Goal: Task Accomplishment & Management: Complete application form

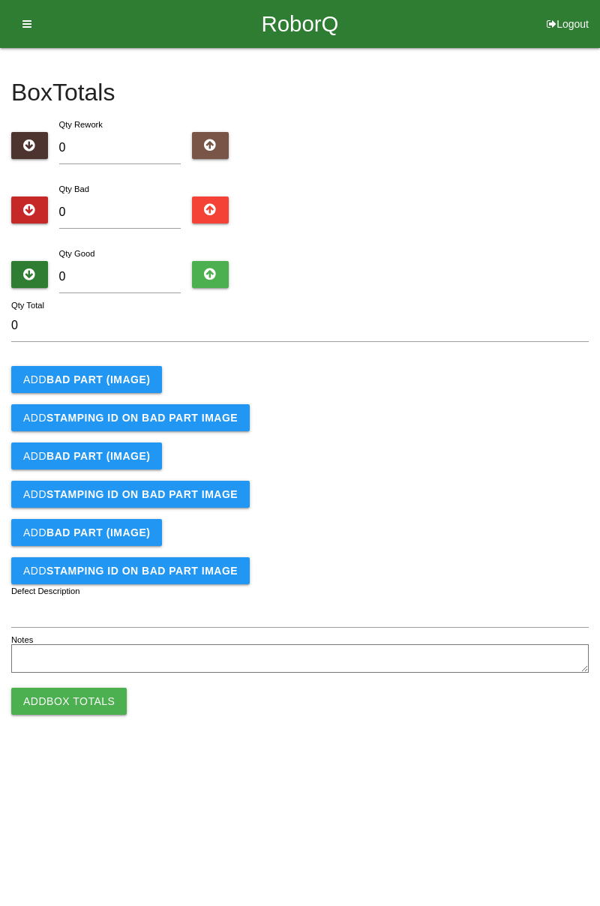
click at [107, 384] on b "BAD PART (IMAGE)" at bounding box center [99, 380] width 104 height 12
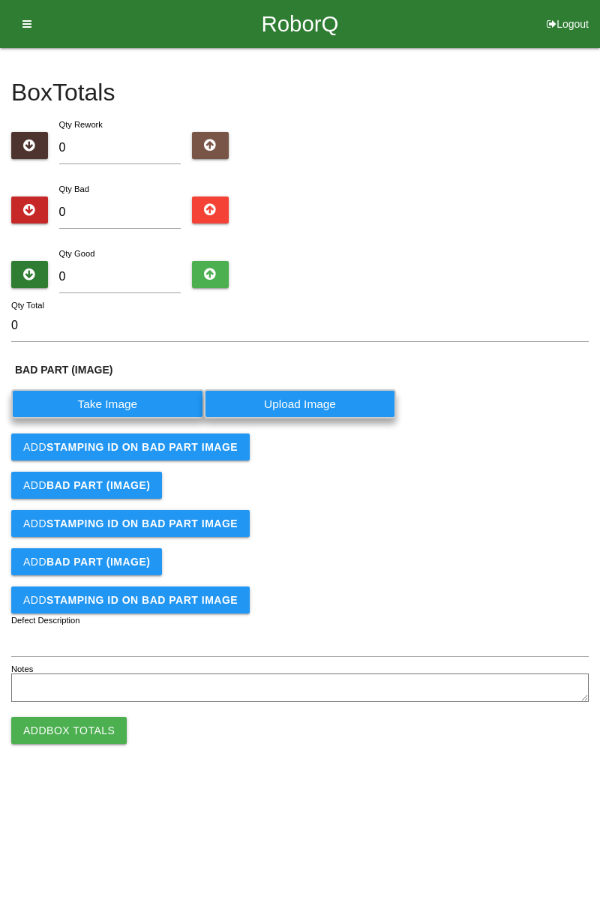
click at [131, 398] on label "Take Image" at bounding box center [107, 403] width 193 height 29
click at [0, 0] on \(IMAGE\) "Take Image" at bounding box center [0, 0] width 0 height 0
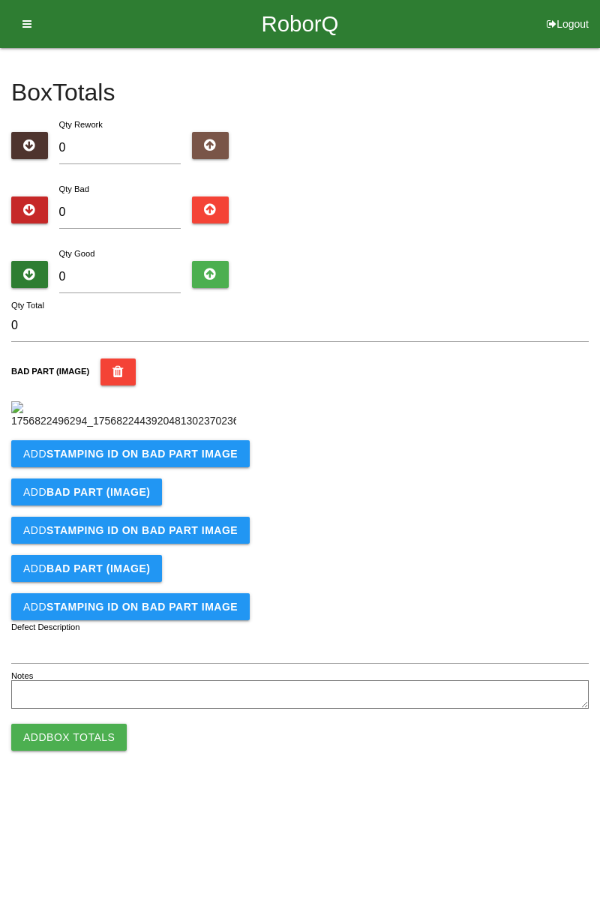
click at [171, 460] on b "STAMPING ID on BAD PART Image" at bounding box center [142, 454] width 191 height 12
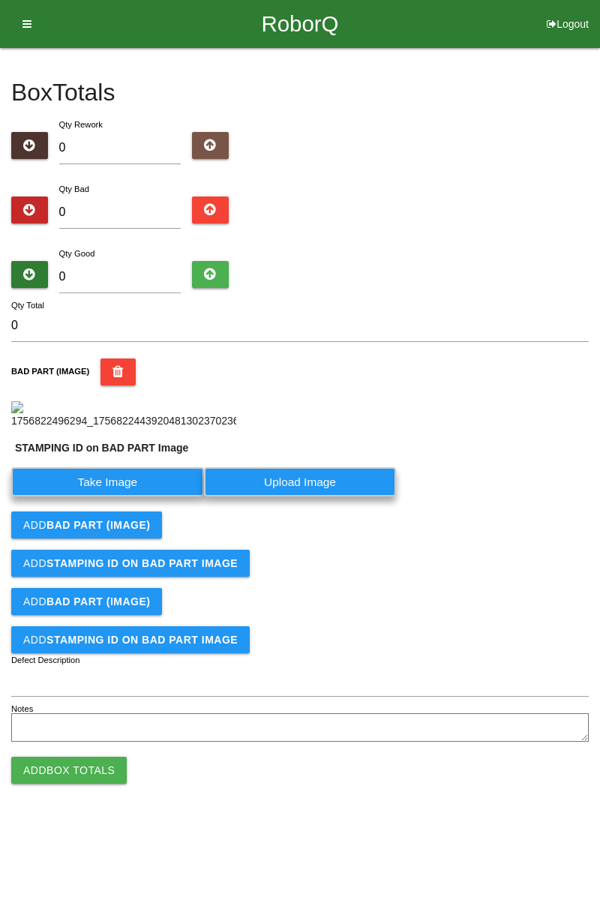
click at [140, 497] on label "Take Image" at bounding box center [107, 481] width 193 height 29
click at [0, 0] on PART "Take Image" at bounding box center [0, 0] width 0 height 0
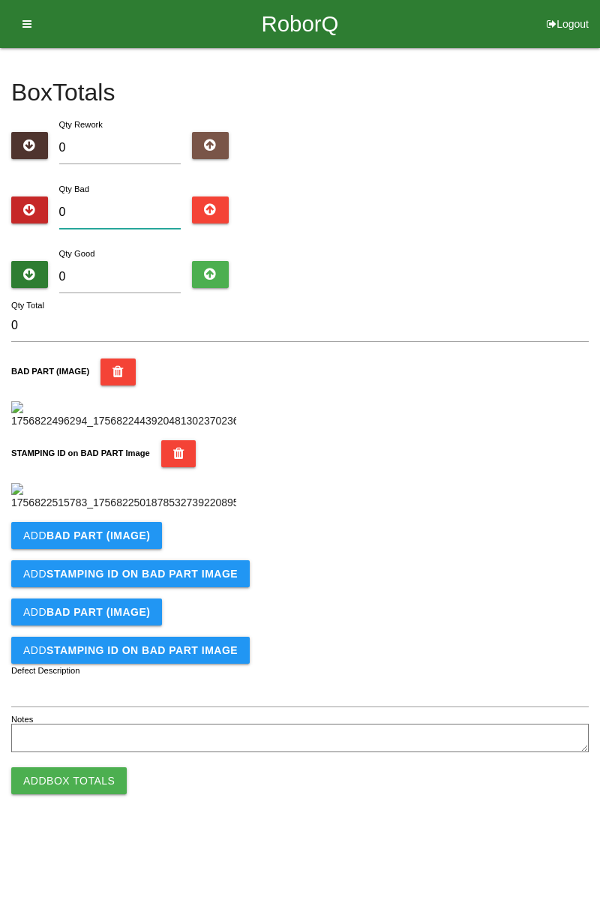
click at [108, 200] on input "0" at bounding box center [120, 213] width 122 height 32
type input "1"
type input "13"
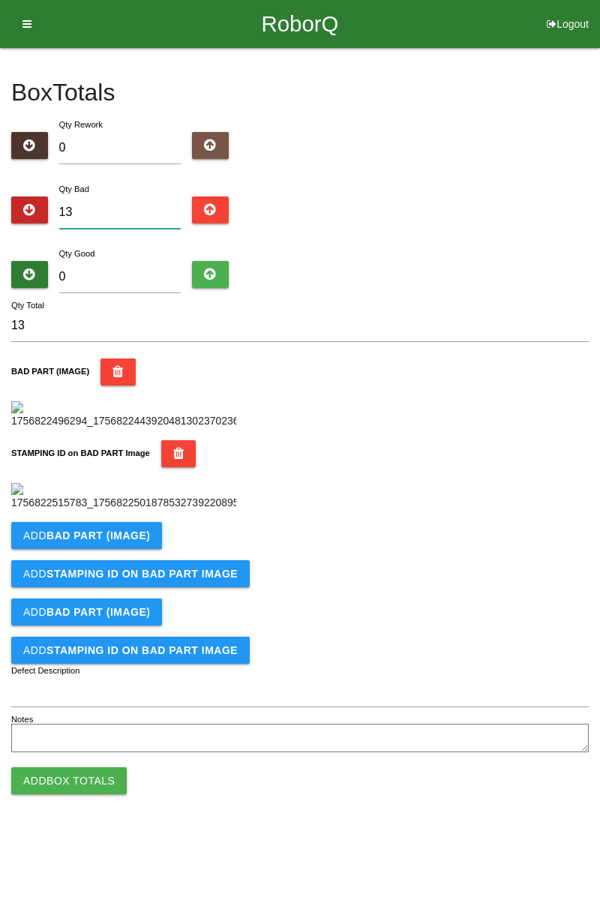
type input "13"
click at [126, 272] on input "0" at bounding box center [120, 277] width 122 height 32
type input "6"
type input "19"
type input "67"
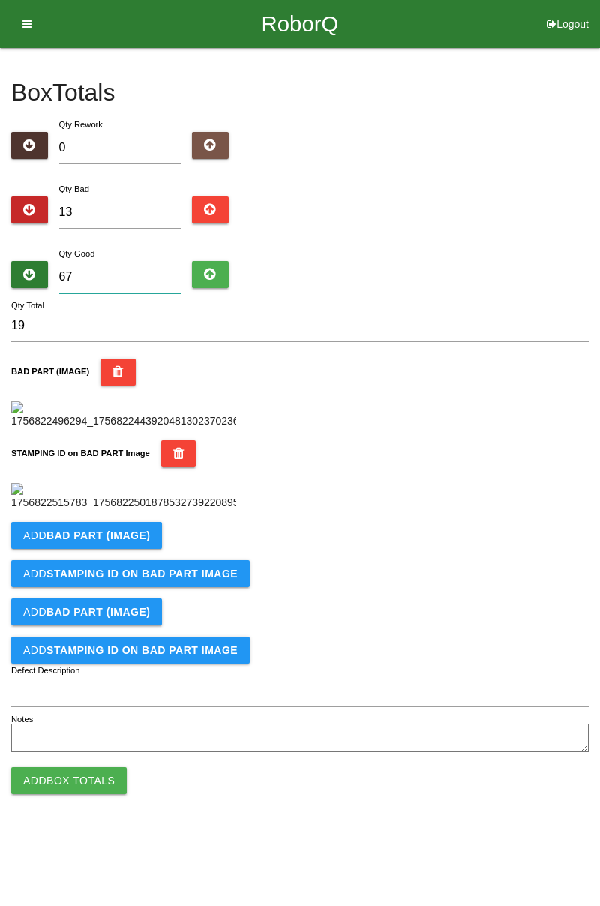
type input "80"
type input "6"
type input "19"
type input "69"
type input "82"
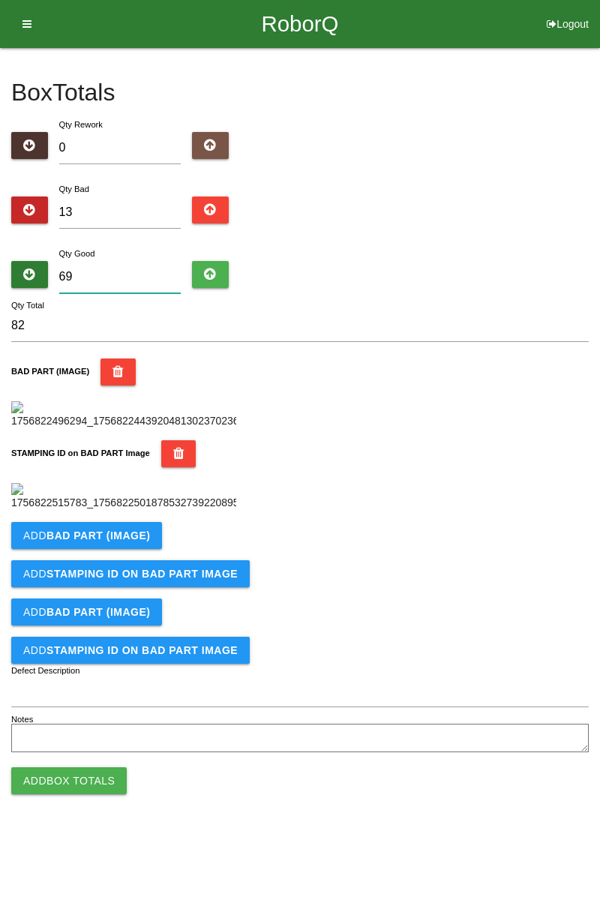
type input "6"
type input "19"
type input "0"
type input "13"
type input "6"
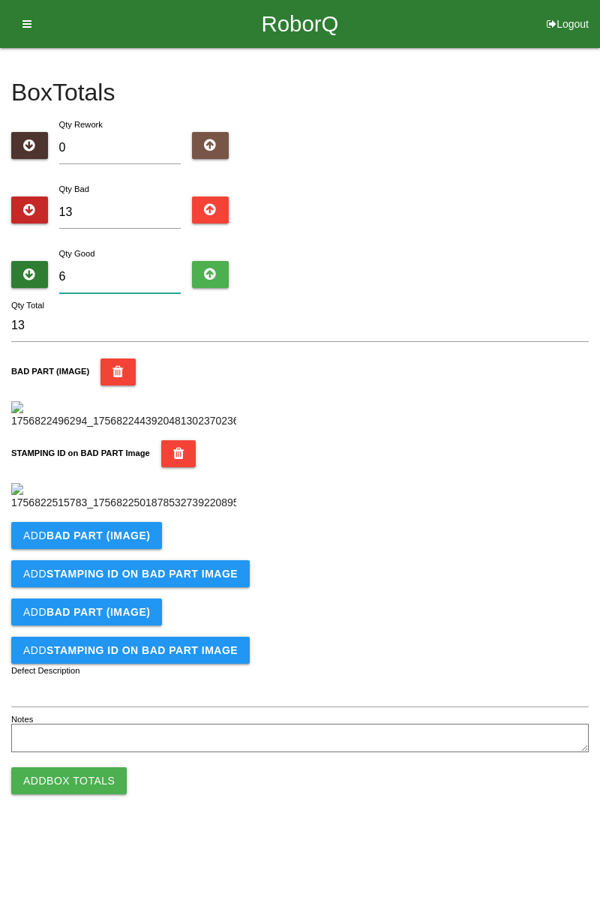
type input "19"
type input "65"
type input "78"
type input "6"
type input "19"
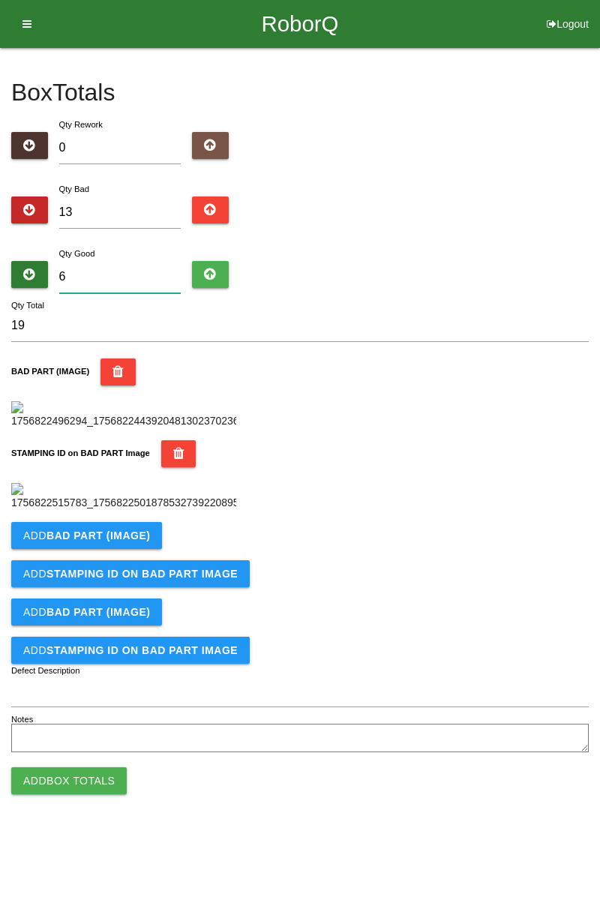
type input "0"
type input "13"
type input "7"
type input "20"
type input "72"
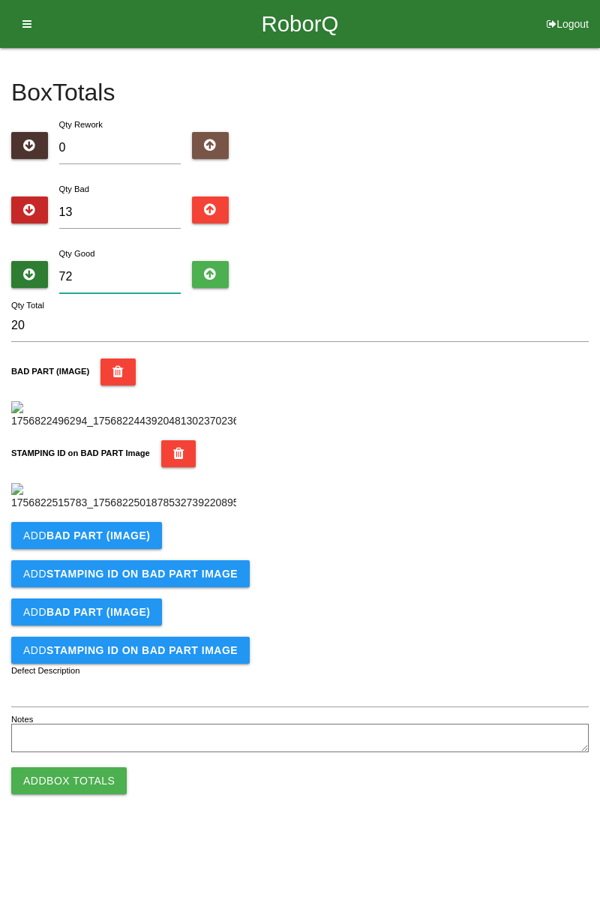
type input "85"
type input "7"
type input "20"
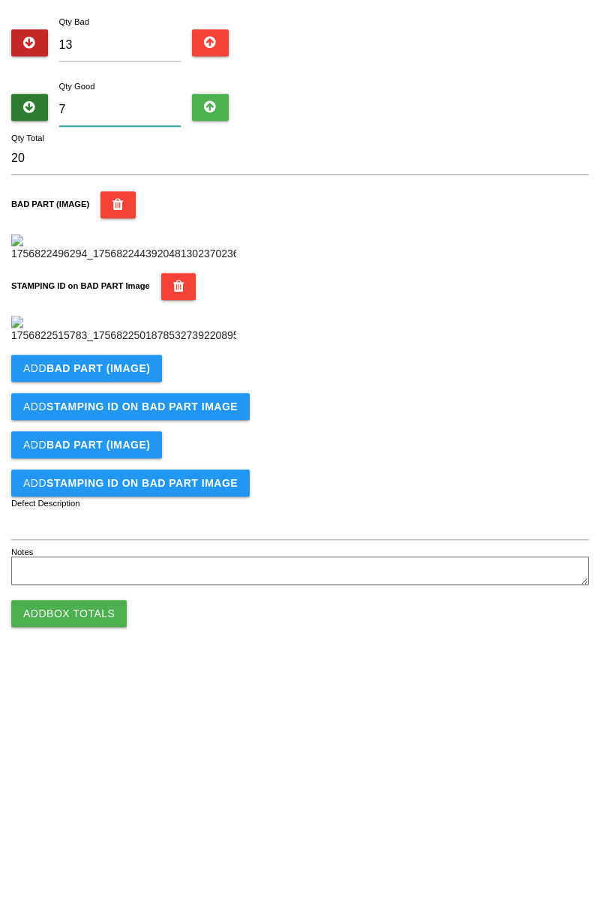
type input "71"
type input "84"
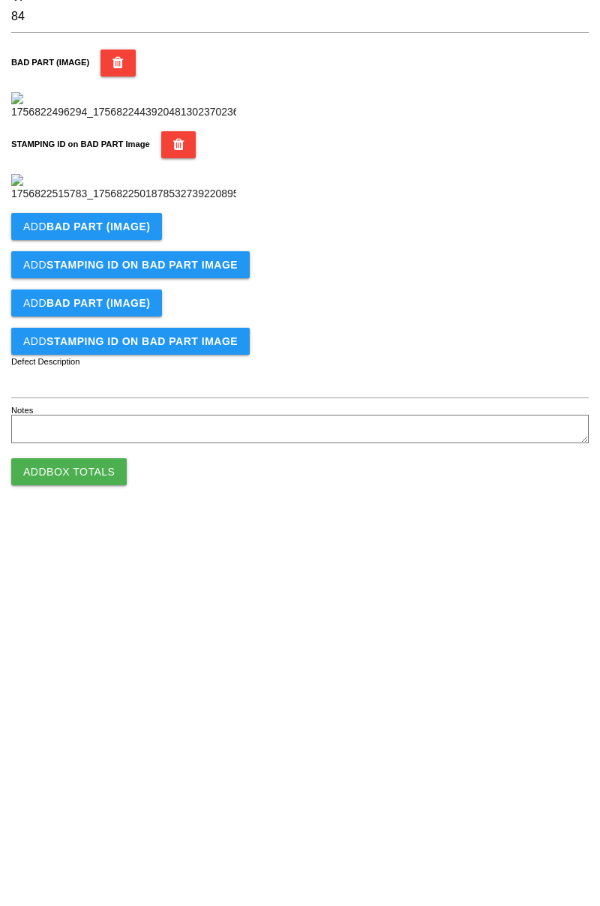
type input "71"
click at [135, 542] on b "BAD PART (IMAGE)" at bounding box center [99, 536] width 104 height 12
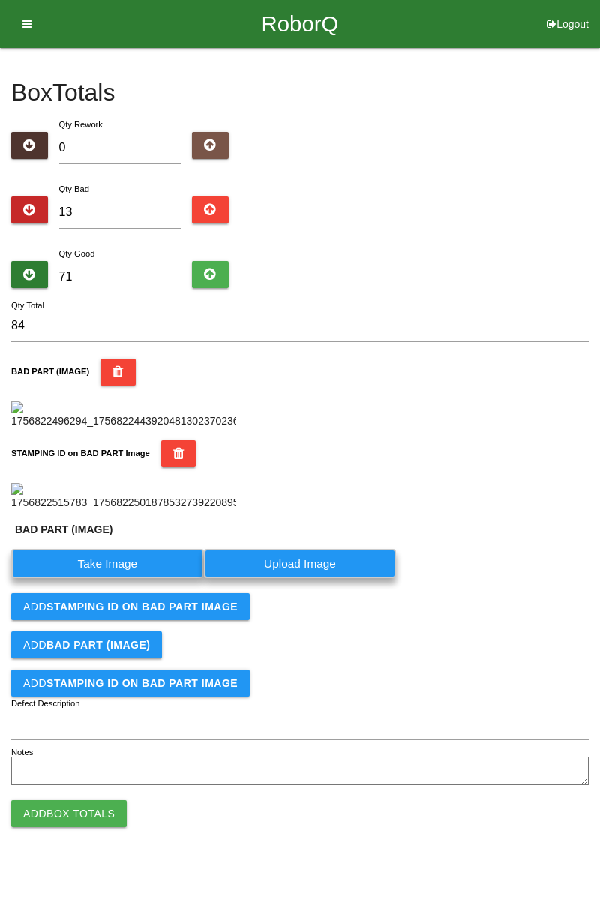
click at [136, 578] on label "Take Image" at bounding box center [107, 563] width 193 height 29
click at [0, 0] on \(IMAGE\) "Take Image" at bounding box center [0, 0] width 0 height 0
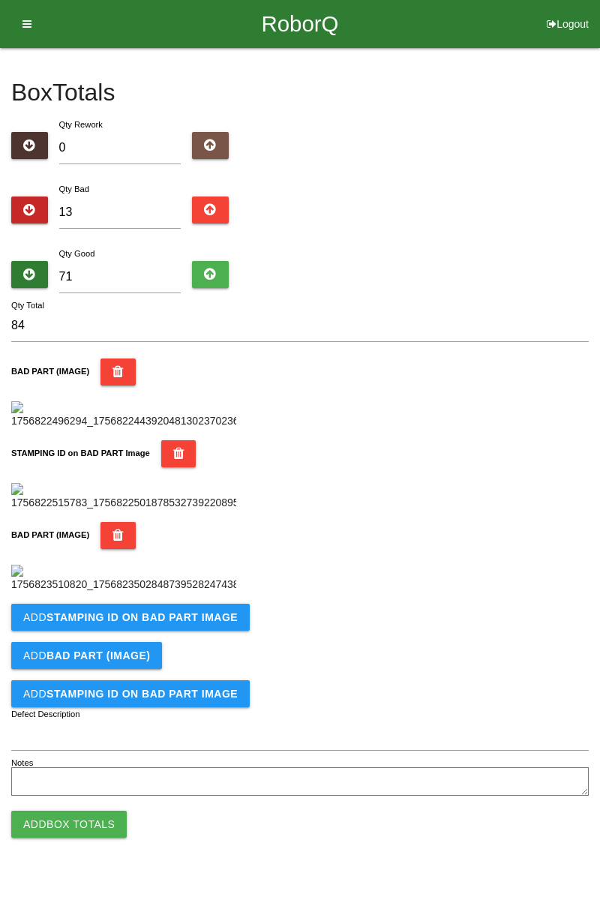
scroll to position [576, 0]
click at [191, 623] on b "STAMPING ID on BAD PART Image" at bounding box center [142, 617] width 191 height 12
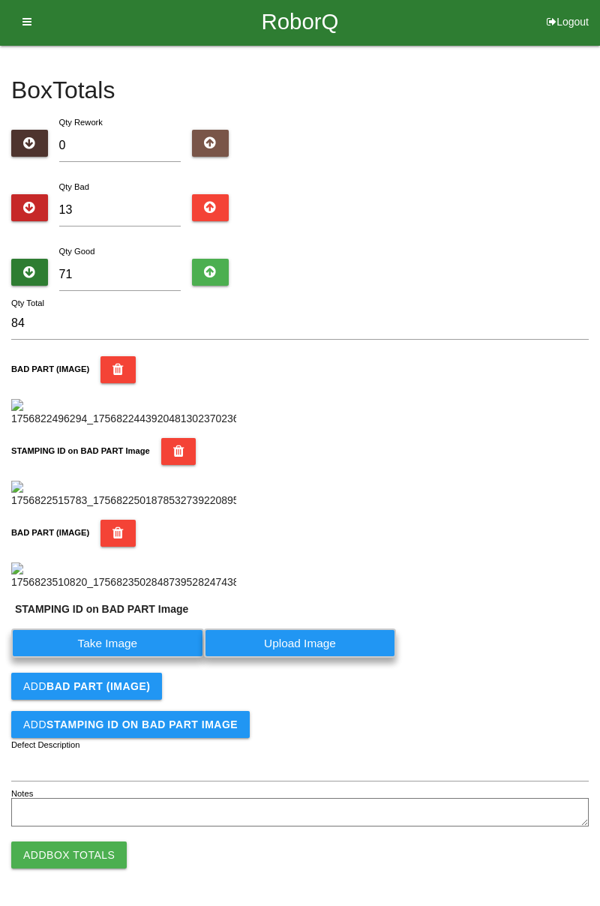
click at [144, 658] on label "Take Image" at bounding box center [107, 643] width 193 height 29
click at [0, 0] on PART "Take Image" at bounding box center [0, 0] width 0 height 0
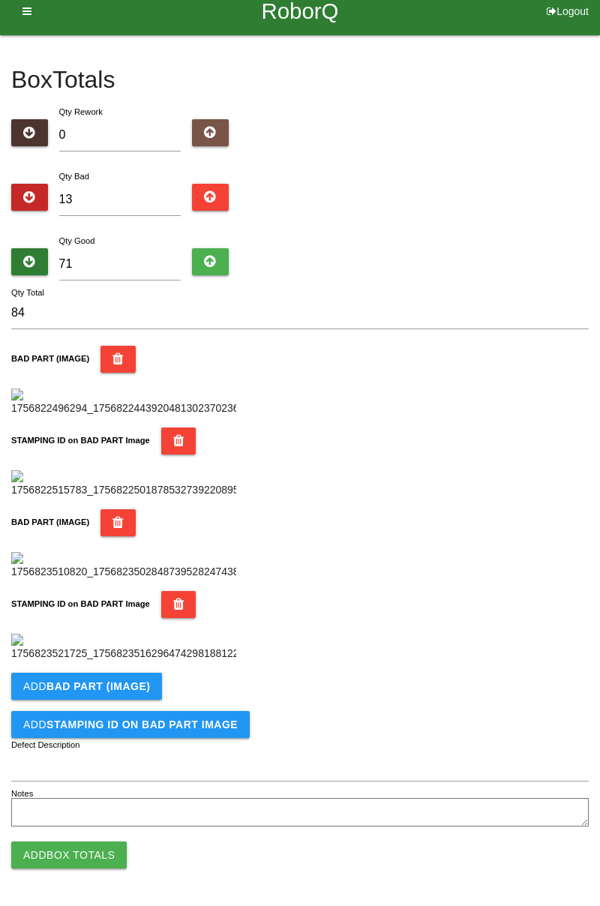
scroll to position [822, 0]
click at [118, 684] on b "BAD PART (IMAGE)" at bounding box center [99, 686] width 104 height 12
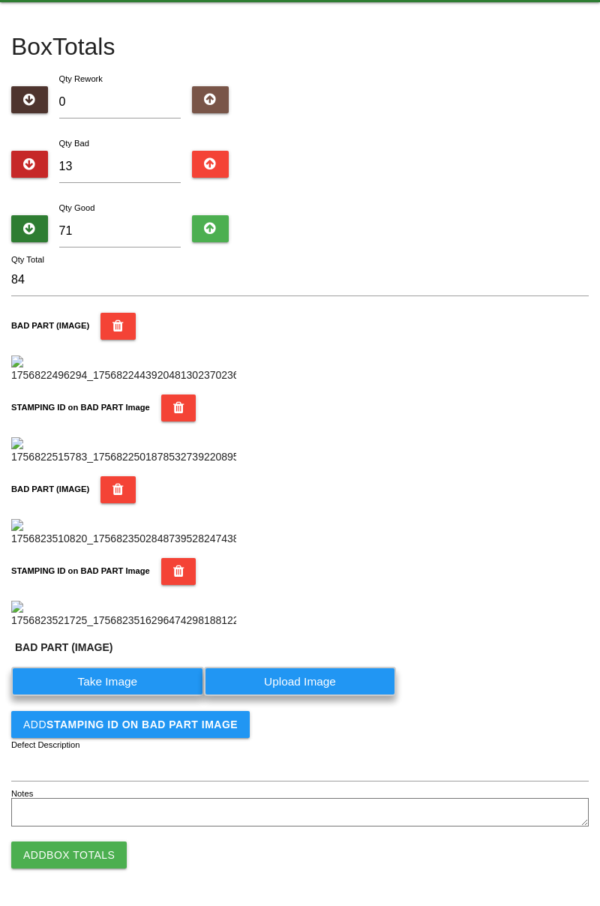
click at [111, 696] on label "Take Image" at bounding box center [107, 681] width 193 height 29
click at [0, 0] on \(IMAGE\) "Take Image" at bounding box center [0, 0] width 0 height 0
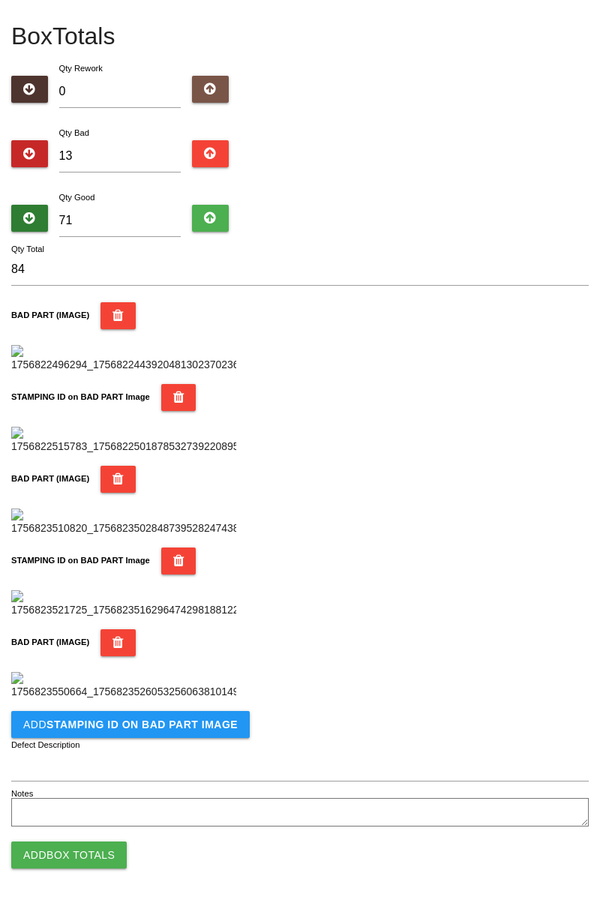
scroll to position [1068, 0]
click at [176, 735] on button "Add STAMPING ID on BAD PART Image" at bounding box center [130, 724] width 239 height 27
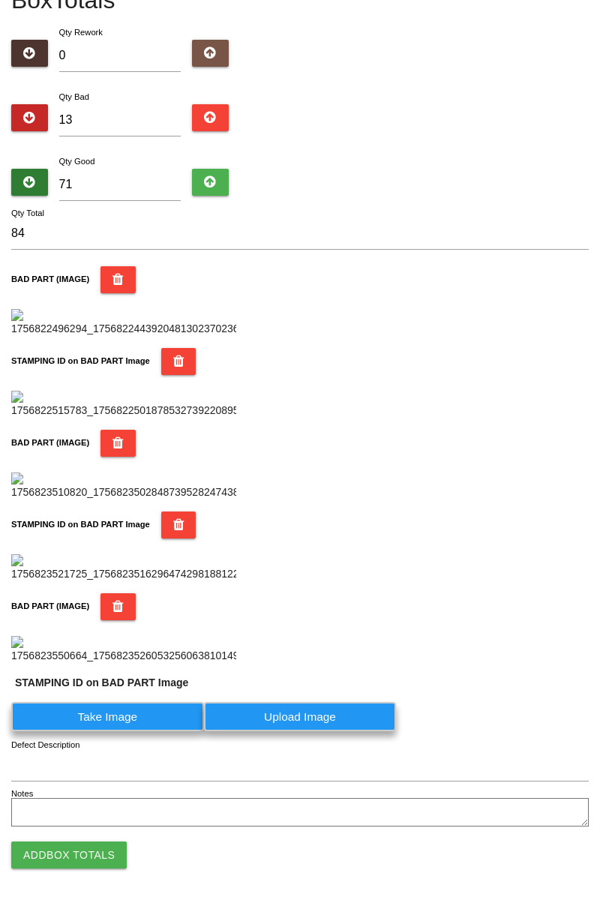
click at [123, 731] on label "Take Image" at bounding box center [107, 716] width 193 height 29
click at [0, 0] on PART "Take Image" at bounding box center [0, 0] width 0 height 0
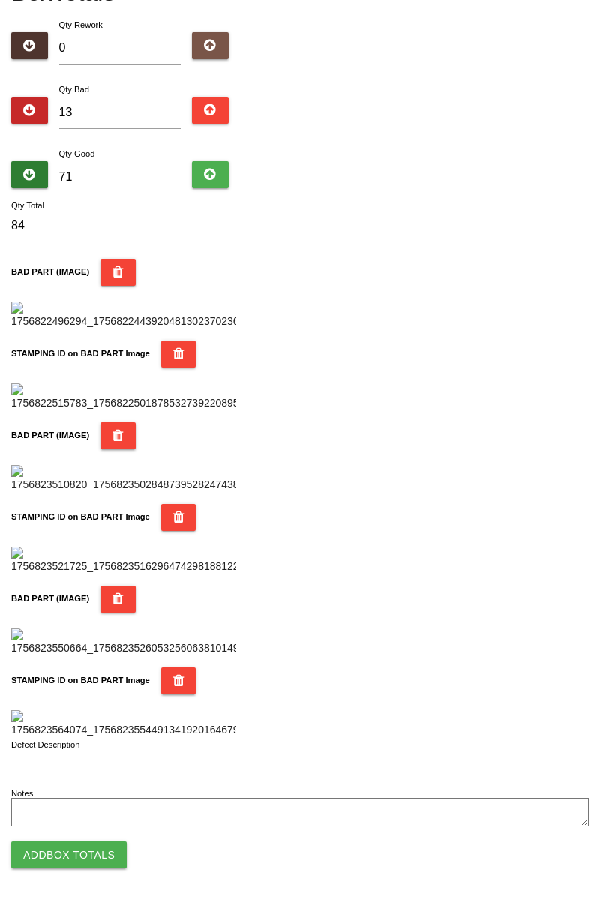
scroll to position [144, 0]
click at [106, 259] on button "BAD PART (IMAGE)" at bounding box center [118, 272] width 35 height 27
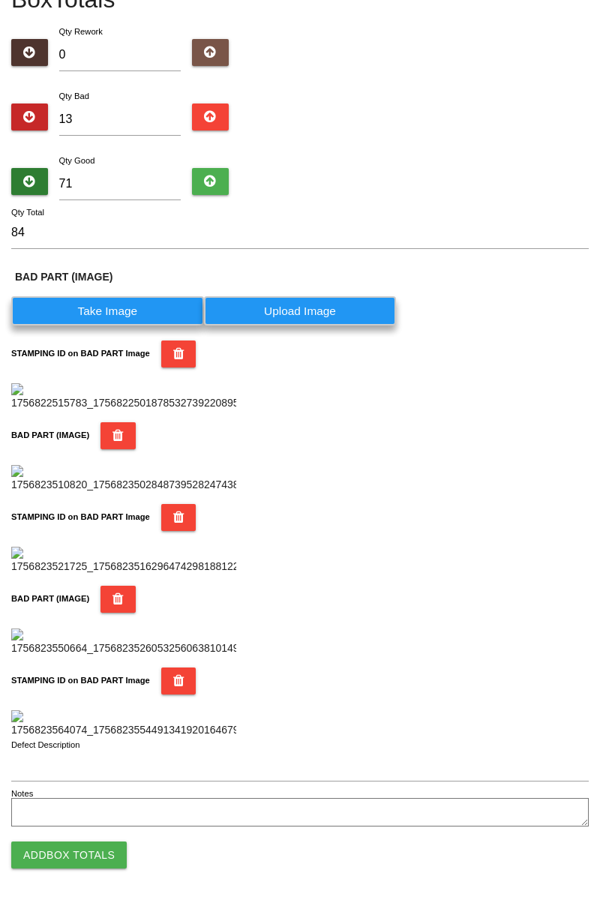
click at [173, 341] on icon "button" at bounding box center [178, 354] width 11 height 27
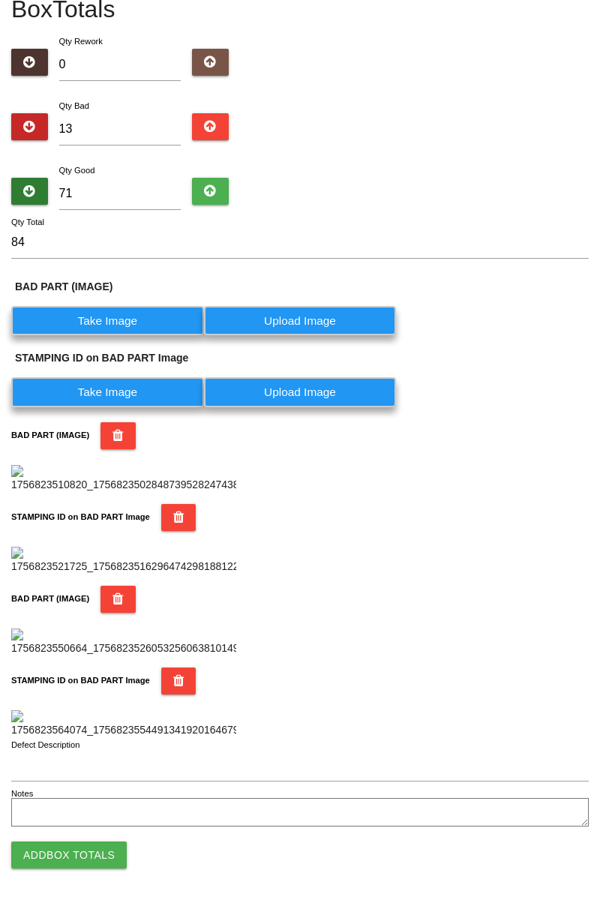
click at [142, 306] on label "Take Image" at bounding box center [107, 320] width 193 height 29
click at [0, 0] on \(IMAGE\) "Take Image" at bounding box center [0, 0] width 0 height 0
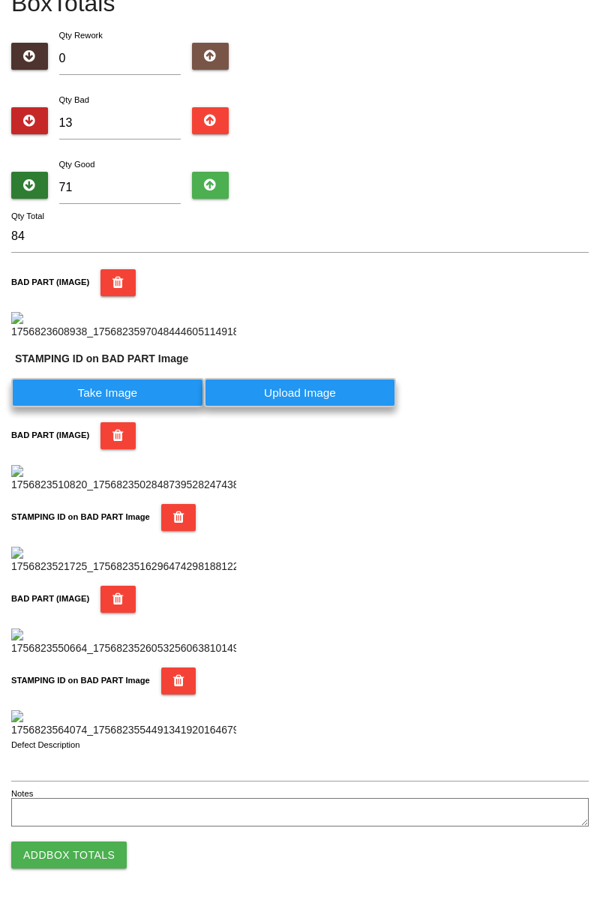
click at [156, 407] on label "Take Image" at bounding box center [107, 392] width 193 height 29
click at [0, 0] on PART "Take Image" at bounding box center [0, 0] width 0 height 0
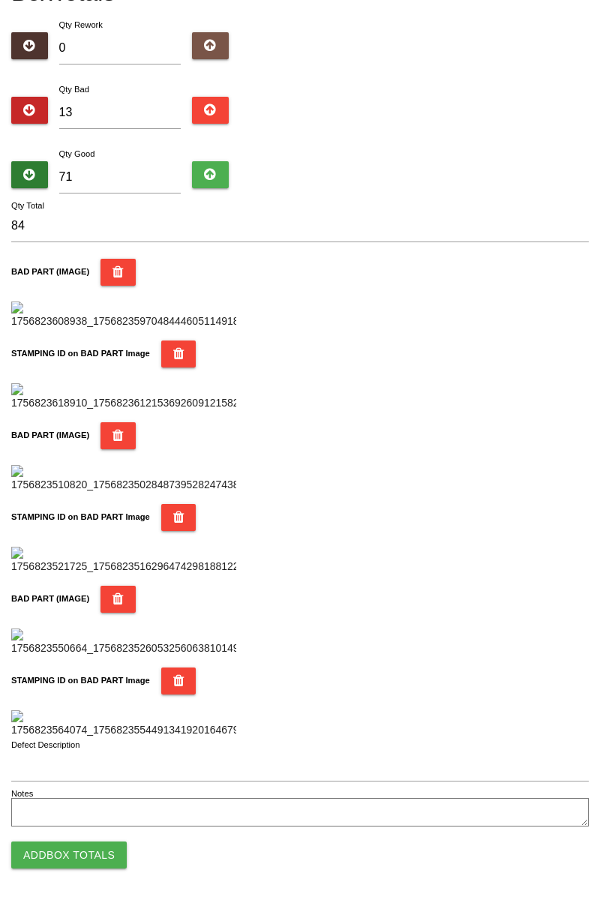
scroll to position [1314, 0]
click at [105, 854] on button "Add Box Totals" at bounding box center [69, 855] width 116 height 27
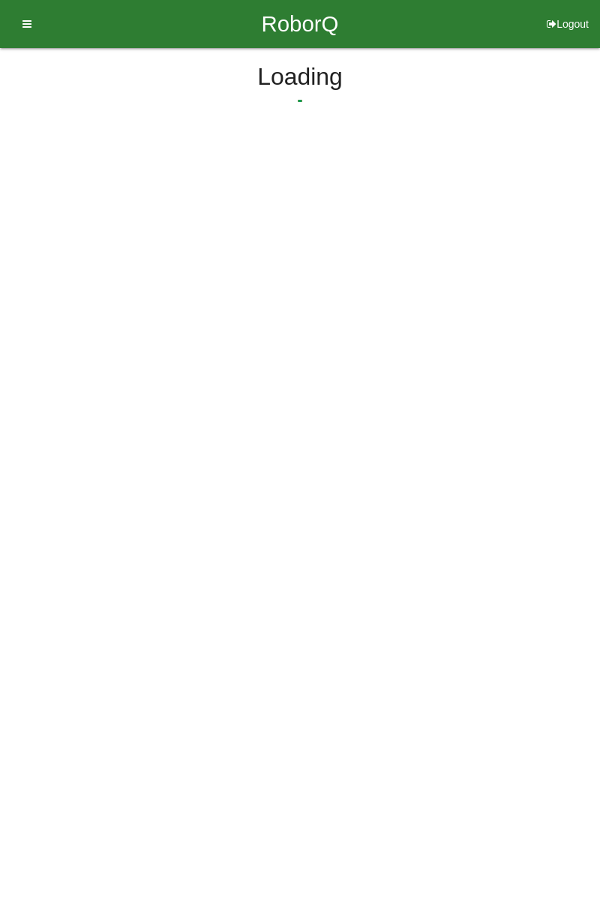
scroll to position [0, 0]
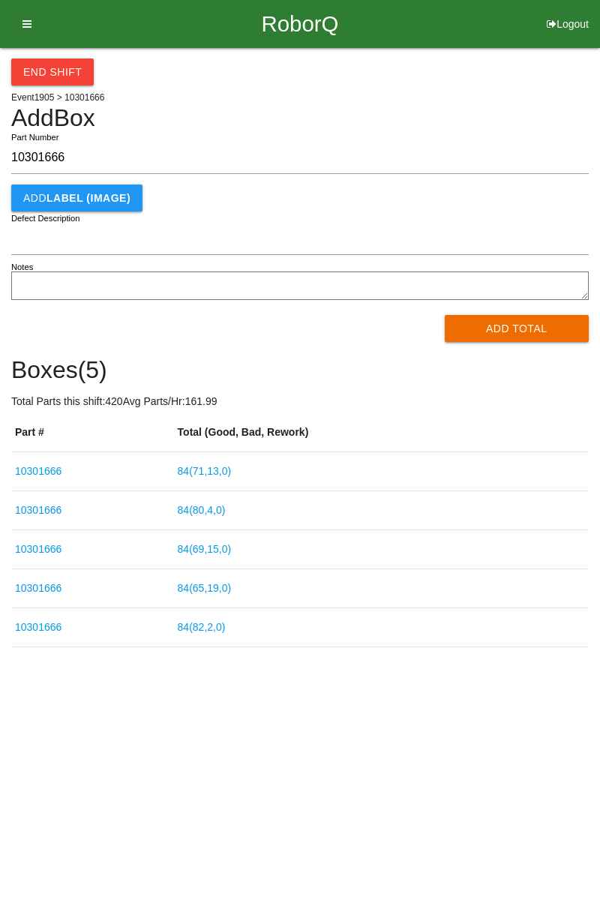
type input "10301666"
click at [512, 327] on button "Add Total" at bounding box center [517, 328] width 145 height 27
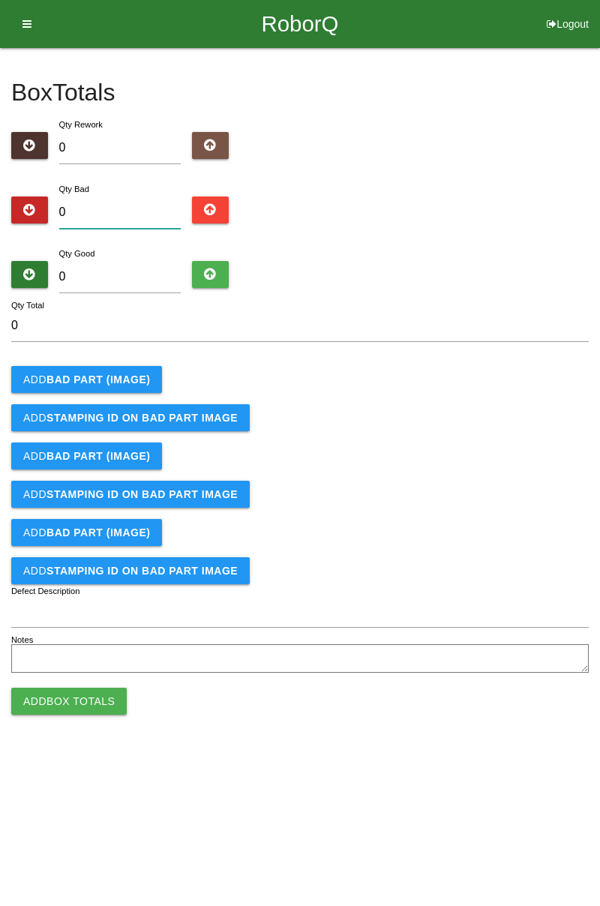
click at [122, 207] on input "0" at bounding box center [120, 213] width 122 height 32
type input "5"
click at [134, 375] on b "BAD PART (IMAGE)" at bounding box center [99, 380] width 104 height 12
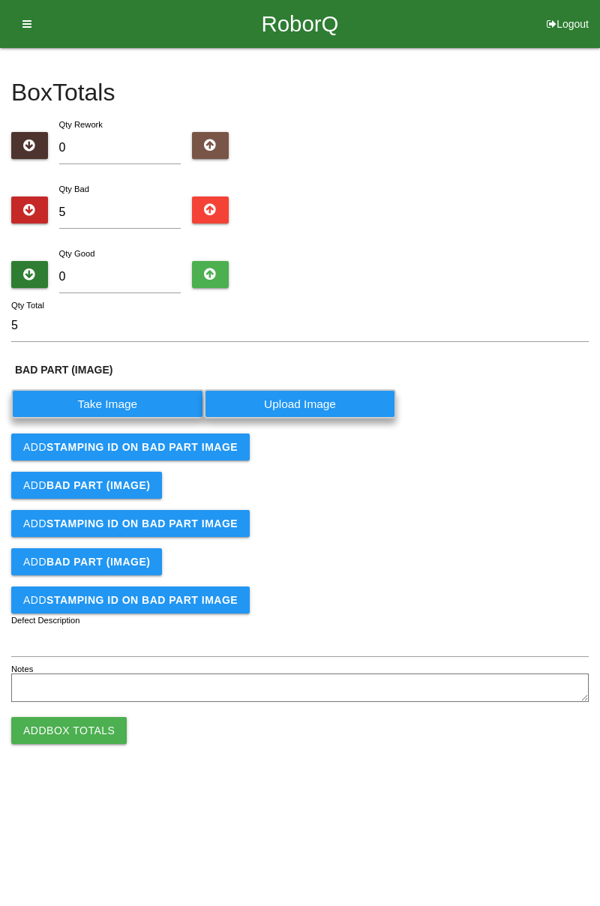
click at [125, 398] on label "Take Image" at bounding box center [107, 403] width 193 height 29
click at [0, 0] on \(IMAGE\) "Take Image" at bounding box center [0, 0] width 0 height 0
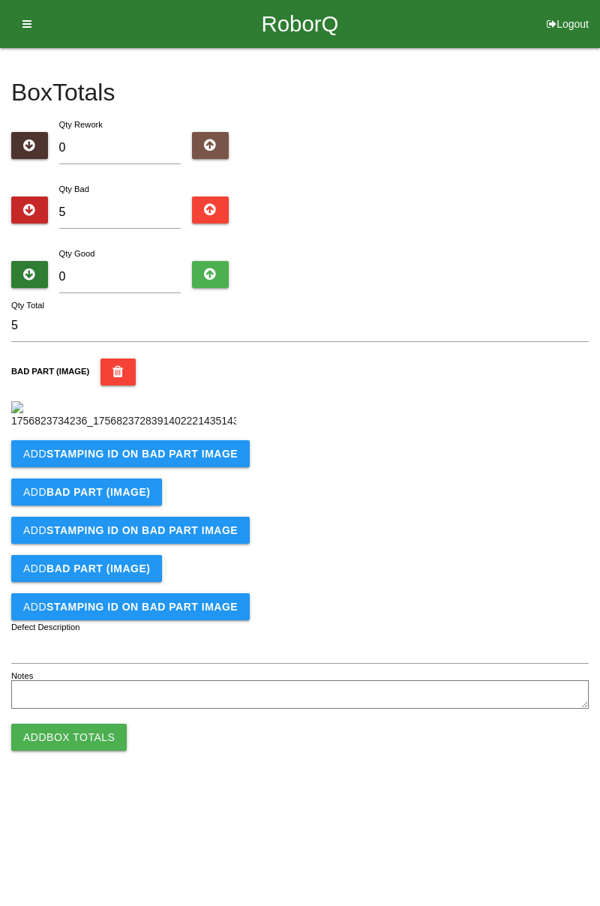
click at [135, 460] on b "STAMPING ID on BAD PART Image" at bounding box center [142, 454] width 191 height 12
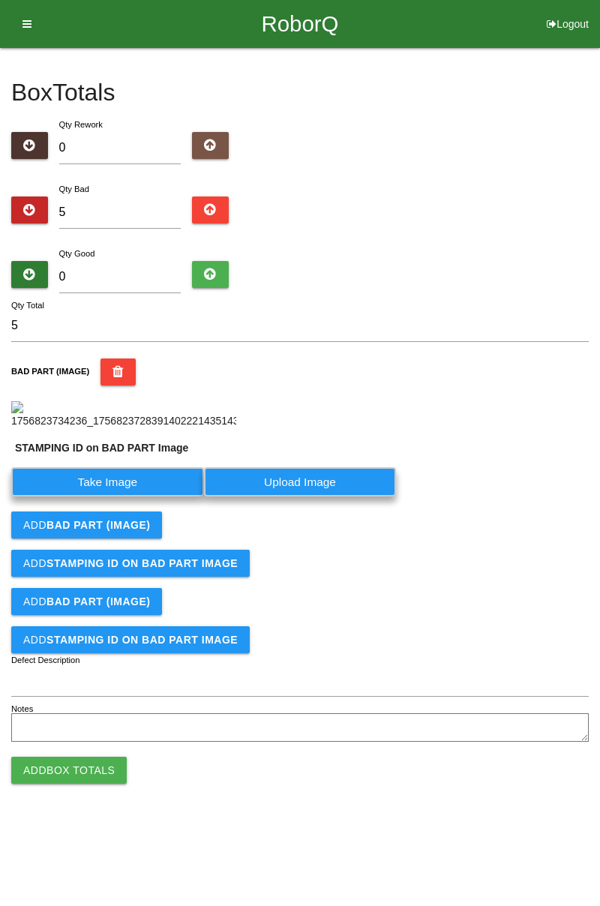
click at [159, 497] on label "Take Image" at bounding box center [107, 481] width 193 height 29
click at [0, 0] on PART "Take Image" at bounding box center [0, 0] width 0 height 0
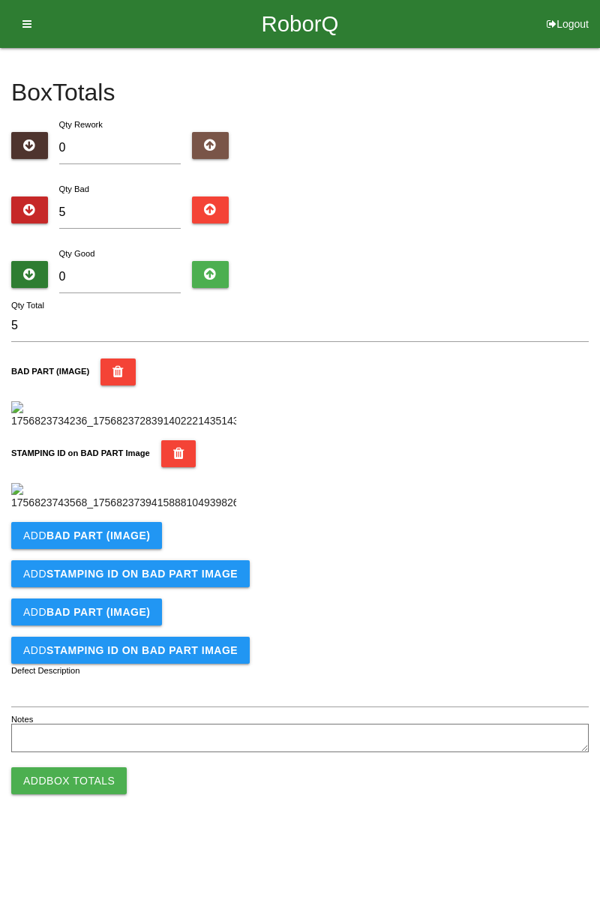
scroll to position [135, 0]
click at [123, 542] on b "BAD PART (IMAGE)" at bounding box center [99, 536] width 104 height 12
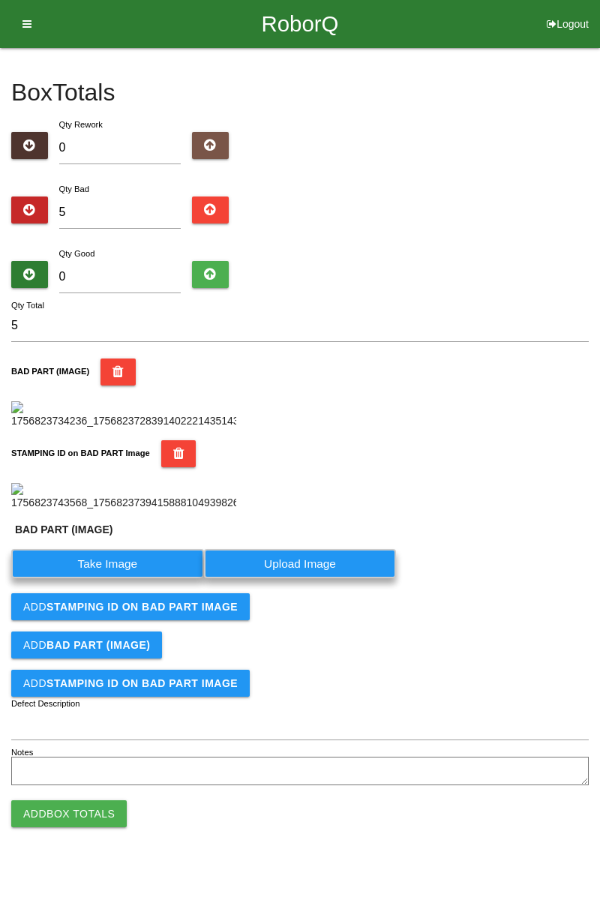
click at [108, 578] on label "Take Image" at bounding box center [107, 563] width 193 height 29
click at [0, 0] on \(IMAGE\) "Take Image" at bounding box center [0, 0] width 0 height 0
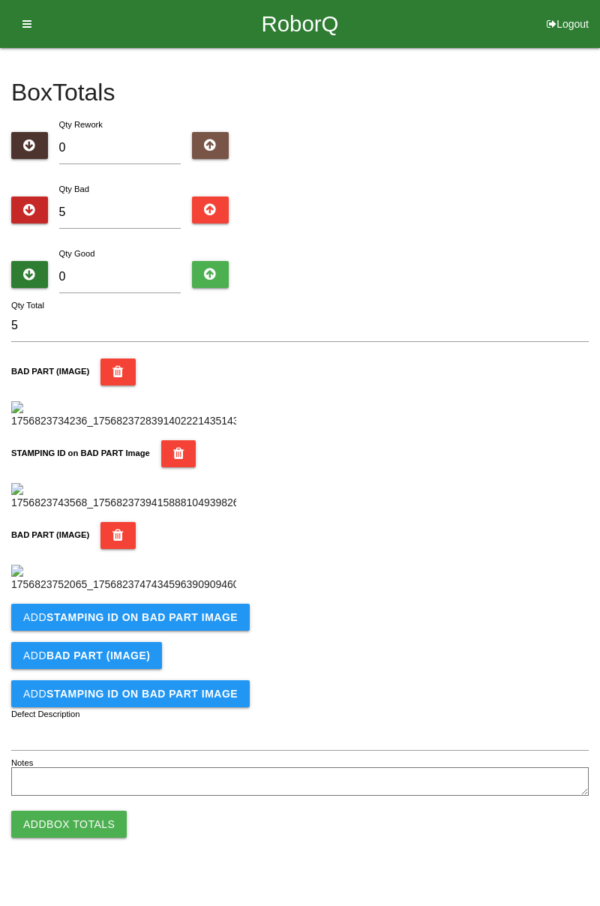
scroll to position [576, 0]
click at [176, 623] on b "STAMPING ID on BAD PART Image" at bounding box center [142, 617] width 191 height 12
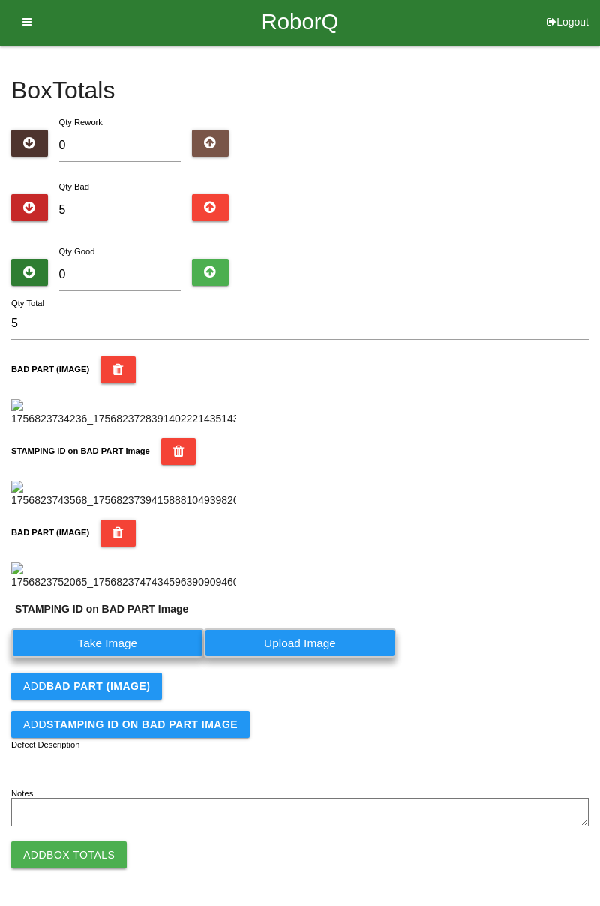
click at [107, 658] on label "Take Image" at bounding box center [107, 643] width 193 height 29
click at [0, 0] on PART "Take Image" at bounding box center [0, 0] width 0 height 0
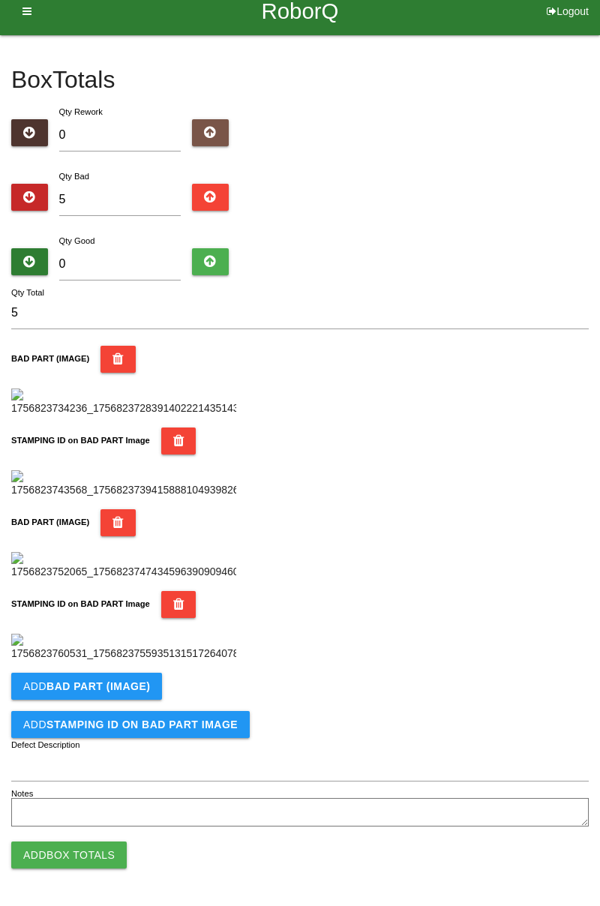
scroll to position [822, 0]
click at [117, 686] on b "BAD PART (IMAGE)" at bounding box center [99, 686] width 104 height 12
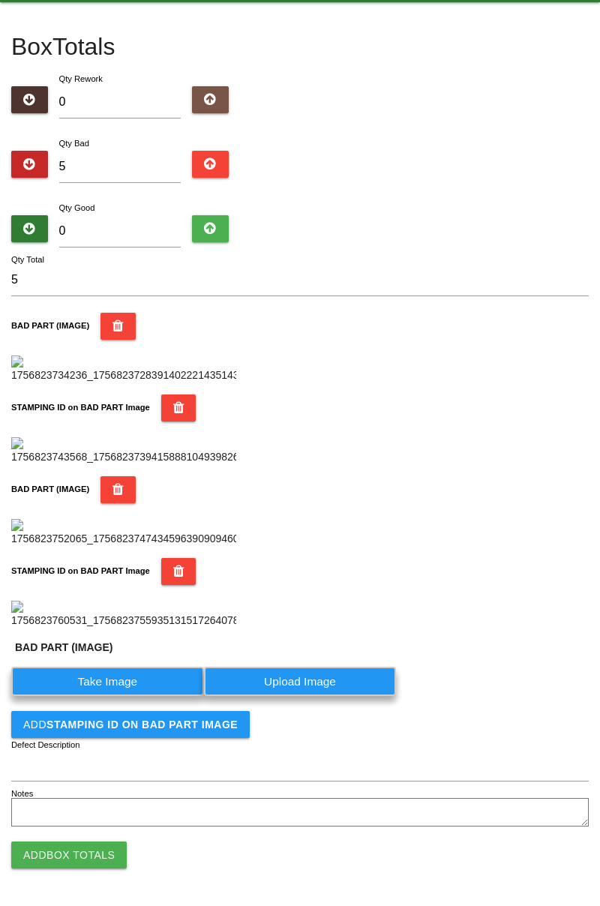
click at [129, 696] on label "Take Image" at bounding box center [107, 681] width 193 height 29
click at [0, 0] on \(IMAGE\) "Take Image" at bounding box center [0, 0] width 0 height 0
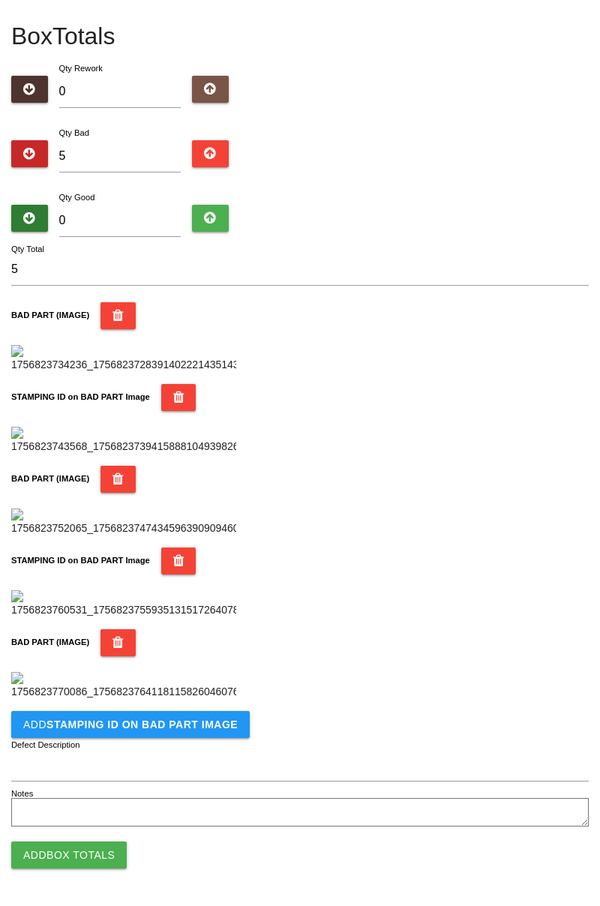
scroll to position [1068, 0]
click at [153, 726] on b "STAMPING ID on BAD PART Image" at bounding box center [142, 725] width 191 height 12
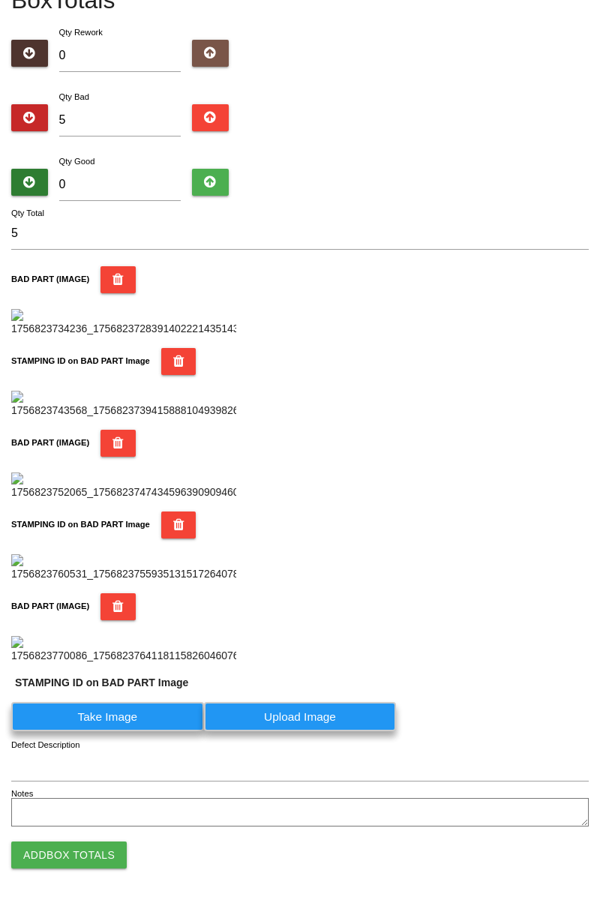
click at [134, 731] on label "Take Image" at bounding box center [107, 716] width 193 height 29
click at [0, 0] on PART "Take Image" at bounding box center [0, 0] width 0 height 0
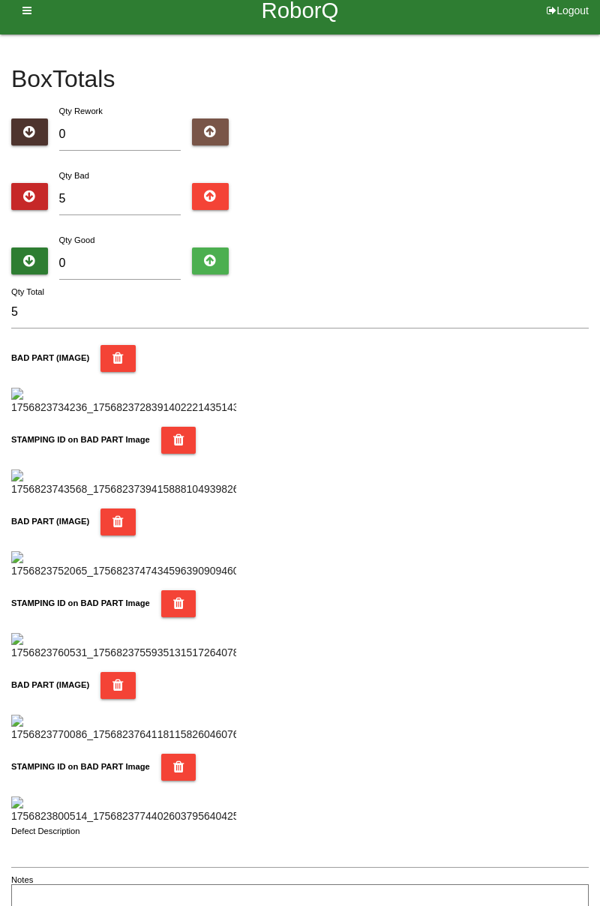
scroll to position [0, 0]
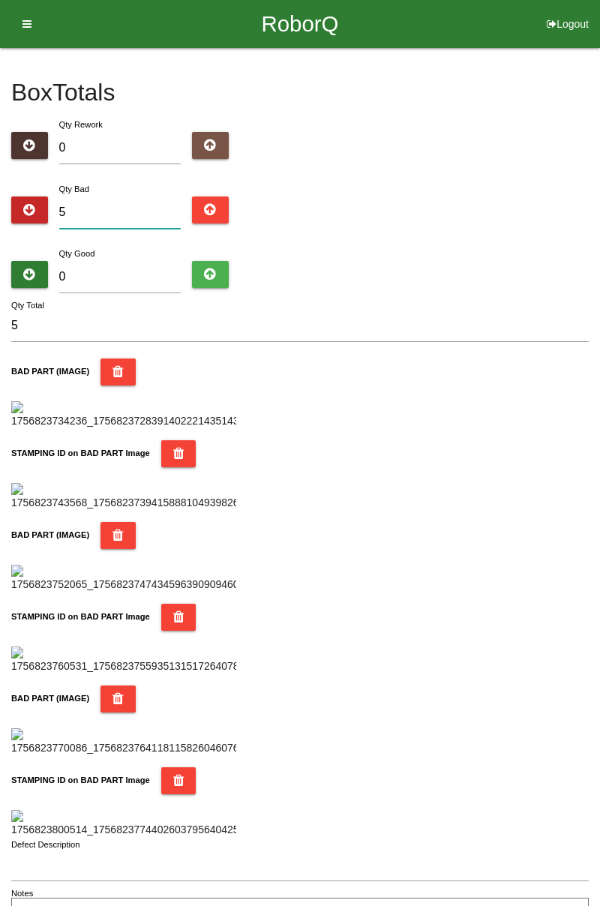
click at [103, 208] on input "5" at bounding box center [120, 213] width 122 height 32
type input "54"
type input "549"
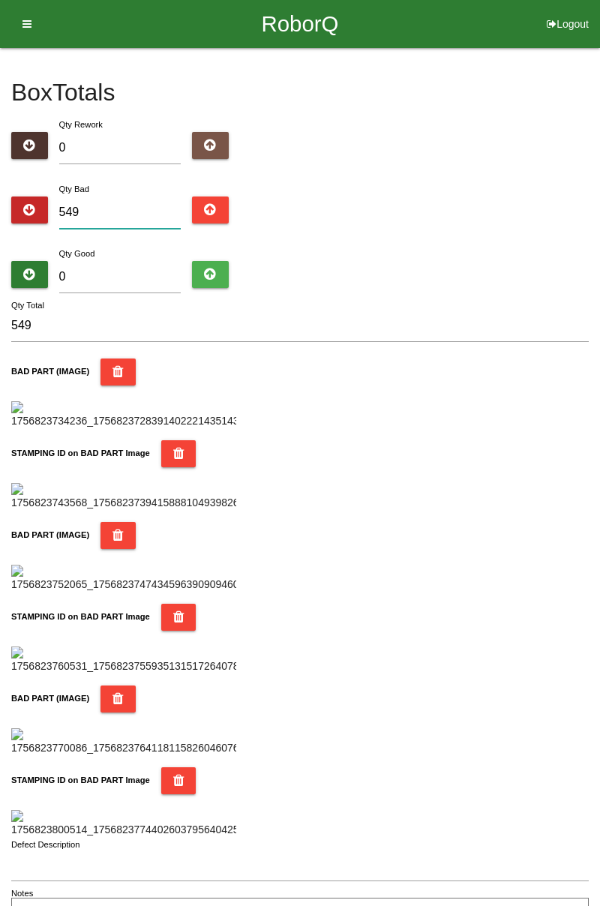
type input "54"
type input "5"
type input "0"
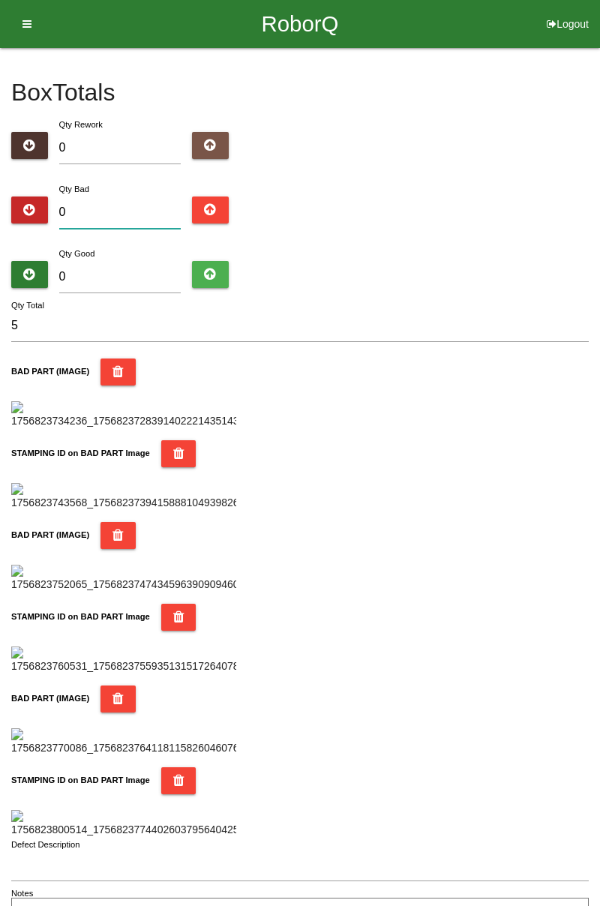
type input "0"
type input "4"
type input "49"
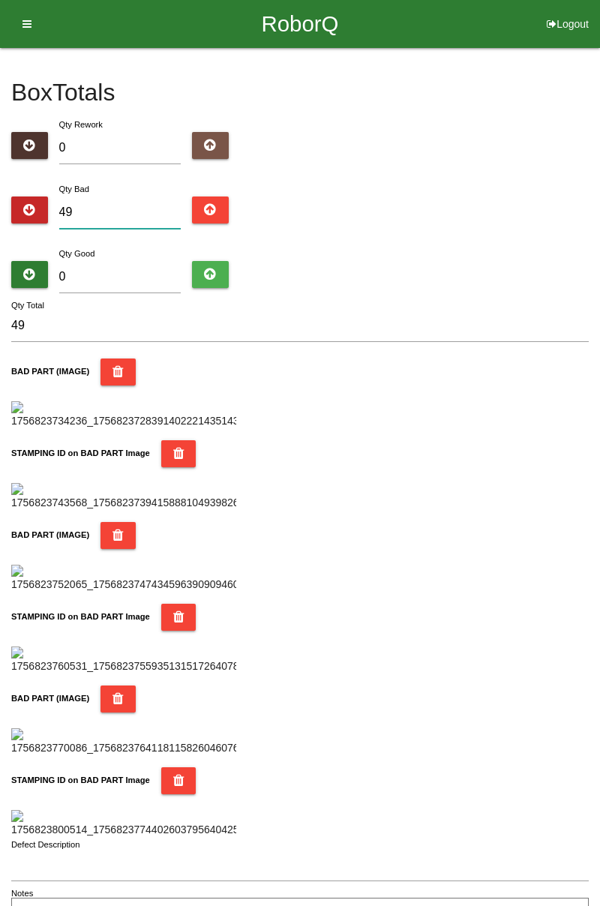
type input "49"
click at [126, 270] on input "0" at bounding box center [120, 277] width 122 height 32
type input "4"
type input "53"
type input "44"
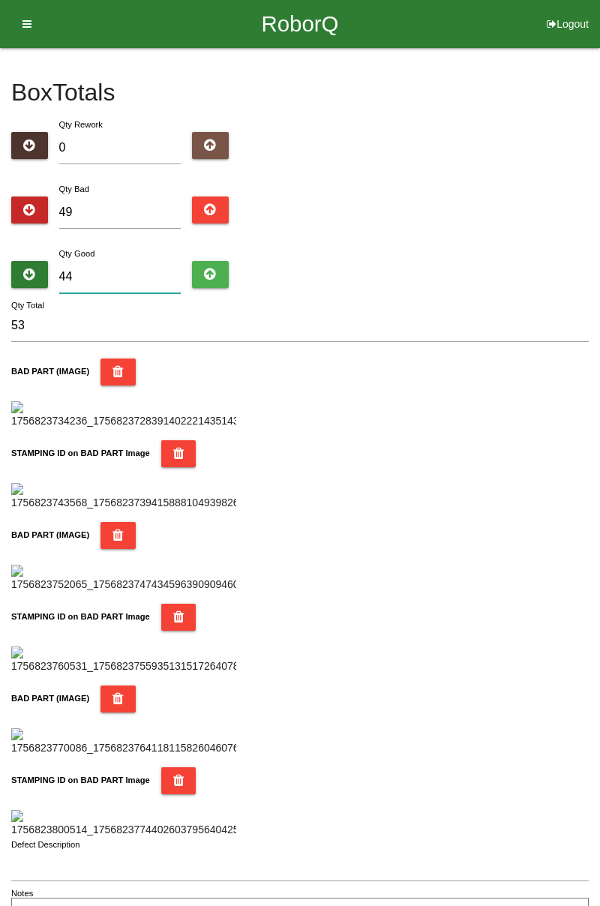
type input "93"
type input "4"
type input "53"
type input "0"
type input "49"
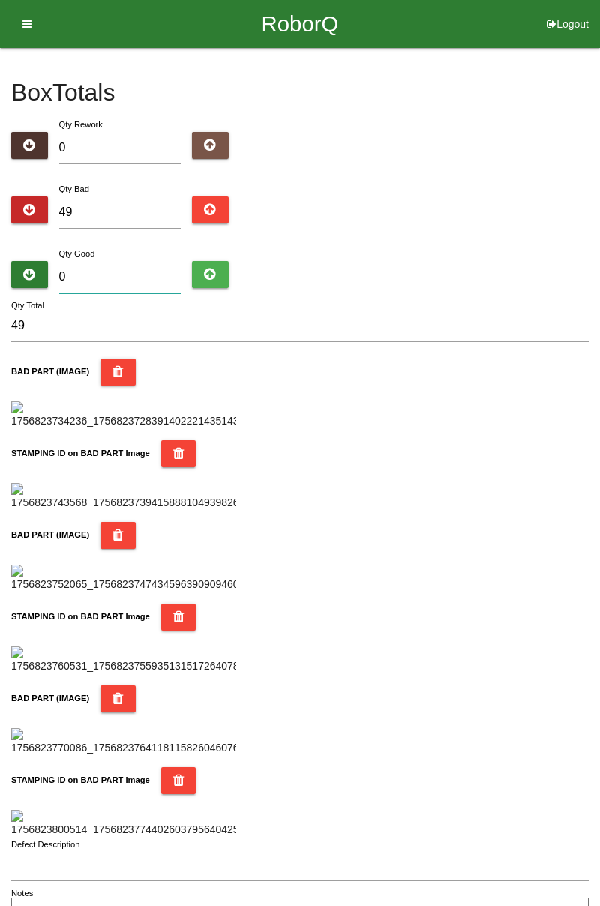
type input "3"
type input "52"
type input "34"
type input "83"
type input "3"
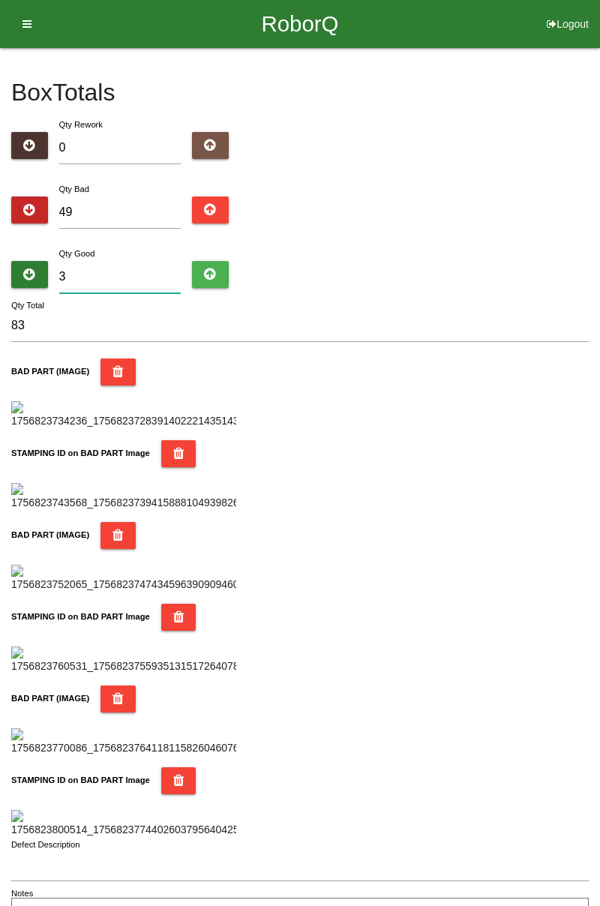
type input "52"
type input "35"
type input "84"
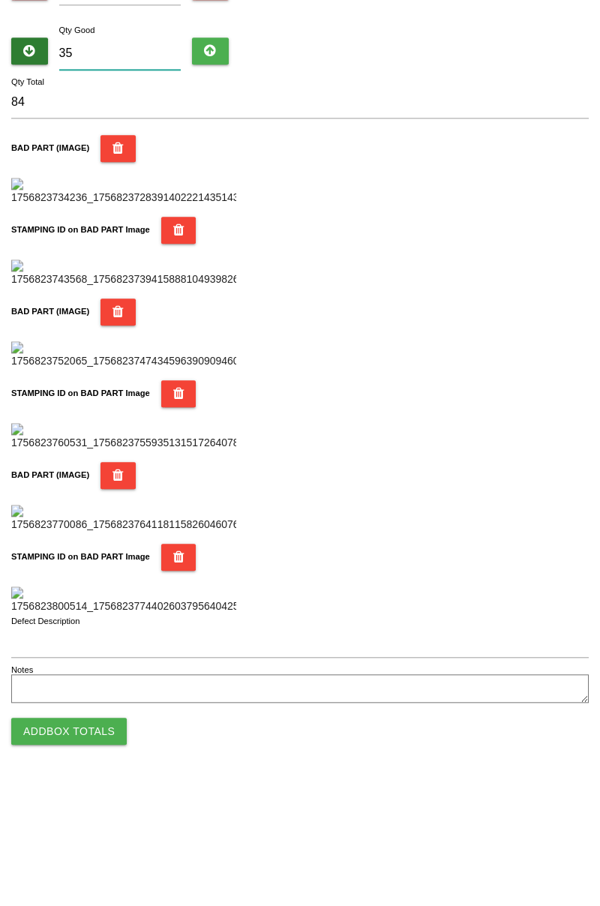
scroll to position [1314, 0]
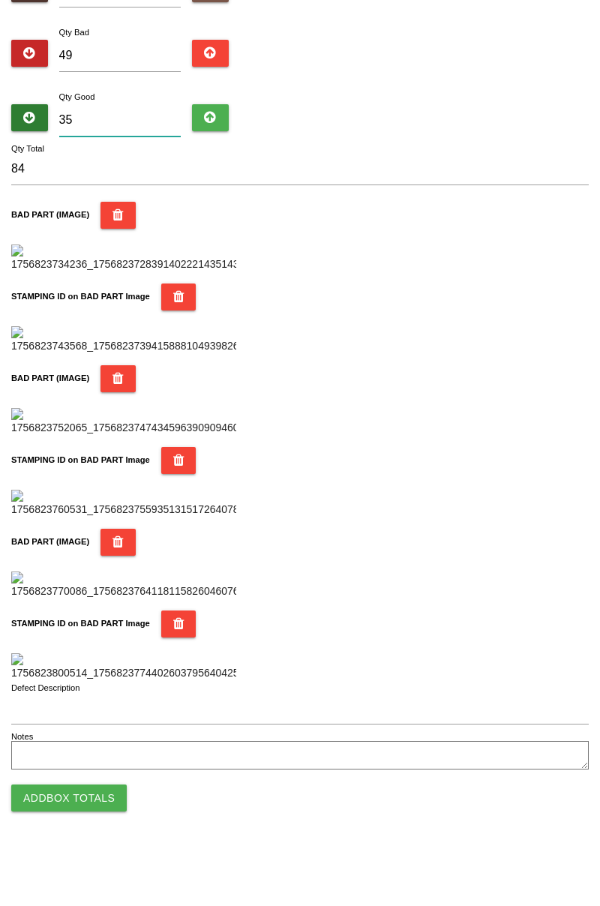
type input "35"
click at [119, 586] on button "BAD PART (IMAGE)" at bounding box center [118, 599] width 35 height 27
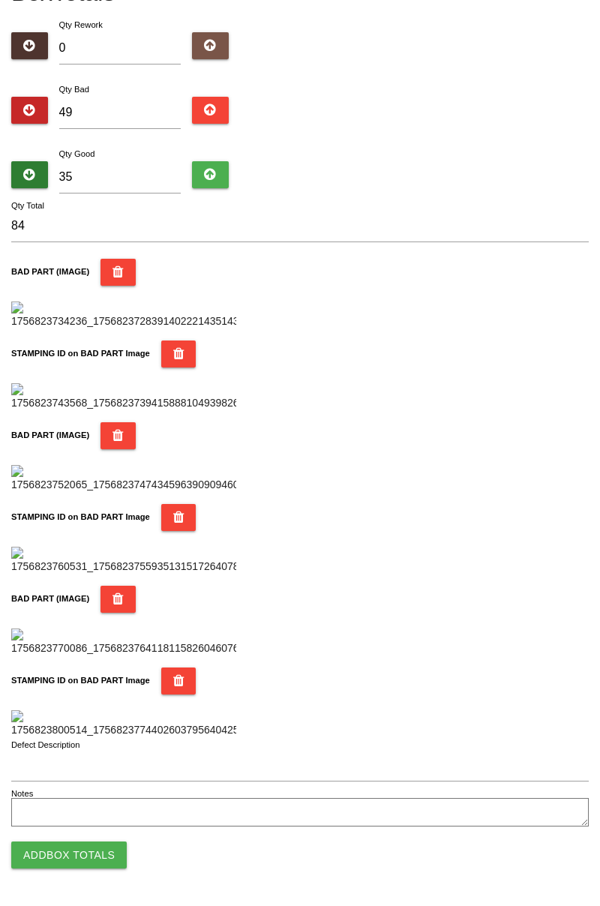
scroll to position [1101, 0]
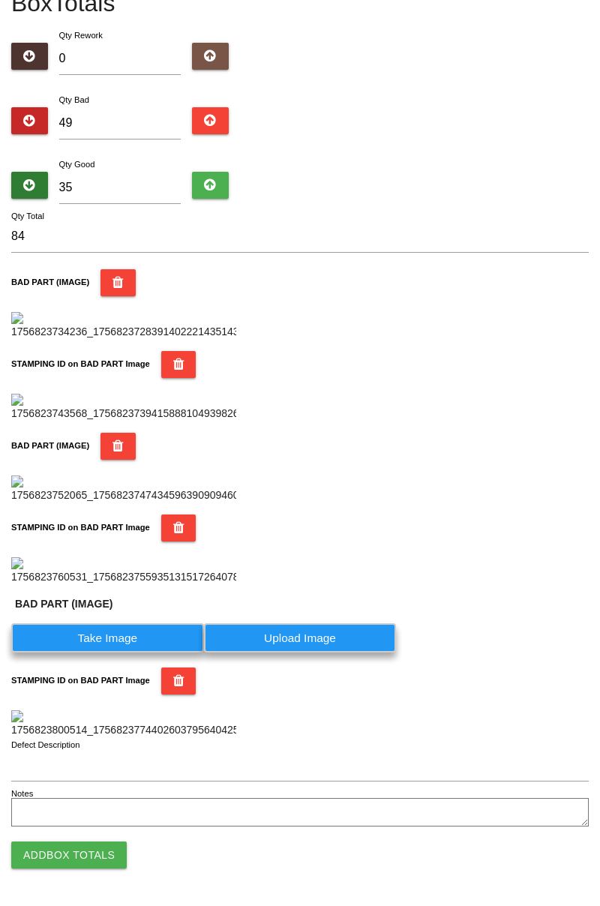
click at [176, 668] on icon "button" at bounding box center [178, 681] width 11 height 27
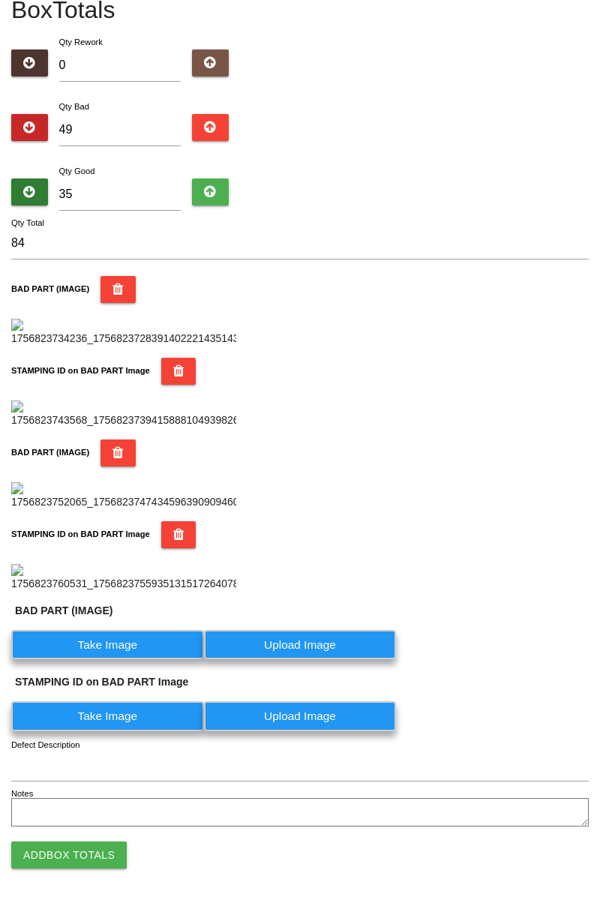
scroll to position [891, 0]
click at [138, 647] on label "Take Image" at bounding box center [107, 644] width 193 height 29
click at [0, 0] on \(IMAGE\) "Take Image" at bounding box center [0, 0] width 0 height 0
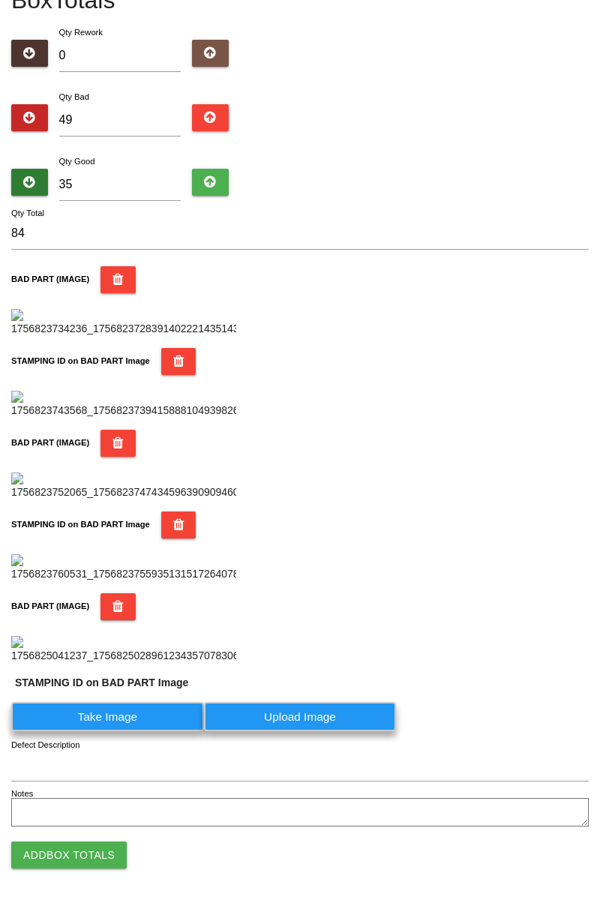
scroll to position [1101, 0]
click at [138, 728] on label "Take Image" at bounding box center [107, 716] width 193 height 29
click at [0, 0] on PART "Take Image" at bounding box center [0, 0] width 0 height 0
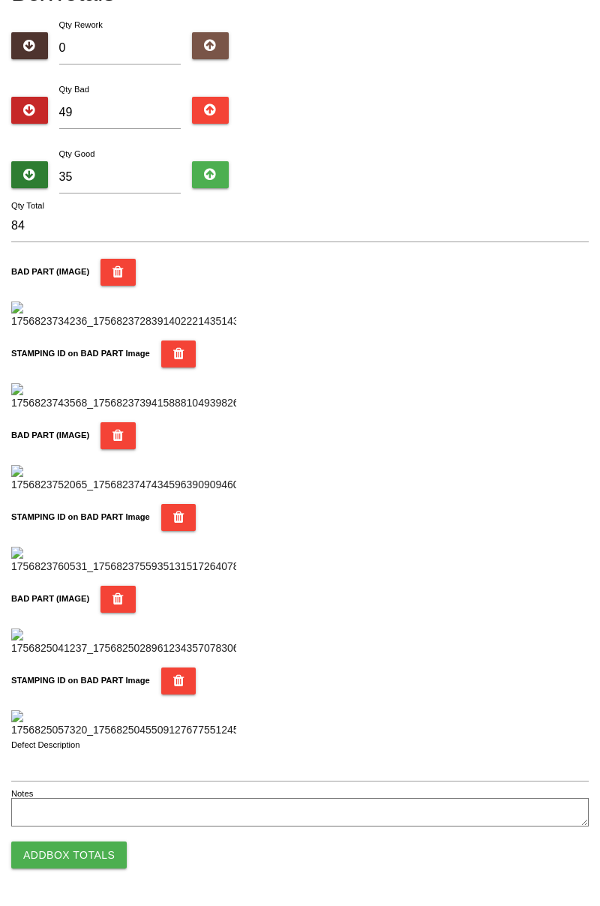
scroll to position [635, 0]
click at [114, 422] on icon "button" at bounding box center [118, 435] width 11 height 27
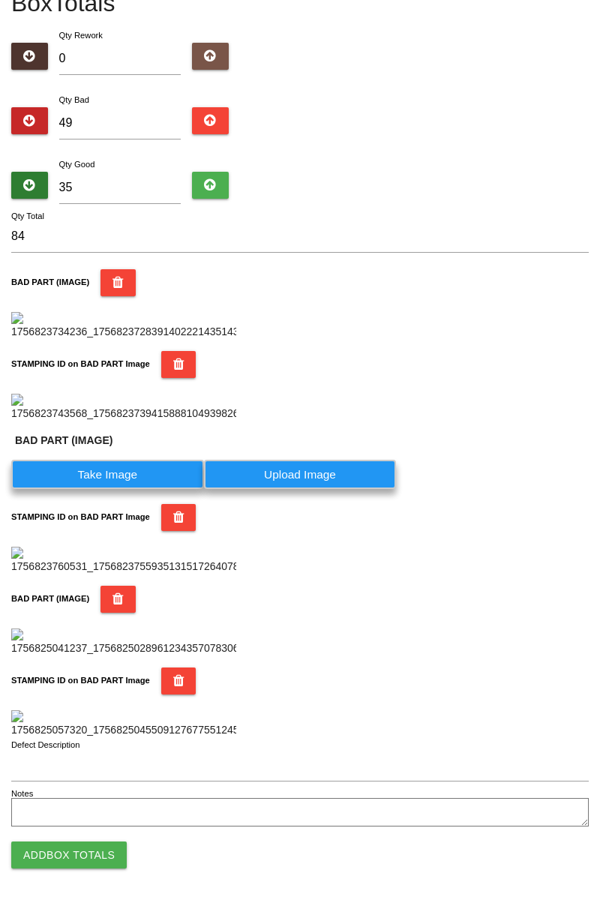
click at [177, 504] on button "STAMPING ID on BAD PART Image" at bounding box center [178, 517] width 35 height 27
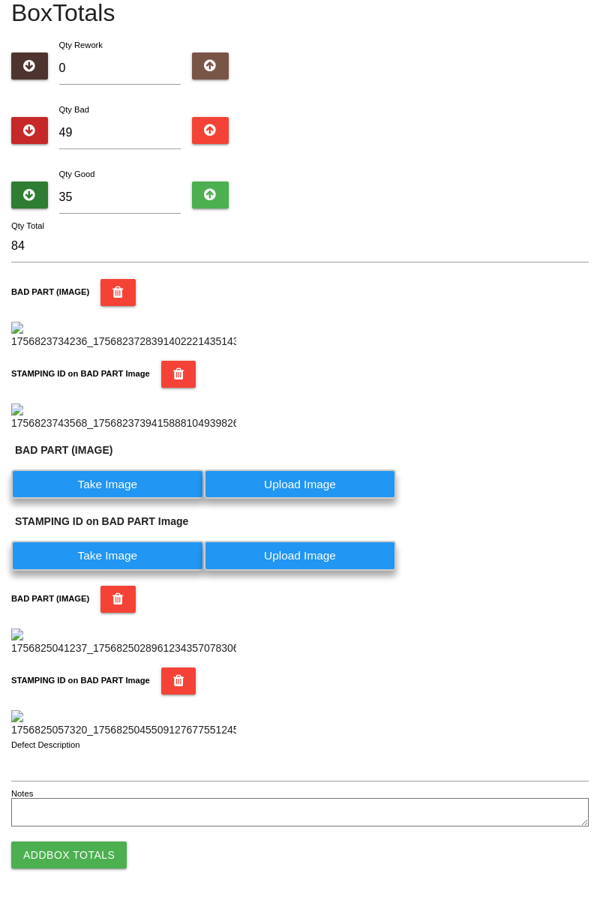
click at [124, 470] on label "Take Image" at bounding box center [107, 484] width 193 height 29
click at [0, 0] on \(IMAGE\) "Take Image" at bounding box center [0, 0] width 0 height 0
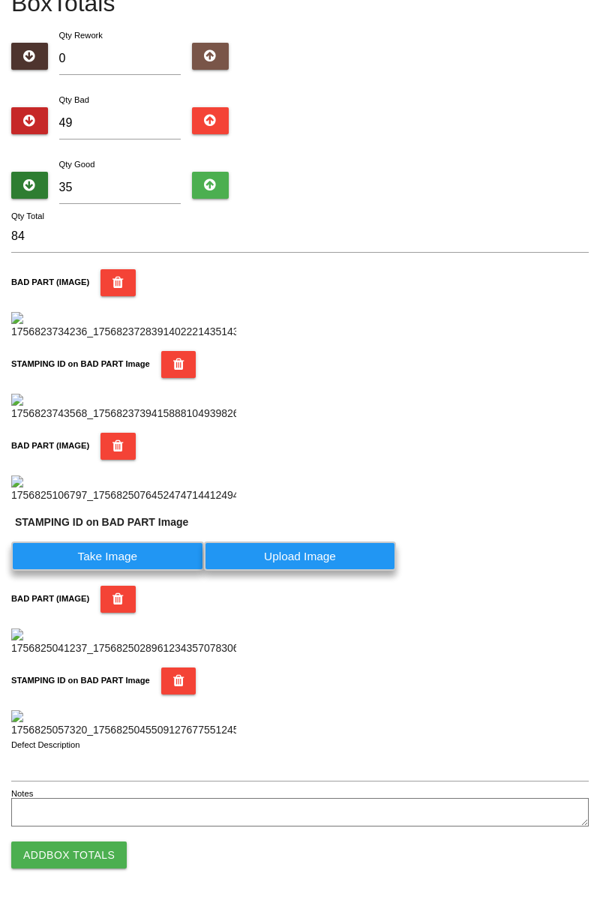
scroll to position [890, 0]
click at [138, 542] on label "Take Image" at bounding box center [107, 556] width 193 height 29
click at [0, 0] on PART "Take Image" at bounding box center [0, 0] width 0 height 0
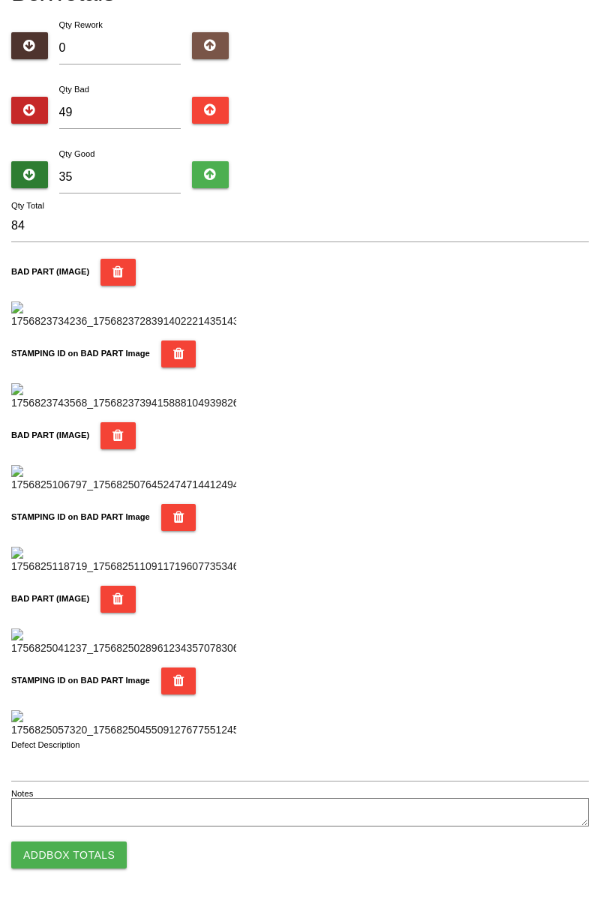
scroll to position [1314, 0]
click at [78, 848] on button "Add Box Totals" at bounding box center [69, 855] width 116 height 27
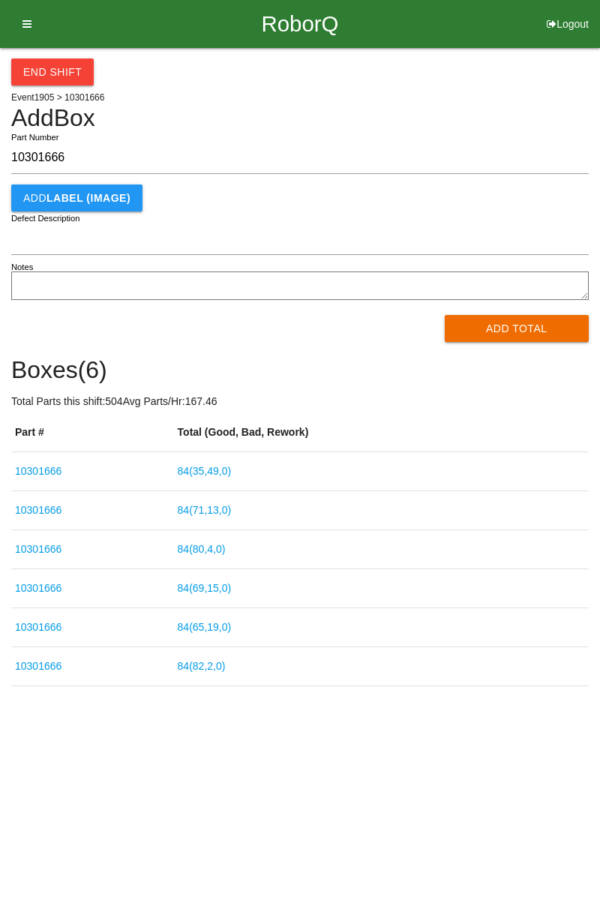
type input "10301666"
click at [524, 320] on button "Add Total" at bounding box center [517, 328] width 145 height 27
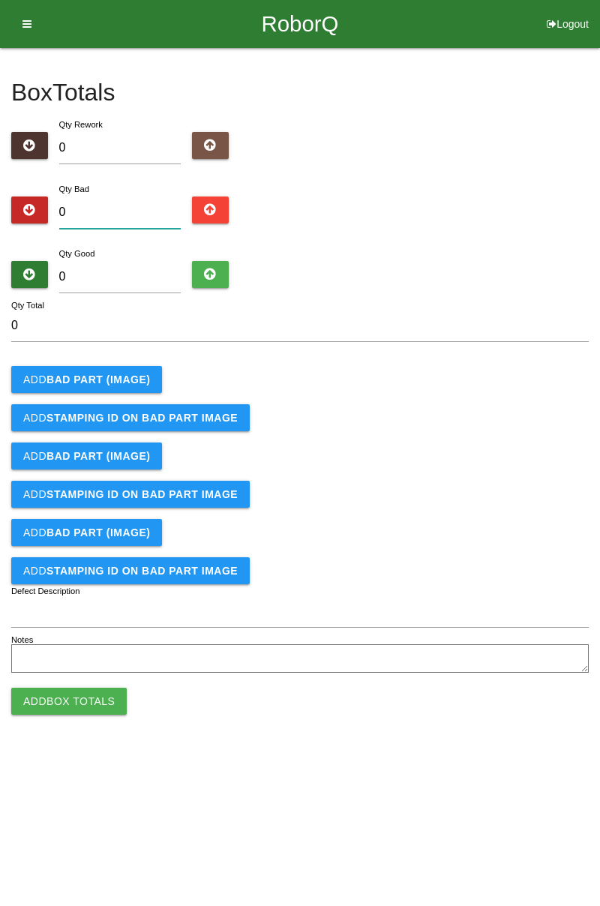
click at [140, 209] on input "0" at bounding box center [120, 213] width 122 height 32
type input "6"
click at [117, 380] on b "BAD PART (IMAGE)" at bounding box center [99, 380] width 104 height 12
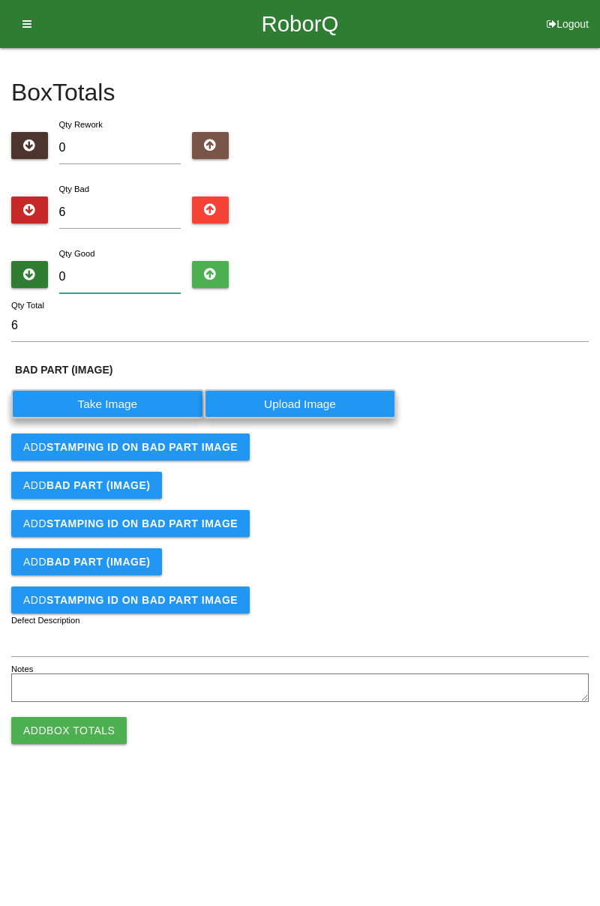
click at [128, 270] on input "0" at bounding box center [120, 277] width 122 height 32
type input "7"
type input "13"
type input "79"
type input "85"
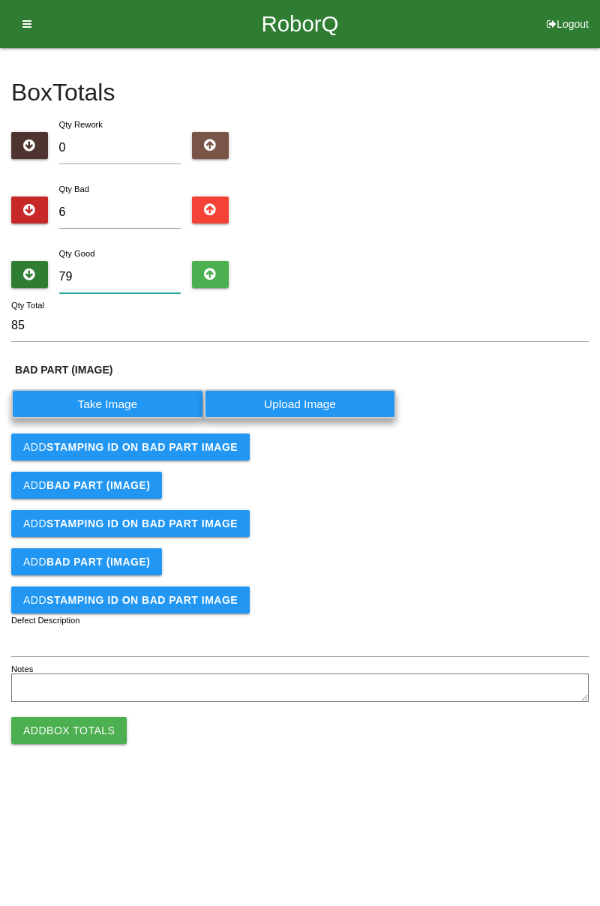
type input "7"
type input "13"
type input "78"
type input "84"
type input "78"
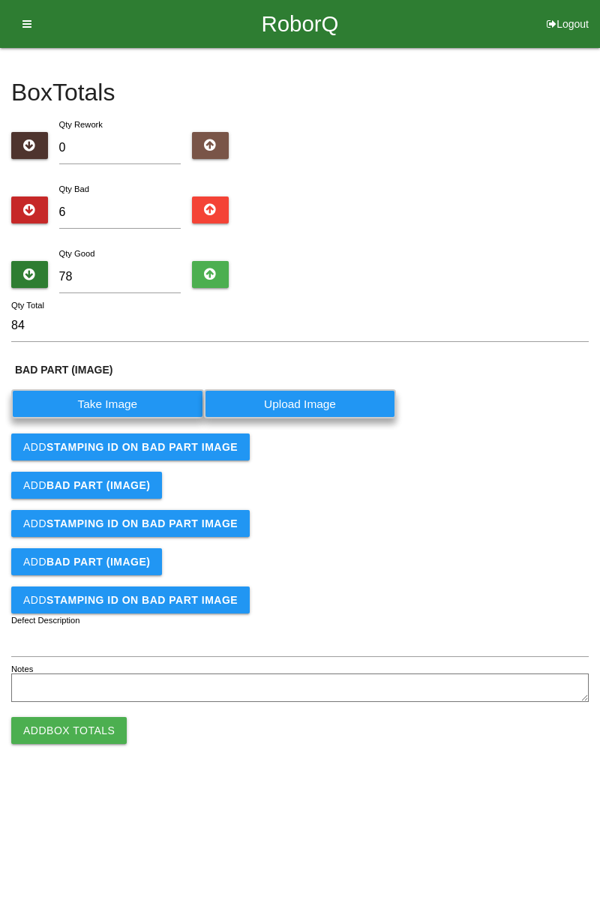
click at [114, 392] on label "Take Image" at bounding box center [107, 403] width 193 height 29
click at [0, 0] on \(IMAGE\) "Take Image" at bounding box center [0, 0] width 0 height 0
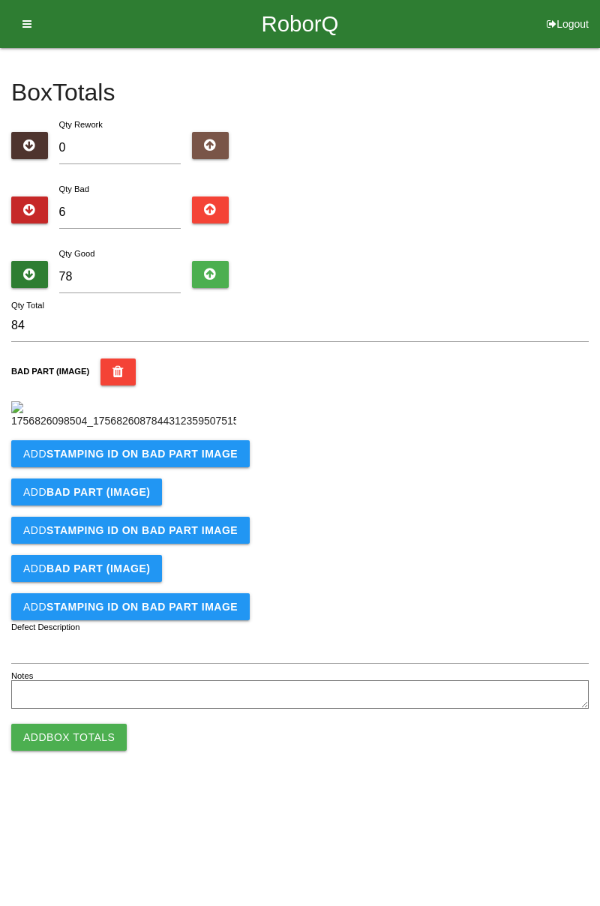
scroll to position [84, 0]
click at [158, 460] on b "STAMPING ID on BAD PART Image" at bounding box center [142, 454] width 191 height 12
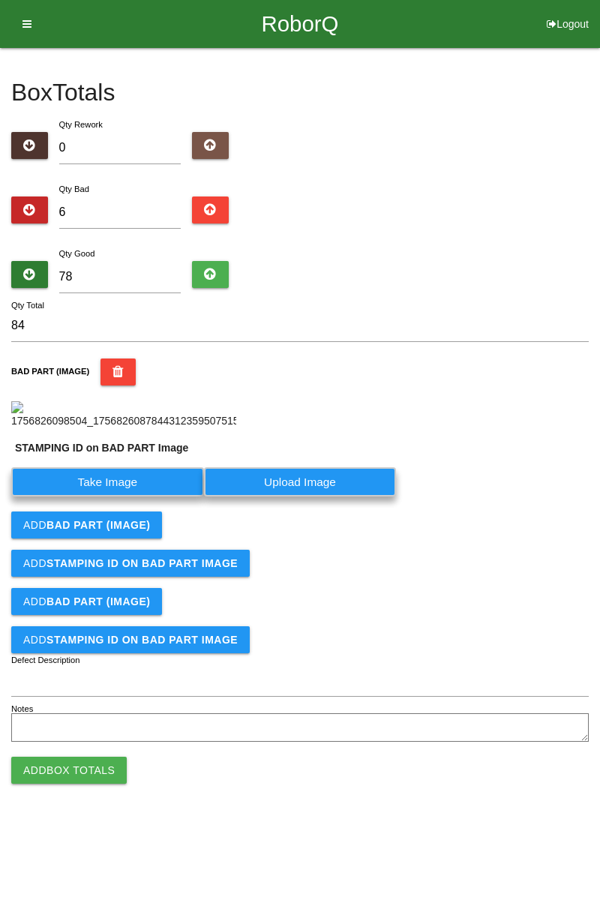
click at [104, 497] on label "Take Image" at bounding box center [107, 481] width 193 height 29
click at [0, 0] on PART "Take Image" at bounding box center [0, 0] width 0 height 0
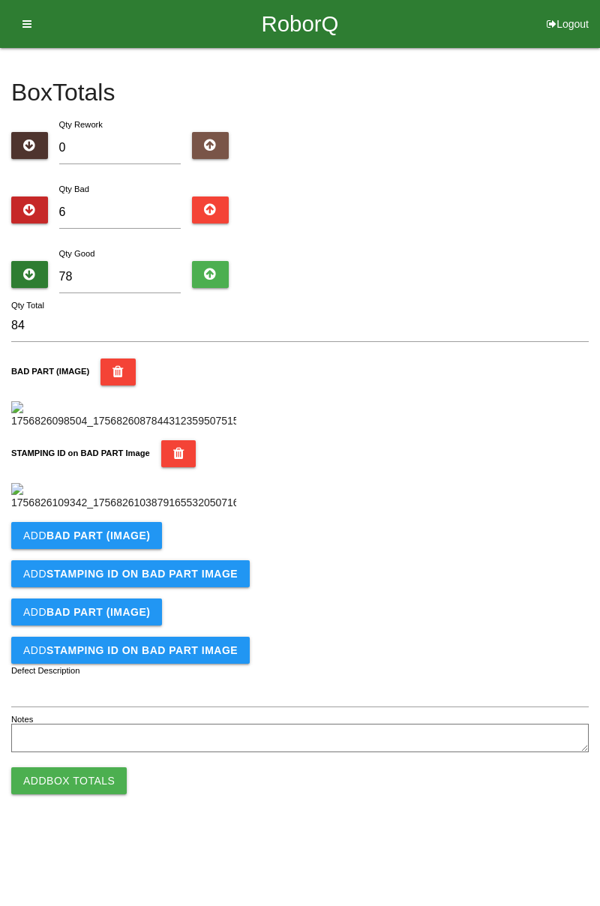
scroll to position [330, 0]
click at [132, 549] on button "Add BAD PART (IMAGE)" at bounding box center [86, 535] width 151 height 27
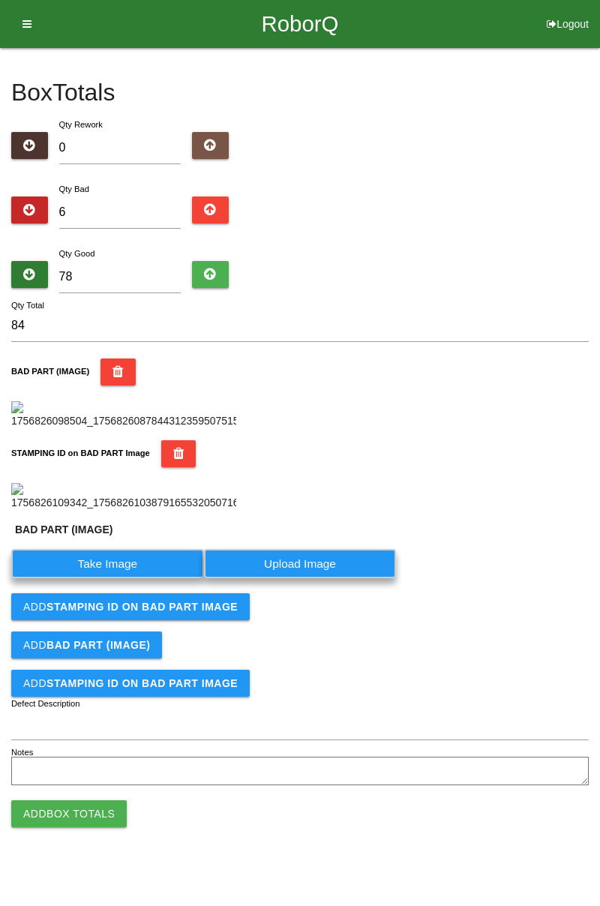
click at [151, 578] on label "Take Image" at bounding box center [107, 563] width 193 height 29
click at [0, 0] on \(IMAGE\) "Take Image" at bounding box center [0, 0] width 0 height 0
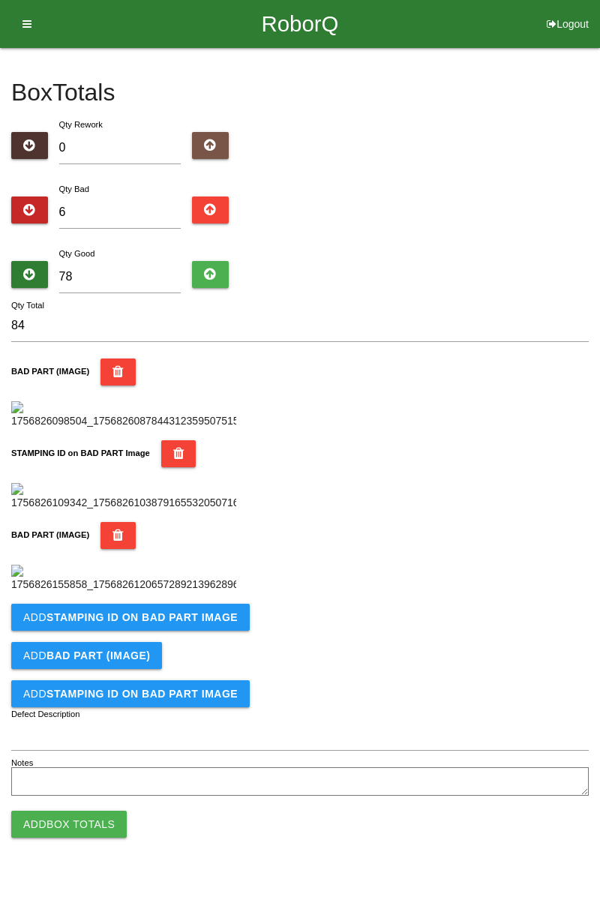
scroll to position [576, 0]
click at [191, 631] on button "Add STAMPING ID on BAD PART Image" at bounding box center [130, 617] width 239 height 27
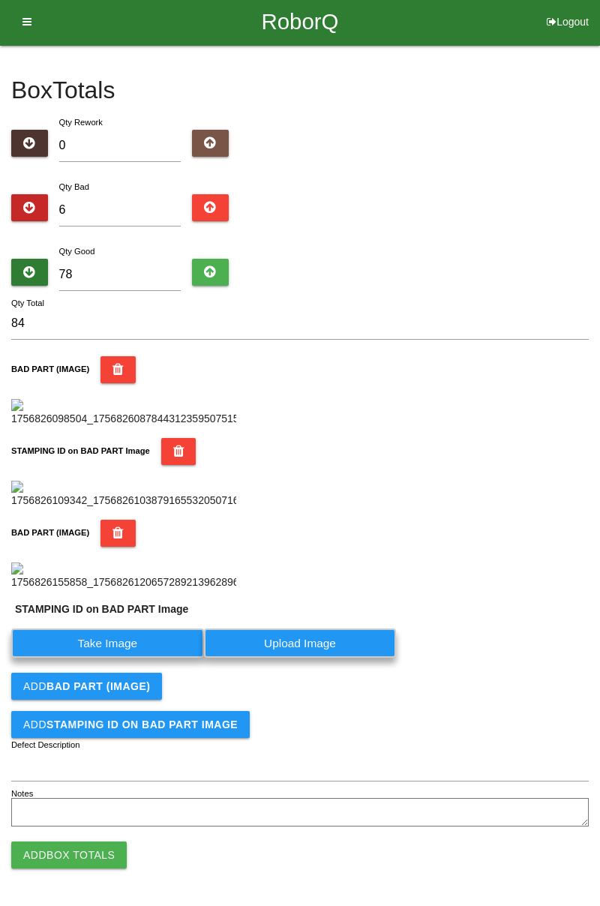
click at [144, 658] on label "Take Image" at bounding box center [107, 643] width 193 height 29
click at [0, 0] on PART "Take Image" at bounding box center [0, 0] width 0 height 0
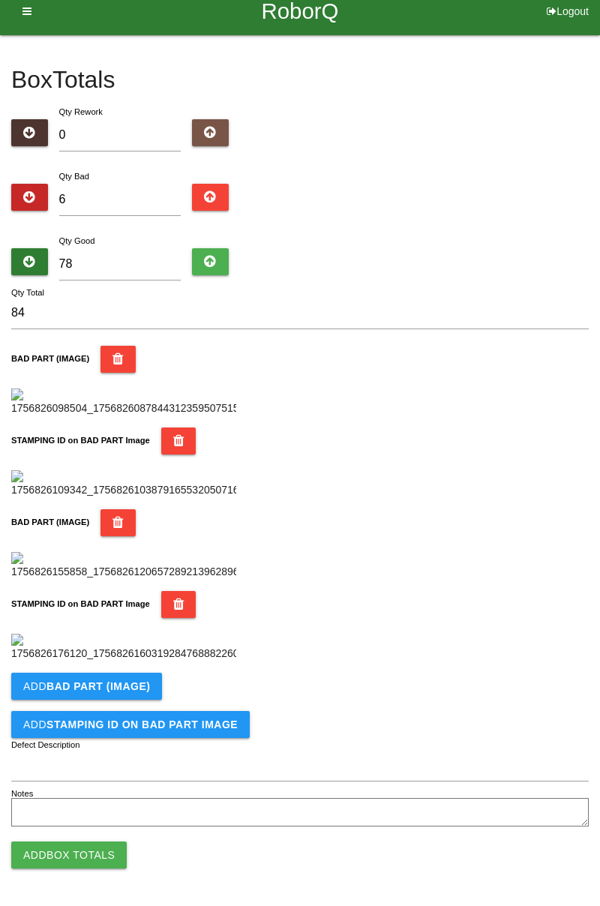
scroll to position [822, 0]
click at [133, 696] on button "Add BAD PART (IMAGE)" at bounding box center [86, 686] width 151 height 27
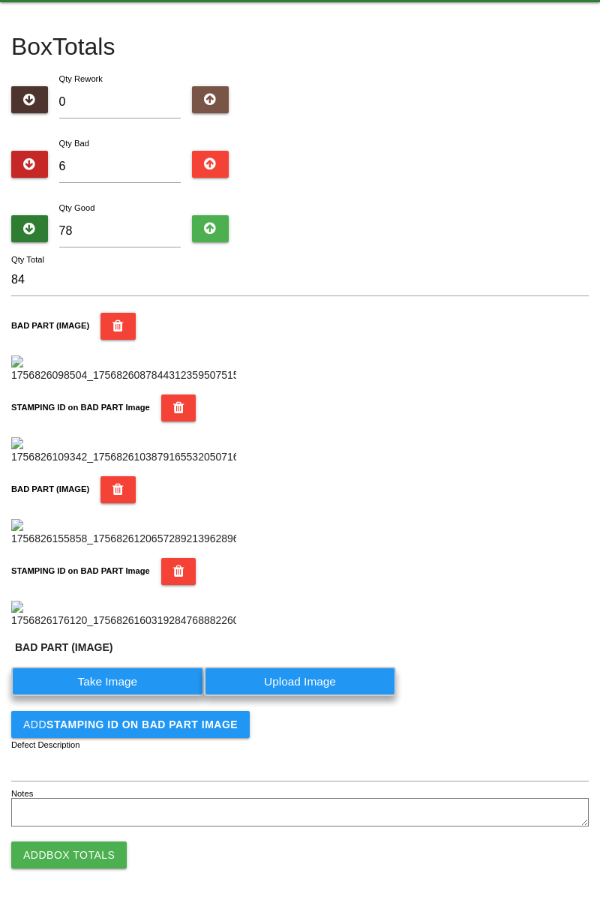
click at [140, 696] on label "Take Image" at bounding box center [107, 681] width 193 height 29
click at [0, 0] on \(IMAGE\) "Take Image" at bounding box center [0, 0] width 0 height 0
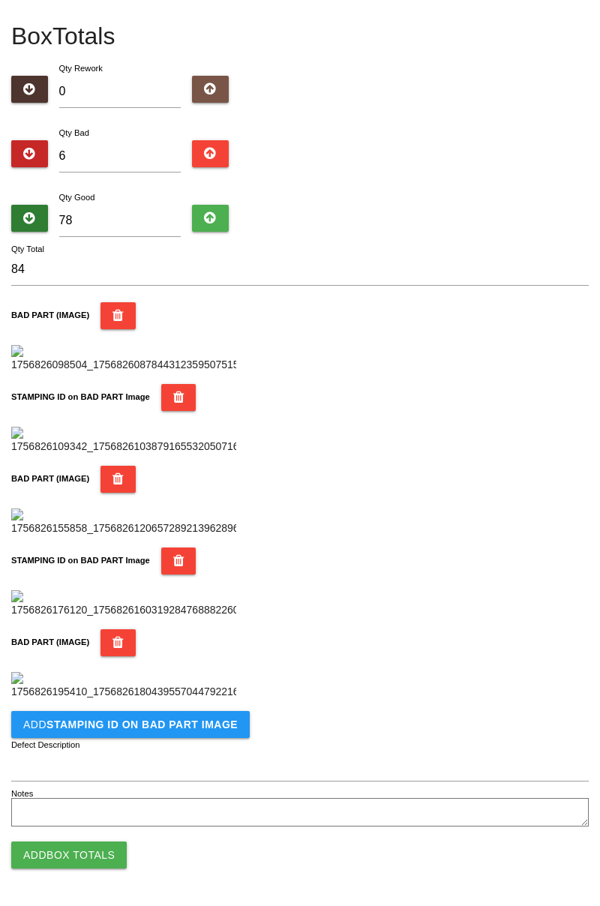
scroll to position [1068, 0]
click at [203, 728] on b "STAMPING ID on BAD PART Image" at bounding box center [142, 725] width 191 height 12
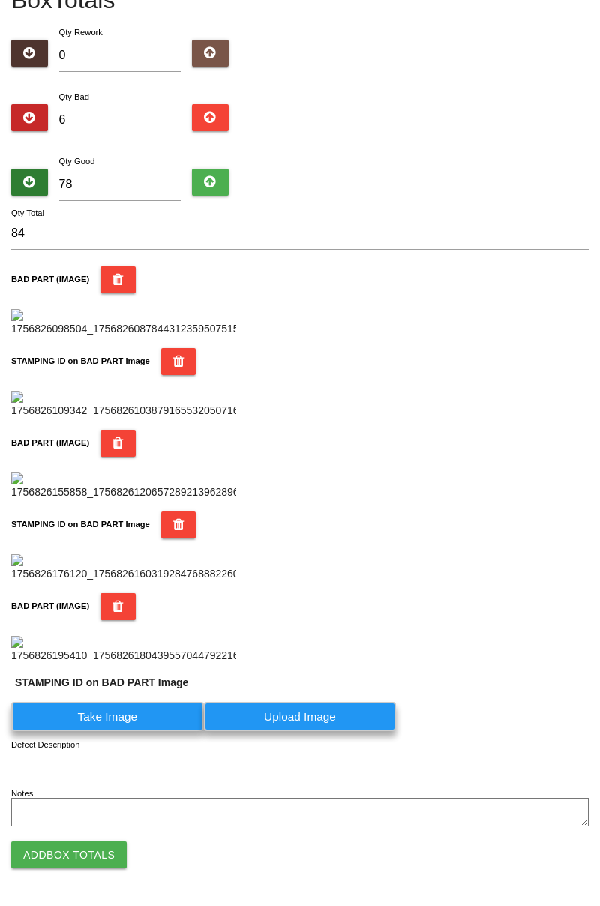
click at [137, 731] on label "Take Image" at bounding box center [107, 716] width 193 height 29
click at [0, 0] on PART "Take Image" at bounding box center [0, 0] width 0 height 0
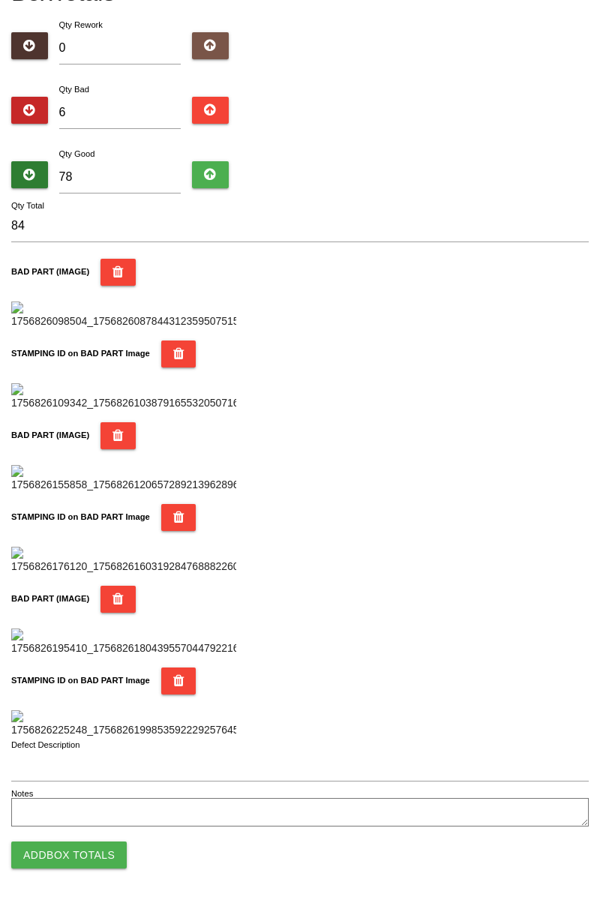
scroll to position [1314, 0]
click at [89, 855] on button "Add Box Totals" at bounding box center [69, 855] width 116 height 27
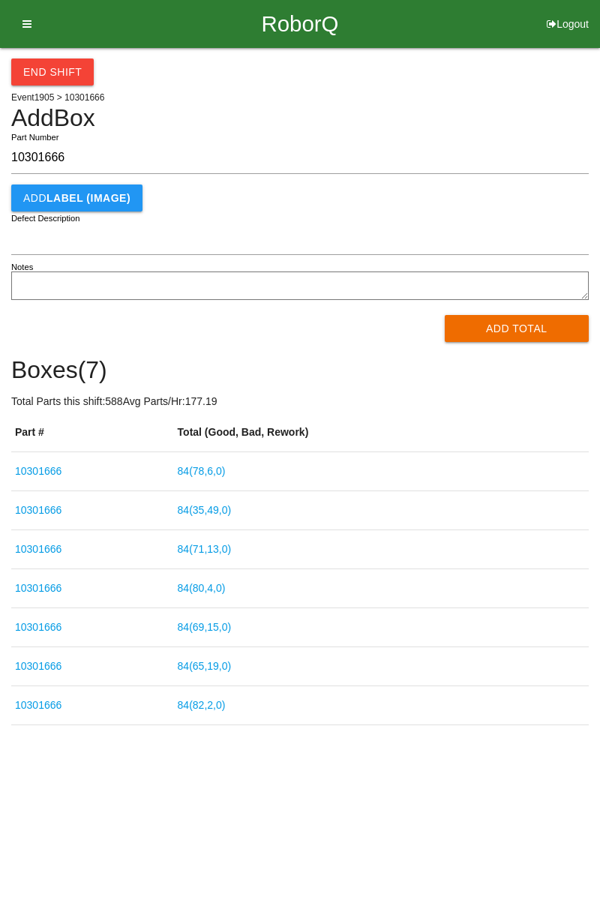
type input "10301666"
click at [532, 329] on button "Add Total" at bounding box center [517, 328] width 145 height 27
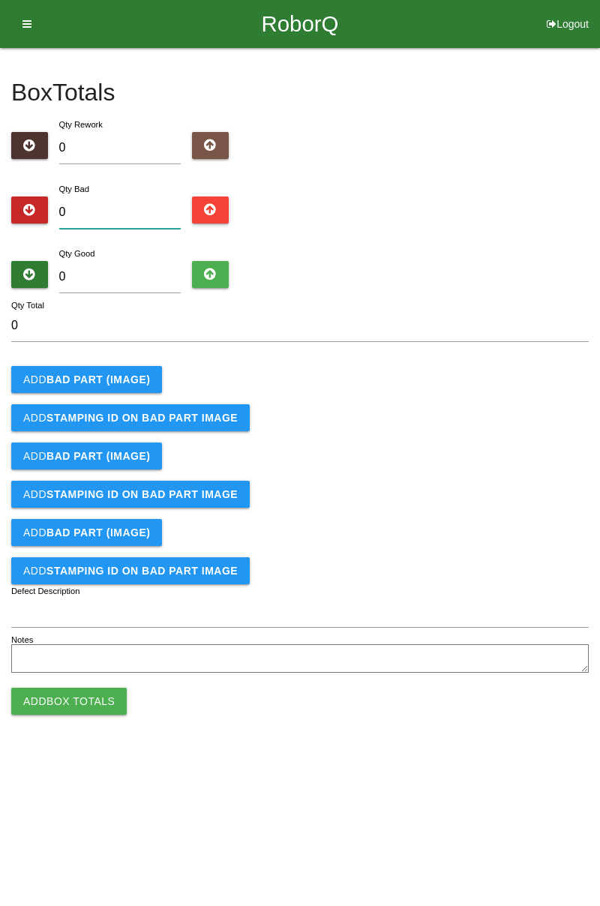
click at [141, 207] on input "0" at bounding box center [120, 213] width 122 height 32
type input "9"
click at [132, 374] on b "BAD PART (IMAGE)" at bounding box center [99, 380] width 104 height 12
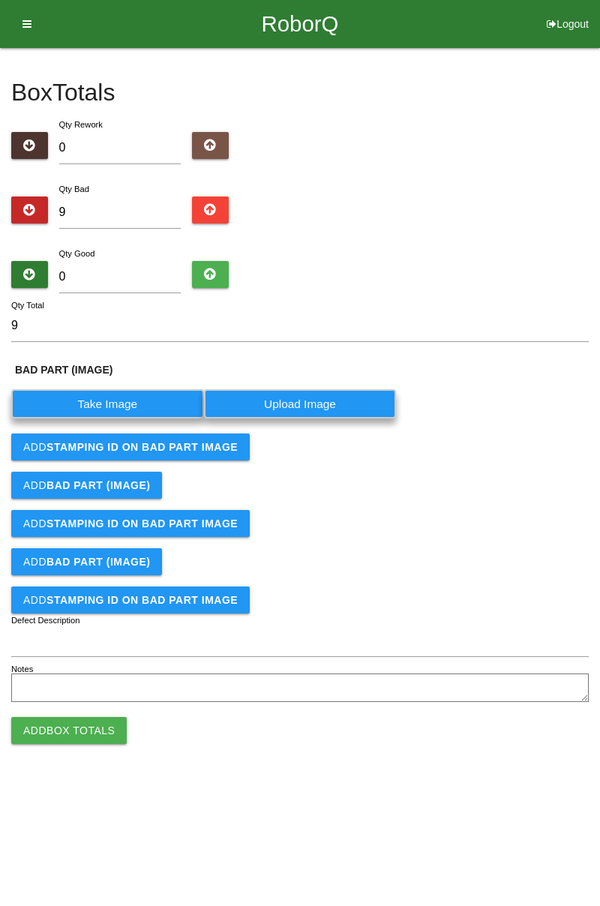
click at [115, 400] on label "Take Image" at bounding box center [107, 403] width 193 height 29
click at [0, 0] on \(IMAGE\) "Take Image" at bounding box center [0, 0] width 0 height 0
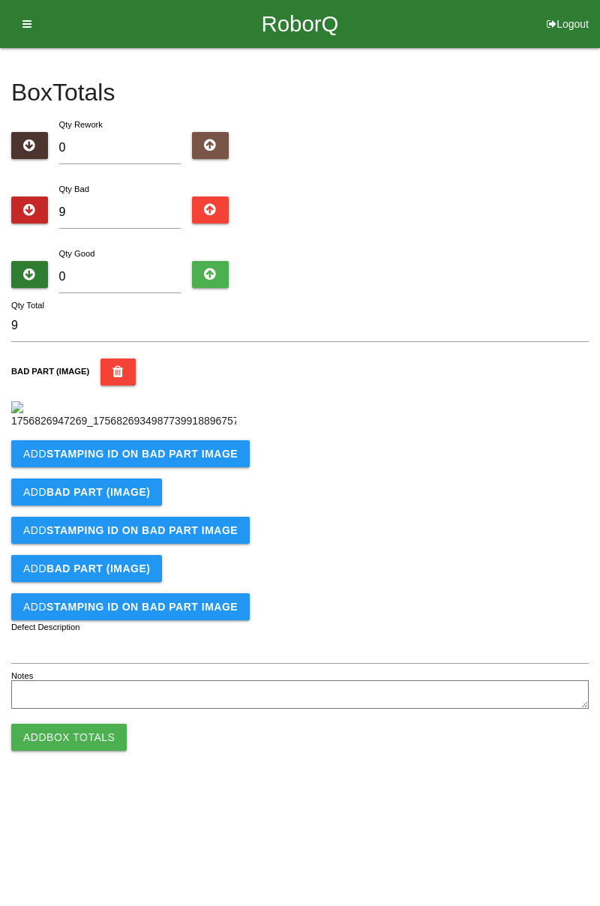
scroll to position [84, 0]
click at [158, 460] on b "STAMPING ID on BAD PART Image" at bounding box center [142, 454] width 191 height 12
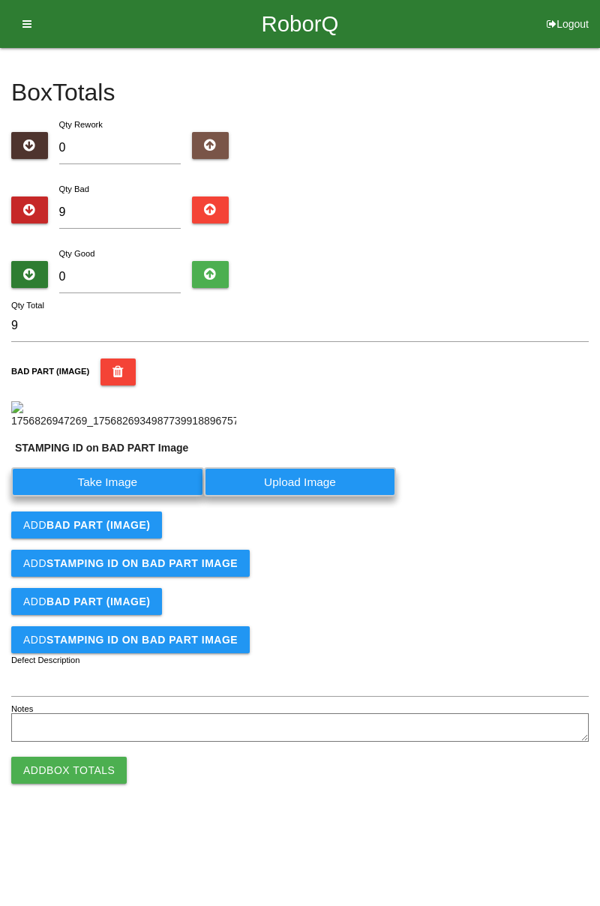
click at [132, 497] on label "Take Image" at bounding box center [107, 481] width 193 height 29
click at [0, 0] on PART "Take Image" at bounding box center [0, 0] width 0 height 0
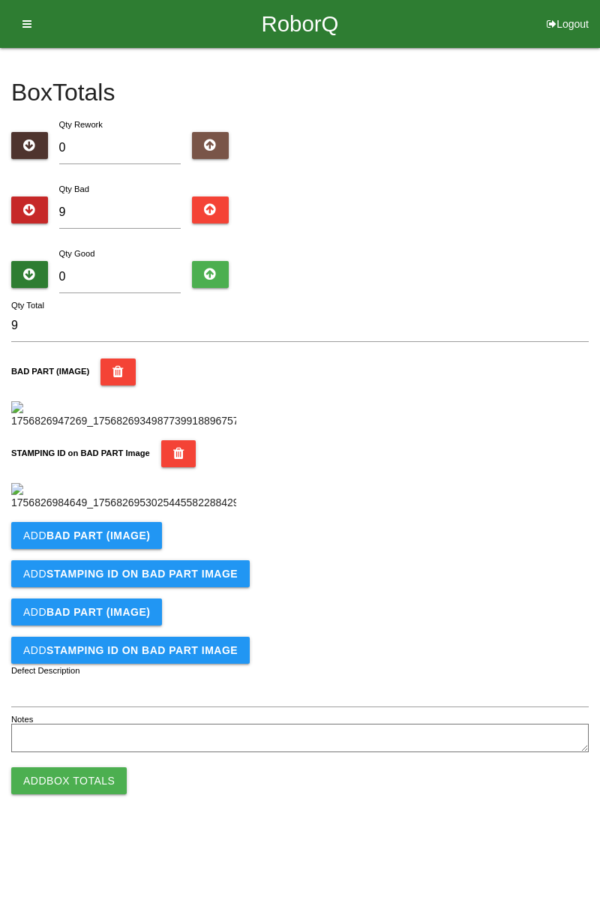
scroll to position [330, 0]
click at [133, 542] on b "BAD PART (IMAGE)" at bounding box center [99, 536] width 104 height 12
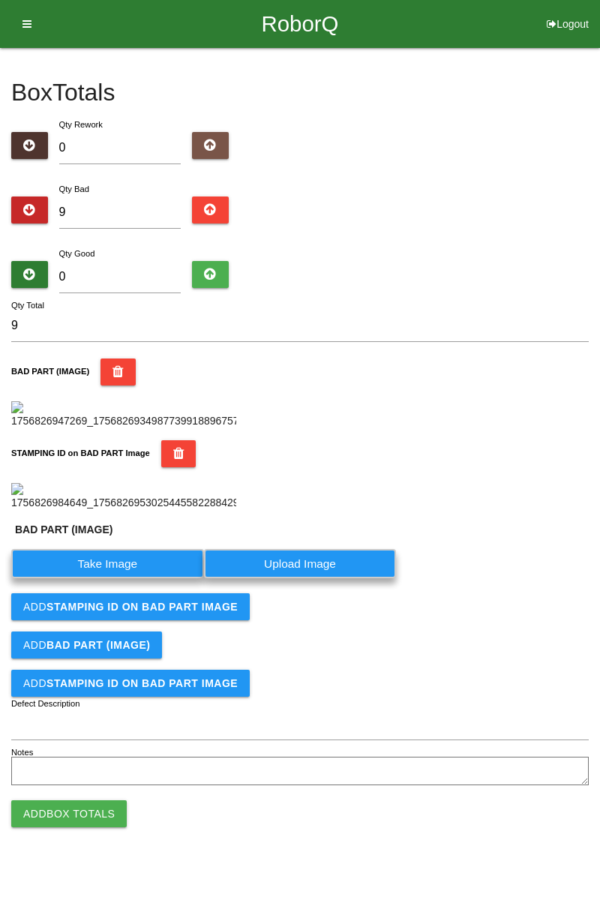
click at [124, 578] on label "Take Image" at bounding box center [107, 563] width 193 height 29
click at [0, 0] on \(IMAGE\) "Take Image" at bounding box center [0, 0] width 0 height 0
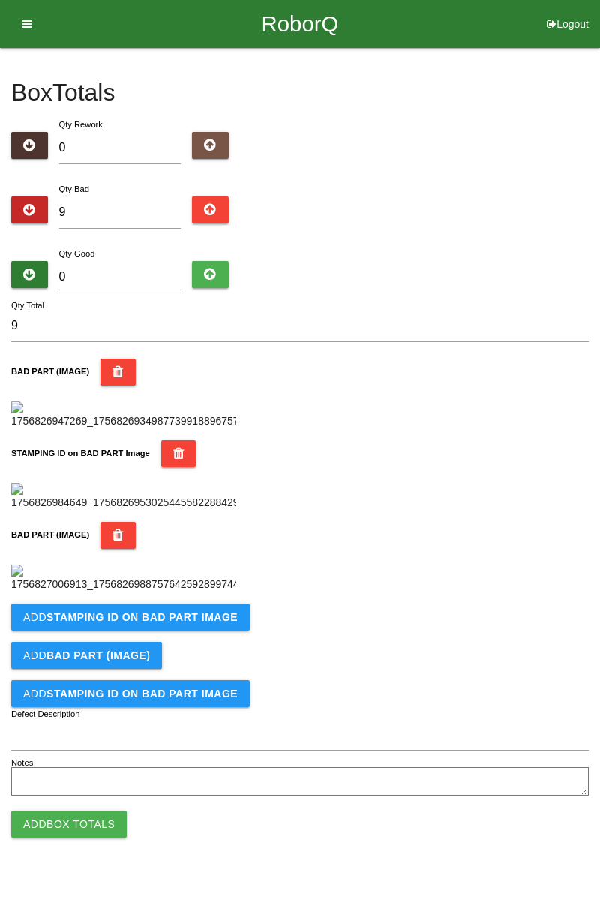
scroll to position [576, 0]
click at [173, 623] on b "STAMPING ID on BAD PART Image" at bounding box center [142, 617] width 191 height 12
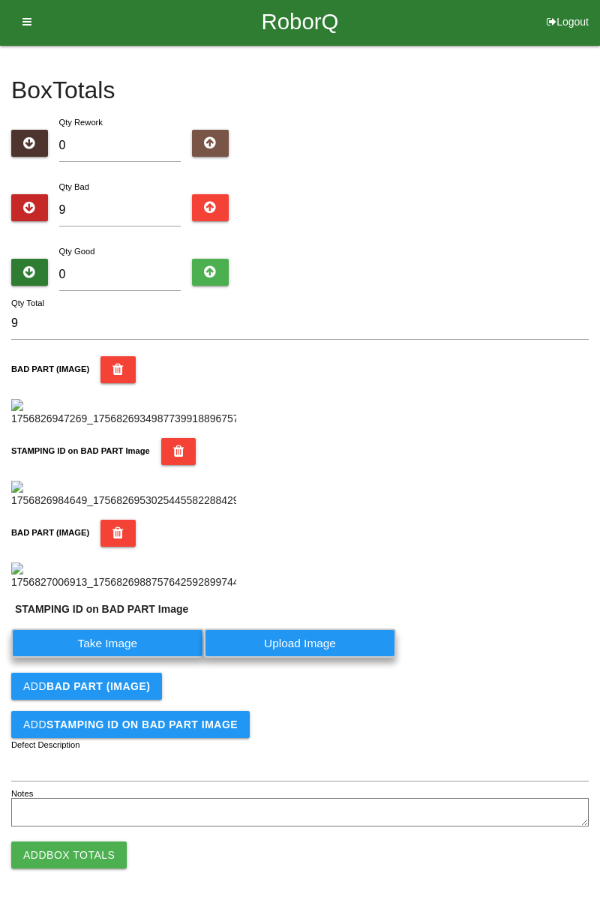
click at [137, 658] on label "Take Image" at bounding box center [107, 643] width 193 height 29
click at [0, 0] on PART "Take Image" at bounding box center [0, 0] width 0 height 0
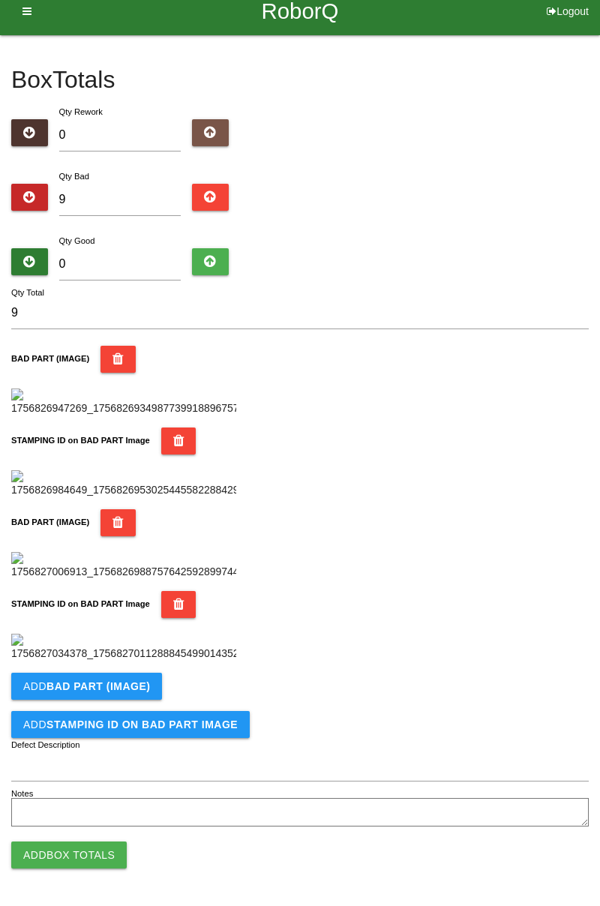
scroll to position [822, 0]
click at [129, 695] on button "Add BAD PART (IMAGE)" at bounding box center [86, 686] width 151 height 27
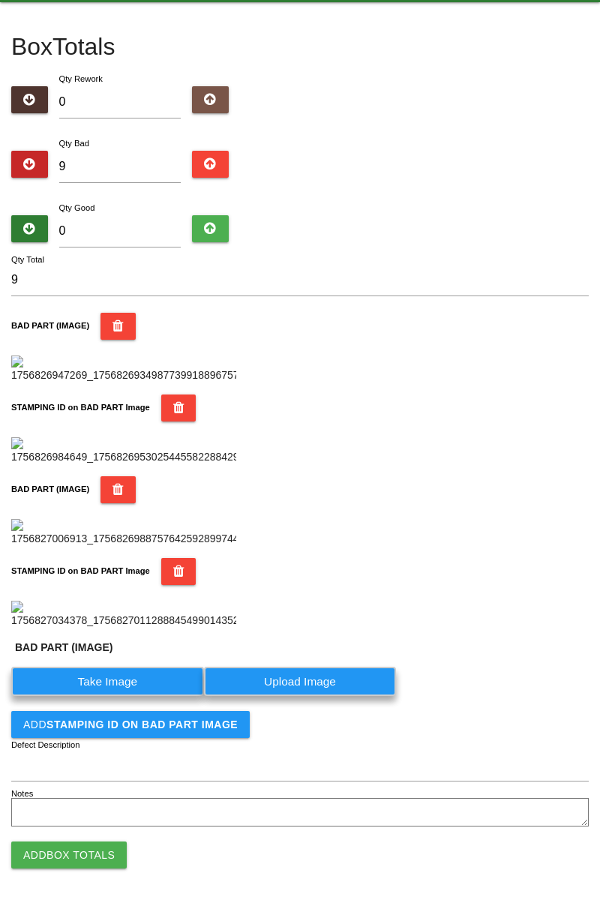
click at [133, 696] on label "Take Image" at bounding box center [107, 681] width 193 height 29
click at [0, 0] on \(IMAGE\) "Take Image" at bounding box center [0, 0] width 0 height 0
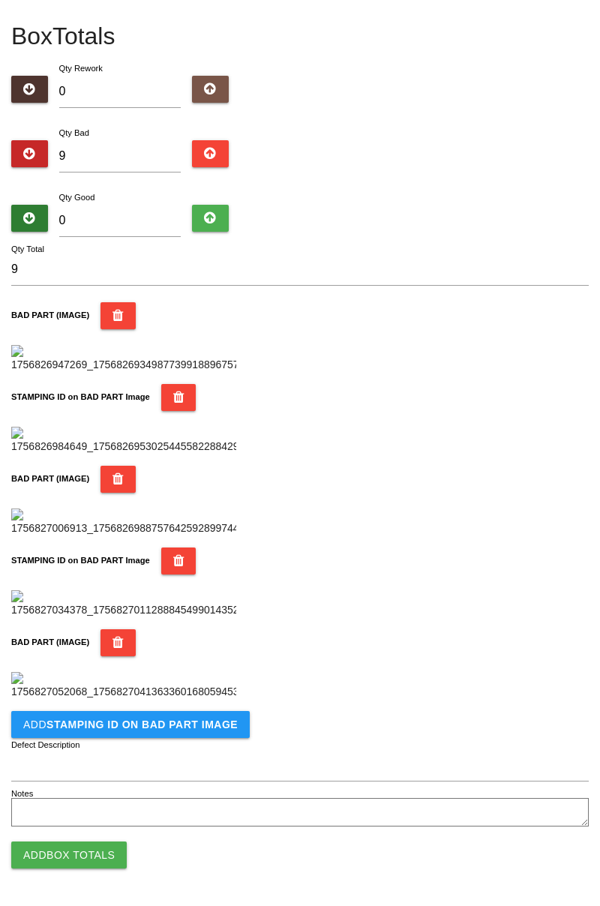
scroll to position [1068, 0]
click at [170, 729] on b "STAMPING ID on BAD PART Image" at bounding box center [142, 725] width 191 height 12
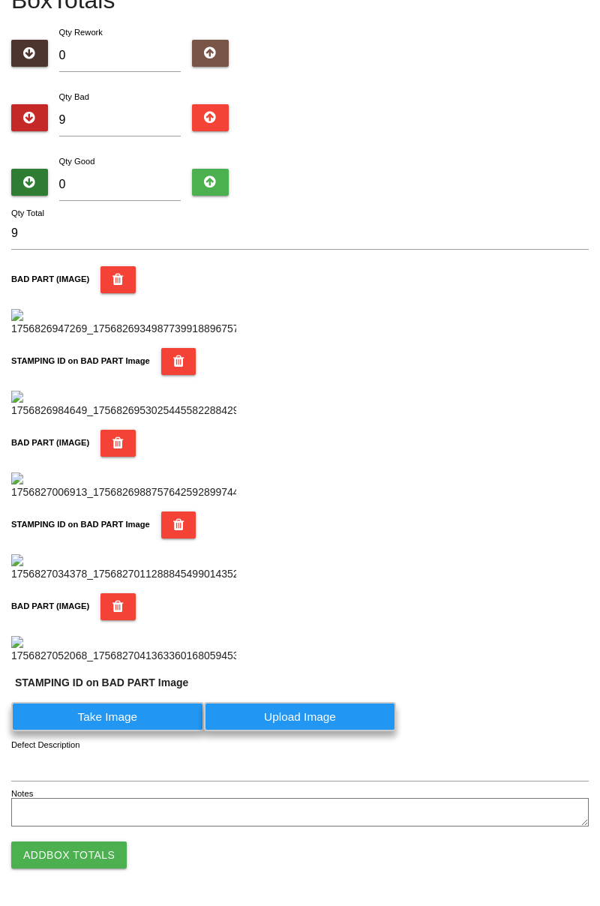
click at [128, 731] on label "Take Image" at bounding box center [107, 716] width 193 height 29
click at [0, 0] on PART "Take Image" at bounding box center [0, 0] width 0 height 0
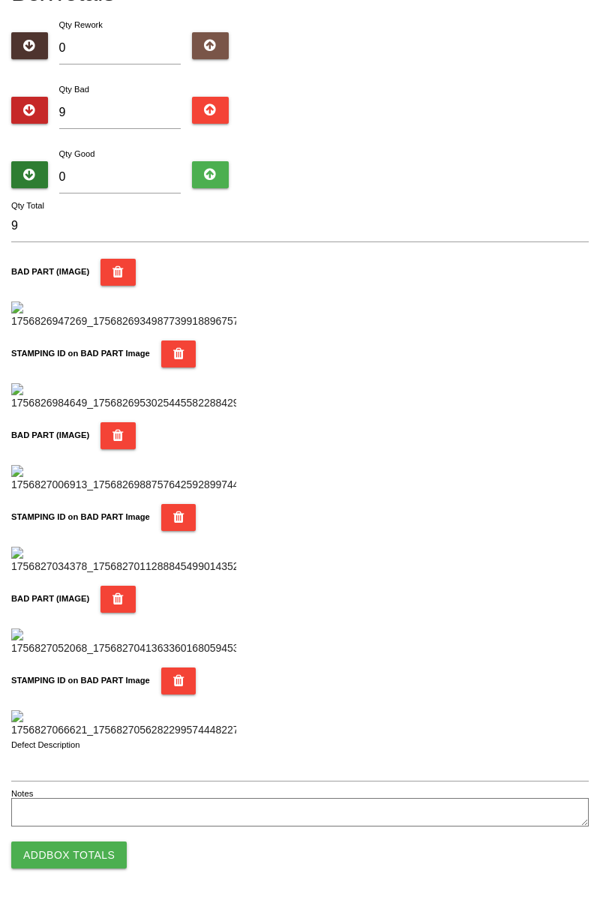
scroll to position [0, 0]
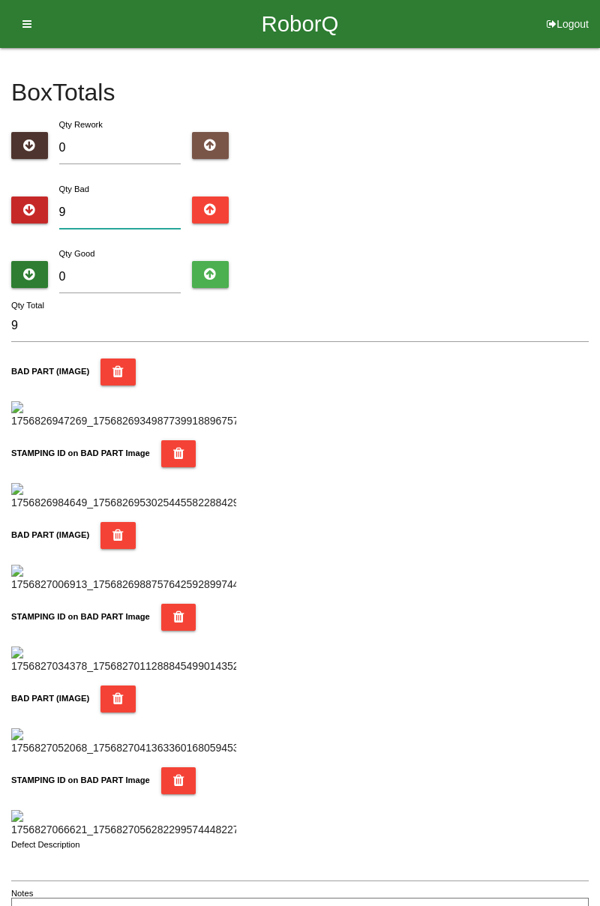
click at [111, 197] on input "9" at bounding box center [120, 213] width 122 height 32
type input "0"
type input "1"
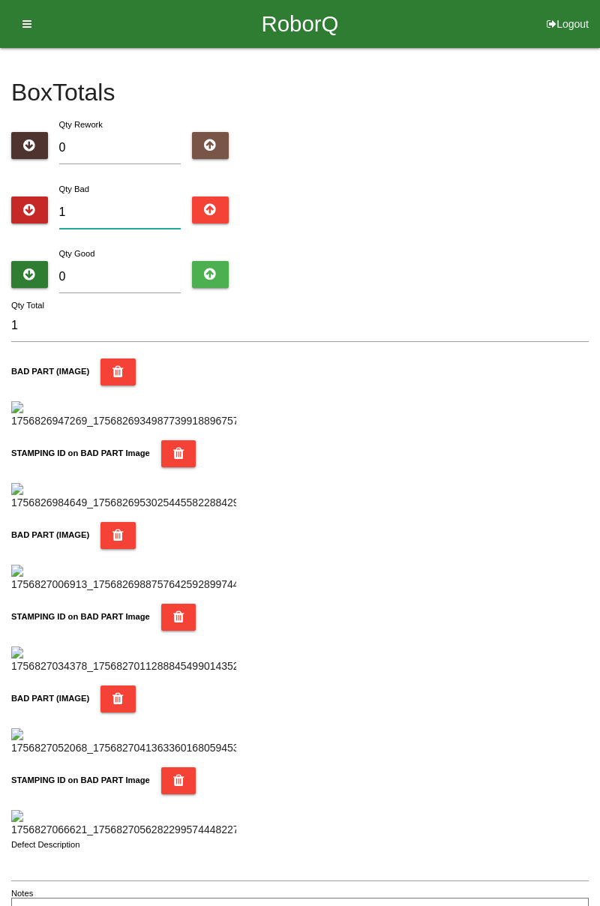
type input "10"
click at [130, 206] on input "10" at bounding box center [120, 213] width 122 height 32
type input "1"
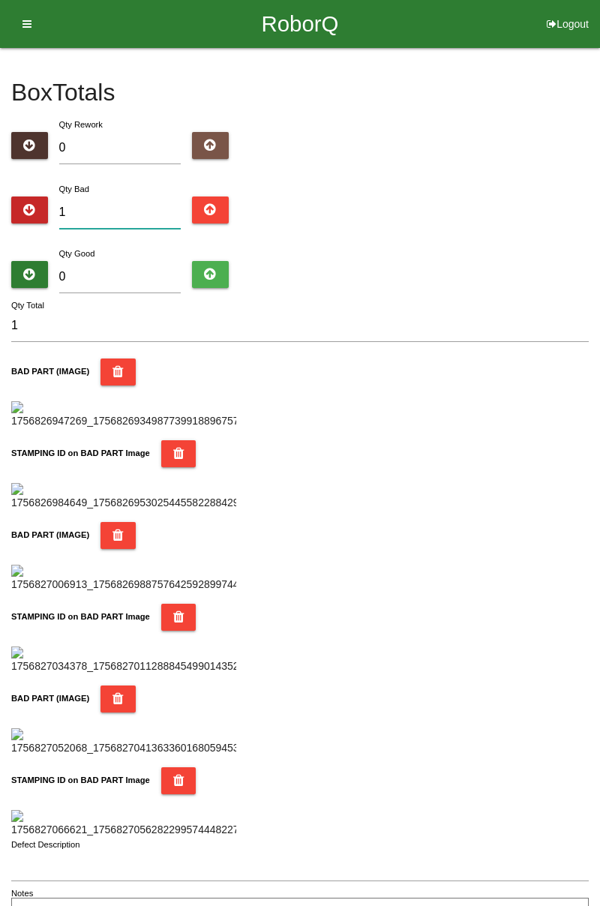
type input "13"
click at [119, 273] on input "0" at bounding box center [120, 277] width 122 height 32
type input "6"
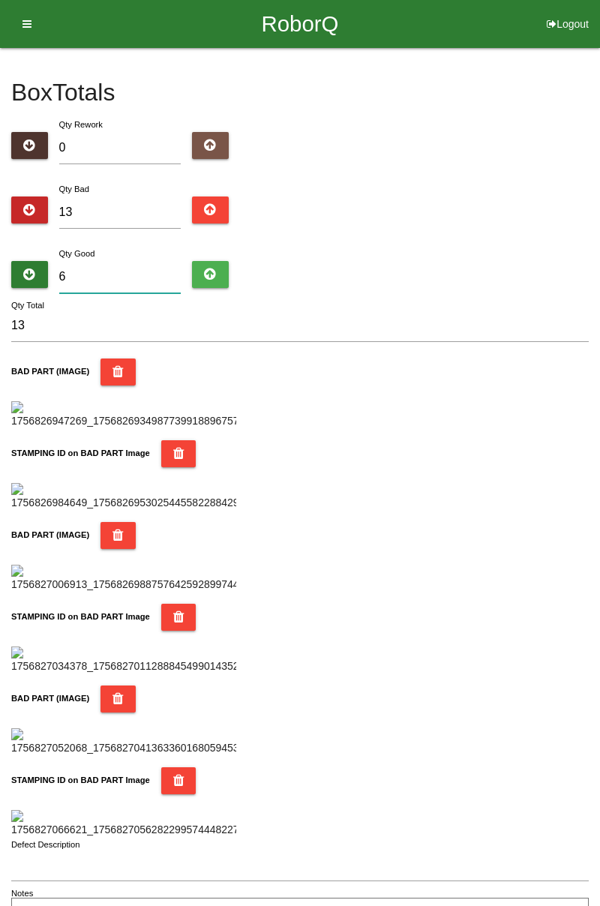
type input "19"
type input "67"
type input "80"
type input "6"
type input "19"
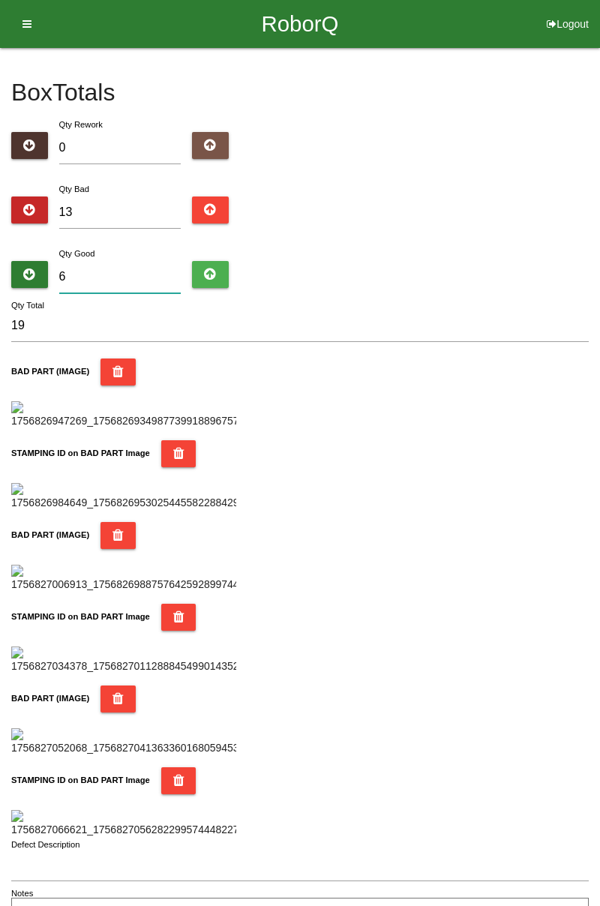
type input "67"
type input "80"
type input "671"
type input "684"
type input "67"
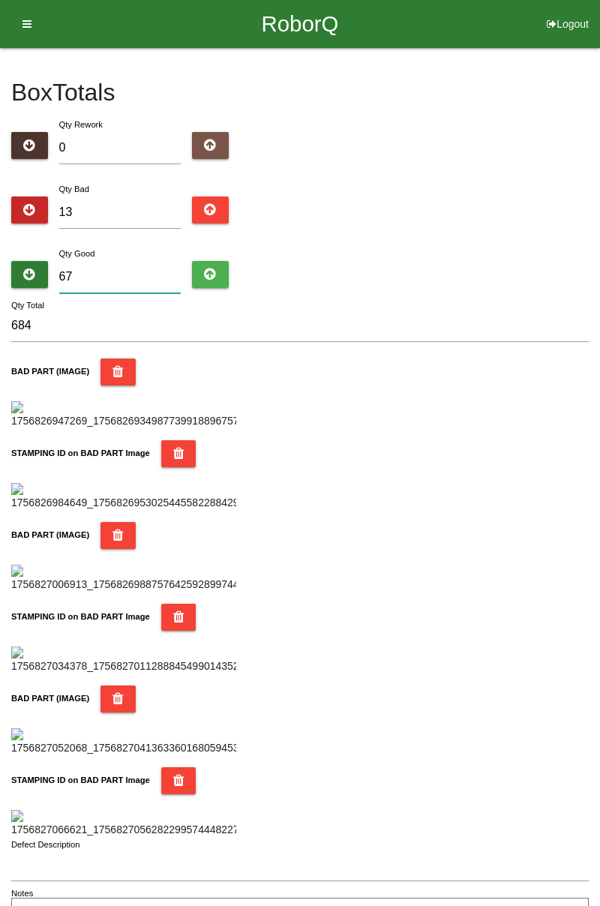
type input "80"
type input "6"
type input "19"
type input "0"
type input "13"
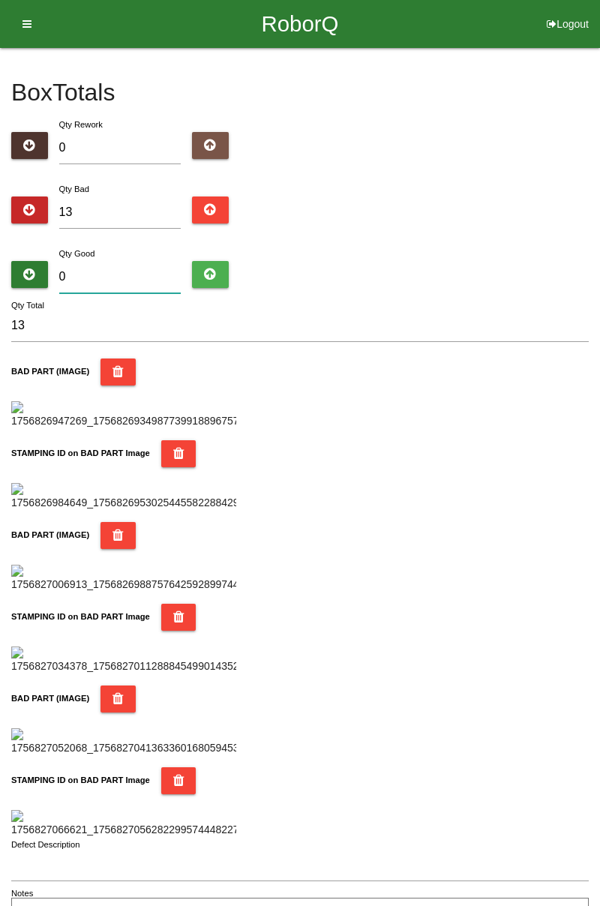
type input "7"
type input "20"
type input "71"
type input "84"
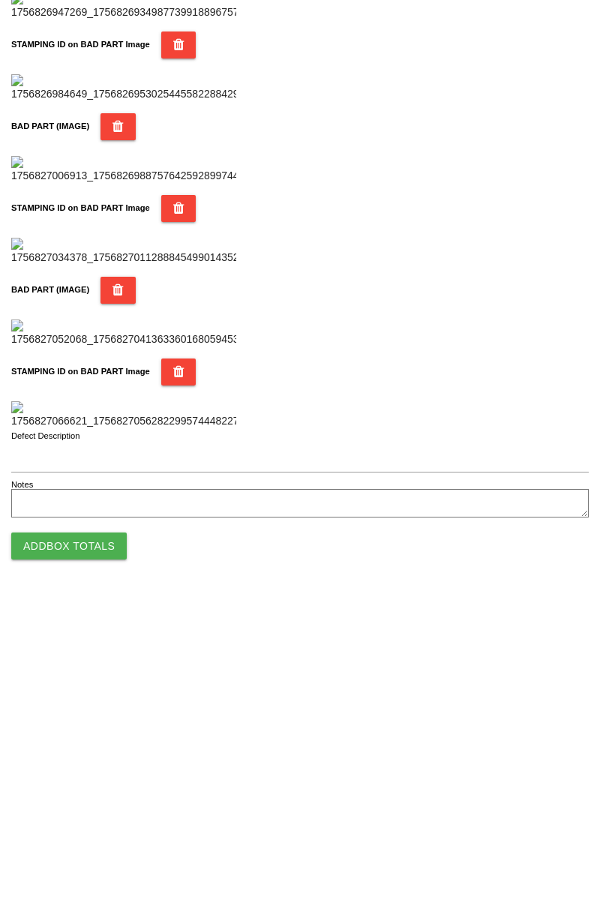
scroll to position [1314, 0]
type input "71"
click at [82, 861] on button "Add Box Totals" at bounding box center [69, 855] width 116 height 27
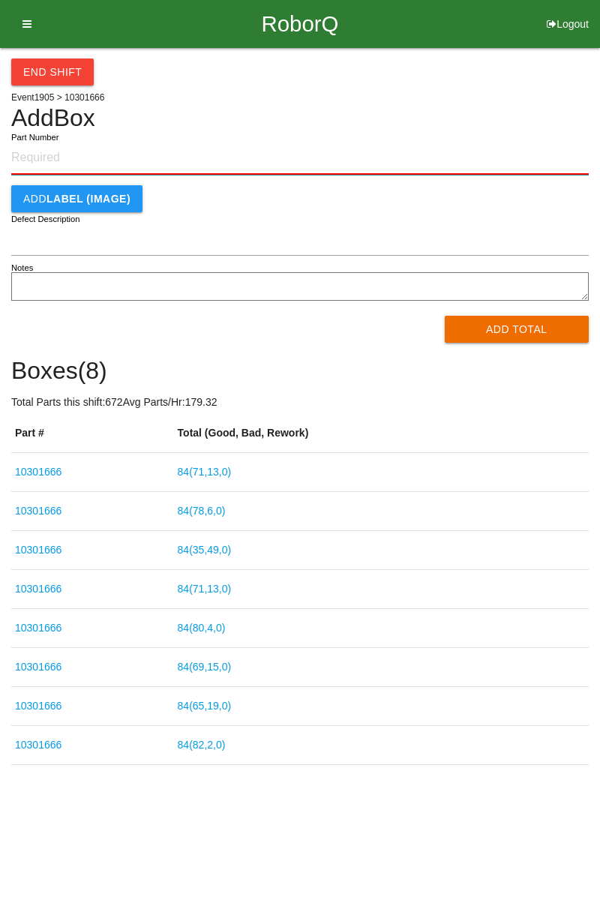
paste input "10301666"
type input "10301666"
click at [516, 319] on button "Add Total" at bounding box center [517, 329] width 145 height 27
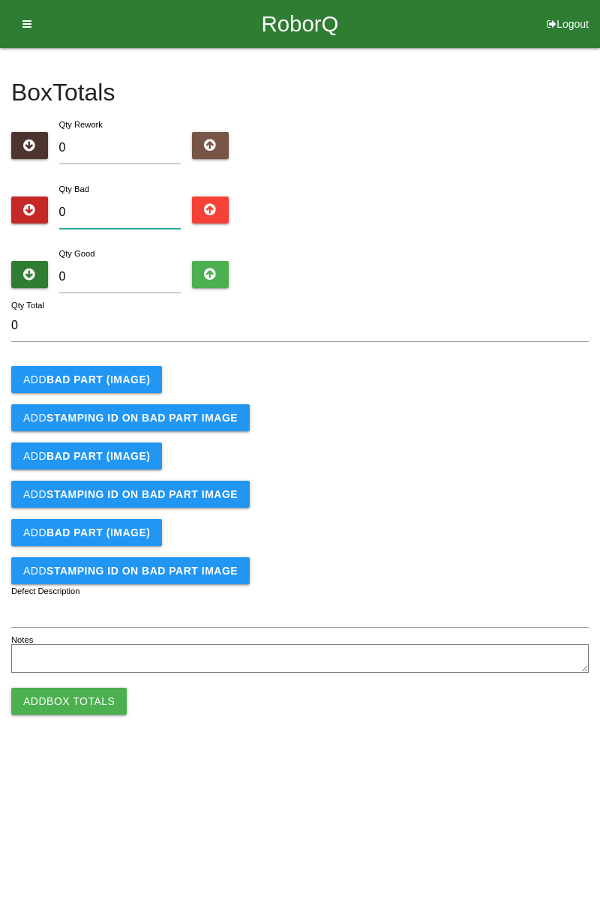
click at [125, 206] on input "0" at bounding box center [120, 213] width 122 height 32
type input "3"
click at [126, 379] on b "BAD PART (IMAGE)" at bounding box center [99, 380] width 104 height 12
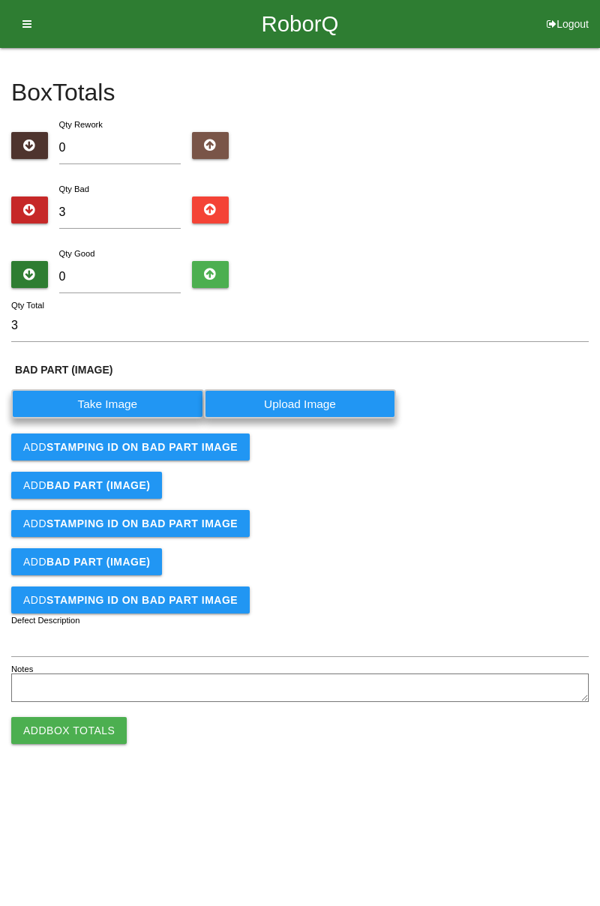
click at [127, 401] on label "Take Image" at bounding box center [107, 403] width 193 height 29
click at [0, 0] on \(IMAGE\) "Take Image" at bounding box center [0, 0] width 0 height 0
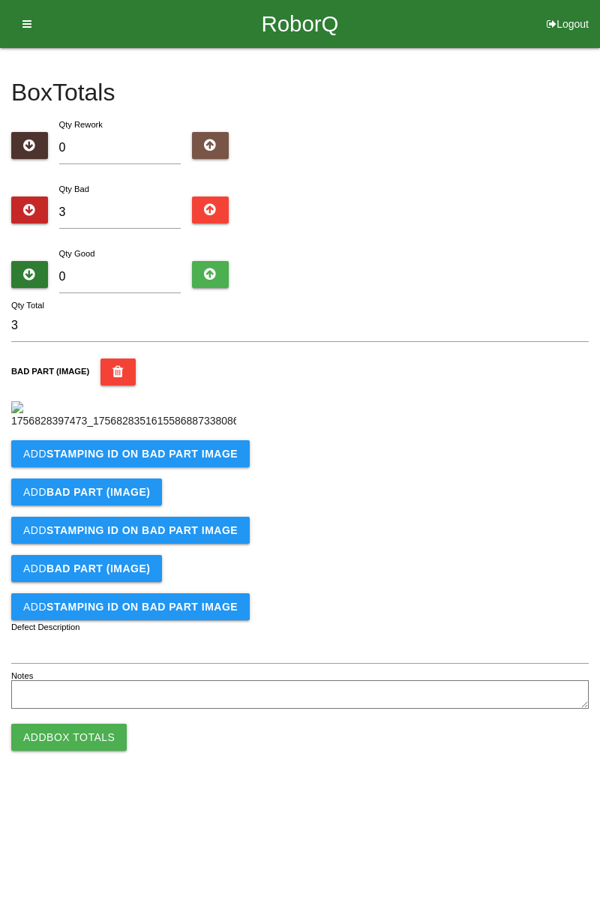
scroll to position [84, 0]
click at [221, 460] on b "STAMPING ID on BAD PART Image" at bounding box center [142, 454] width 191 height 12
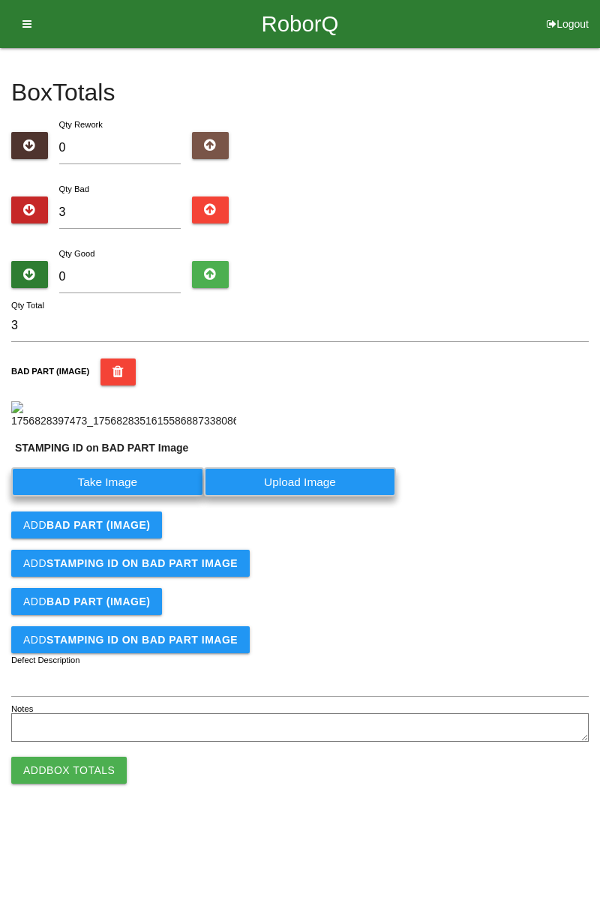
click at [154, 497] on label "Take Image" at bounding box center [107, 481] width 193 height 29
click at [0, 0] on PART "Take Image" at bounding box center [0, 0] width 0 height 0
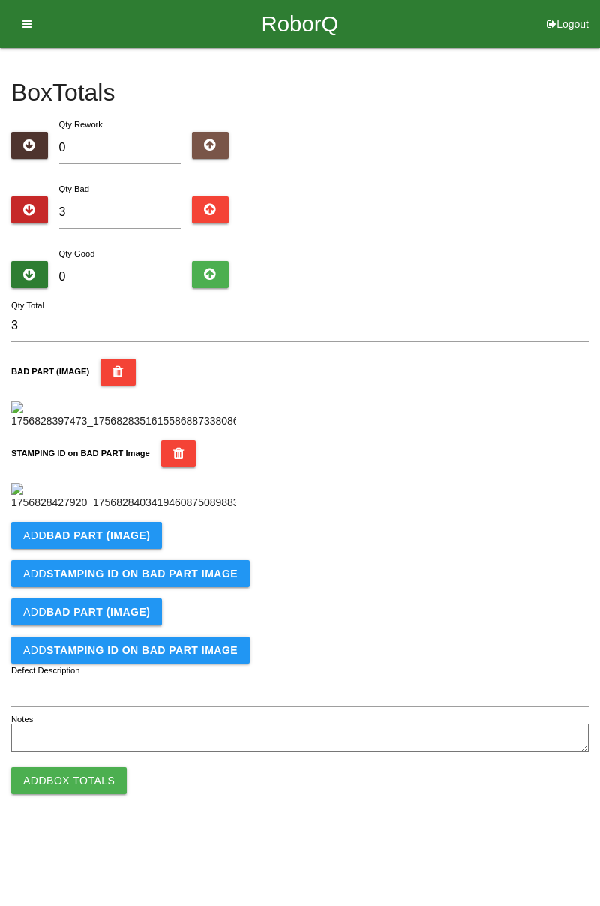
scroll to position [330, 0]
click at [137, 542] on b "BAD PART (IMAGE)" at bounding box center [99, 536] width 104 height 12
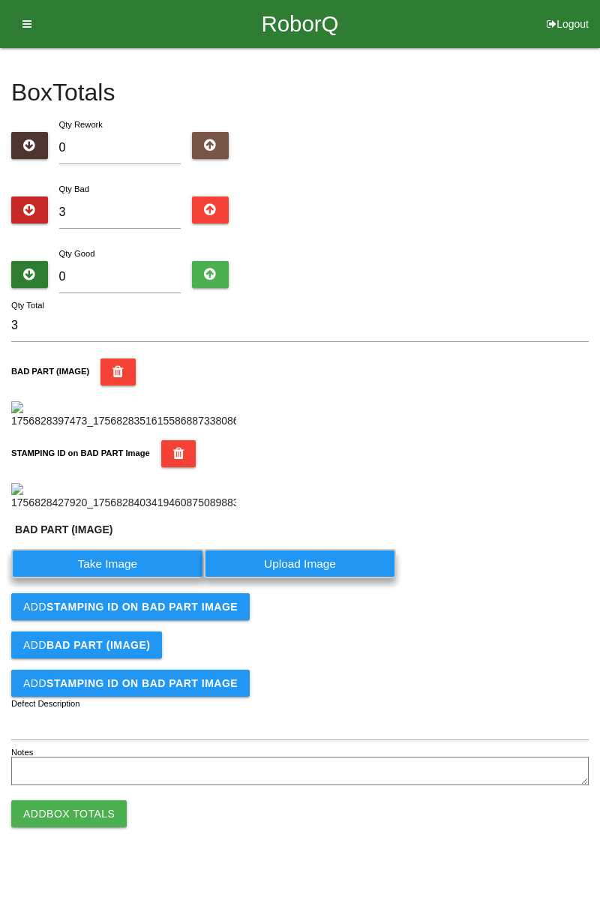
click at [135, 578] on label "Take Image" at bounding box center [107, 563] width 193 height 29
click at [0, 0] on \(IMAGE\) "Take Image" at bounding box center [0, 0] width 0 height 0
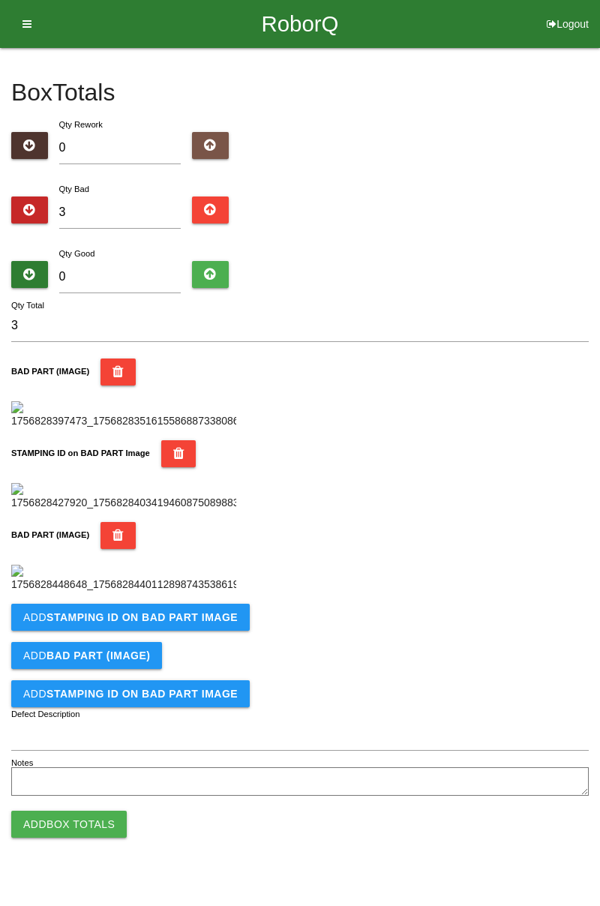
scroll to position [576, 0]
click at [197, 623] on b "STAMPING ID on BAD PART Image" at bounding box center [142, 617] width 191 height 12
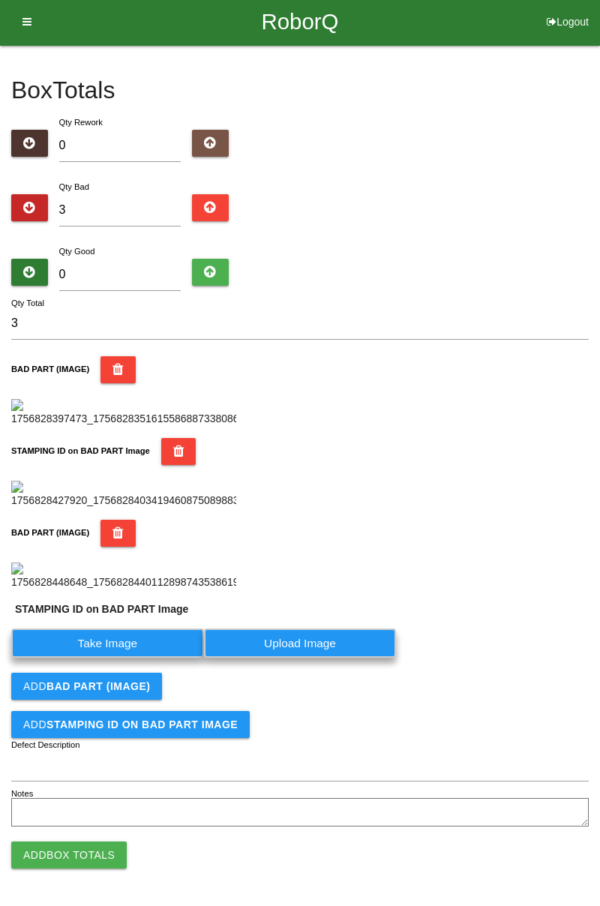
click at [129, 658] on label "Take Image" at bounding box center [107, 643] width 193 height 29
click at [0, 0] on PART "Take Image" at bounding box center [0, 0] width 0 height 0
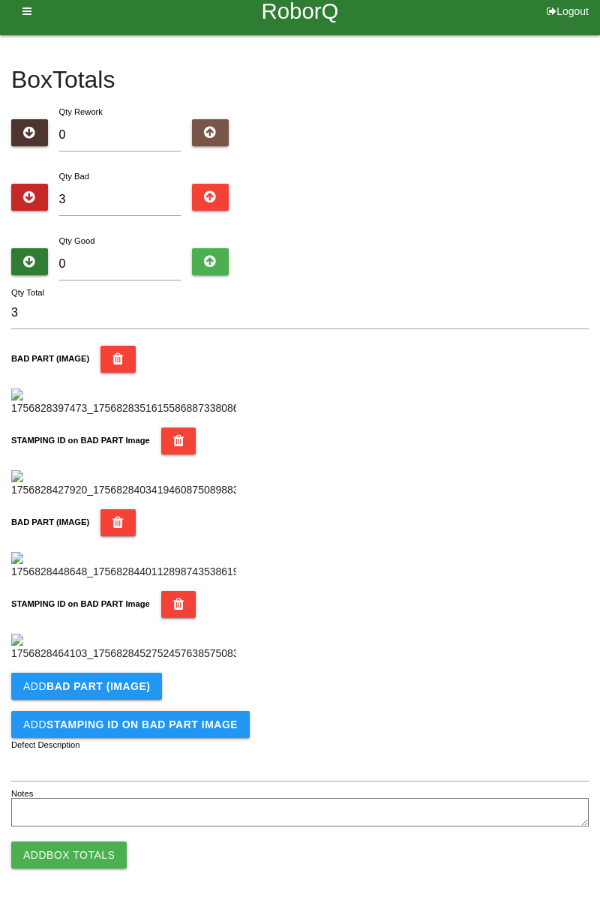
scroll to position [822, 0]
click at [132, 683] on b "BAD PART (IMAGE)" at bounding box center [99, 686] width 104 height 12
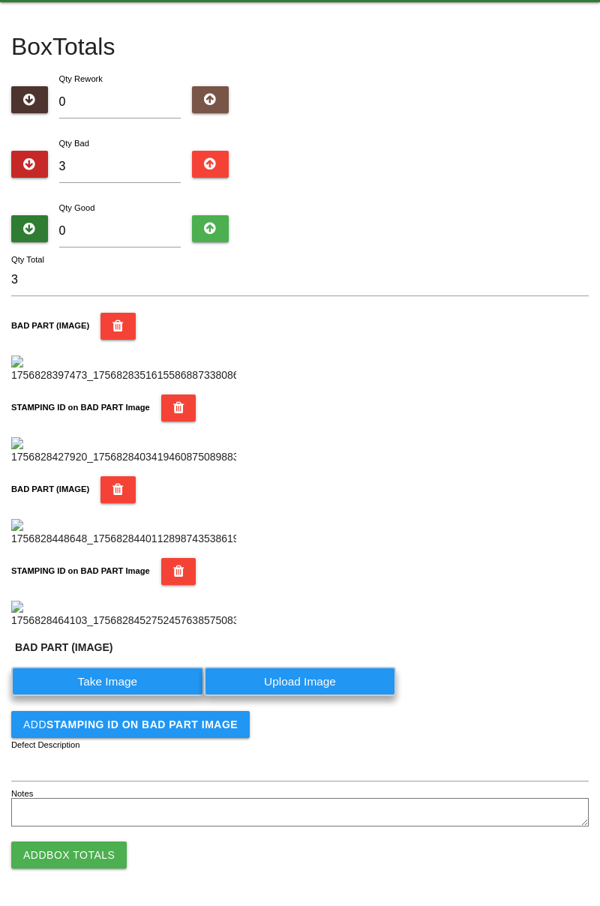
click at [136, 696] on label "Take Image" at bounding box center [107, 681] width 193 height 29
click at [0, 0] on \(IMAGE\) "Take Image" at bounding box center [0, 0] width 0 height 0
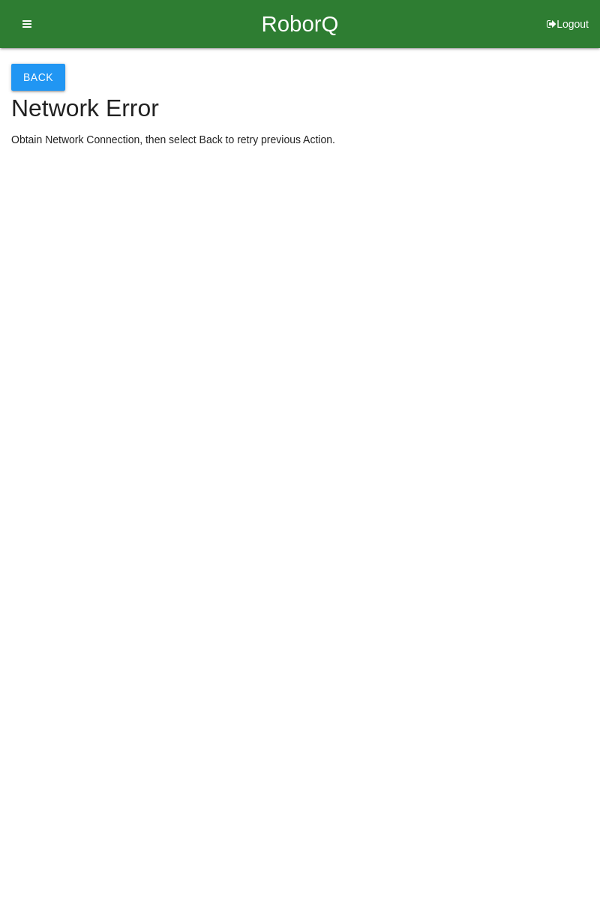
click at [34, 75] on button "Back" at bounding box center [38, 77] width 54 height 27
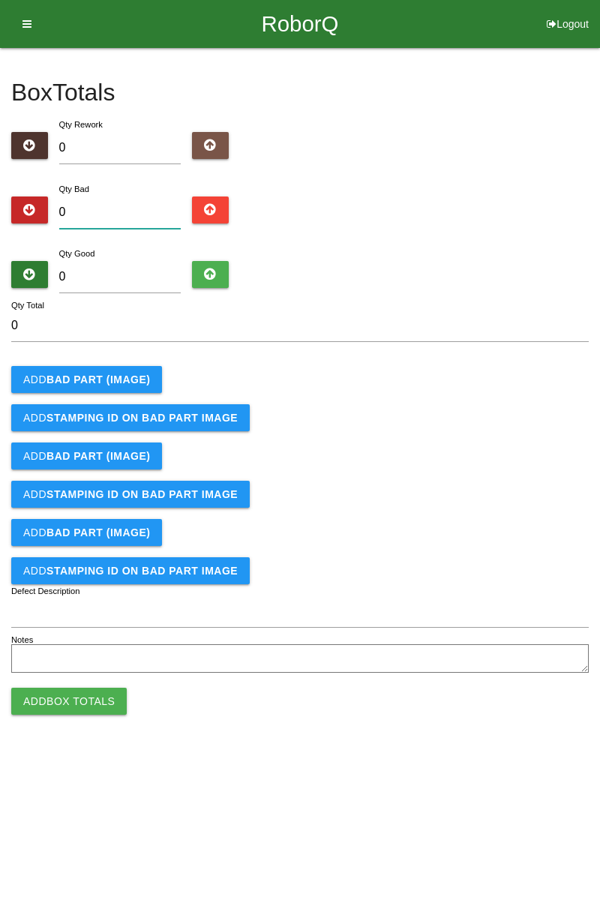
click at [123, 216] on input "0" at bounding box center [120, 213] width 122 height 32
type input "3"
click at [146, 380] on button "Add BAD PART (IMAGE)" at bounding box center [86, 379] width 151 height 27
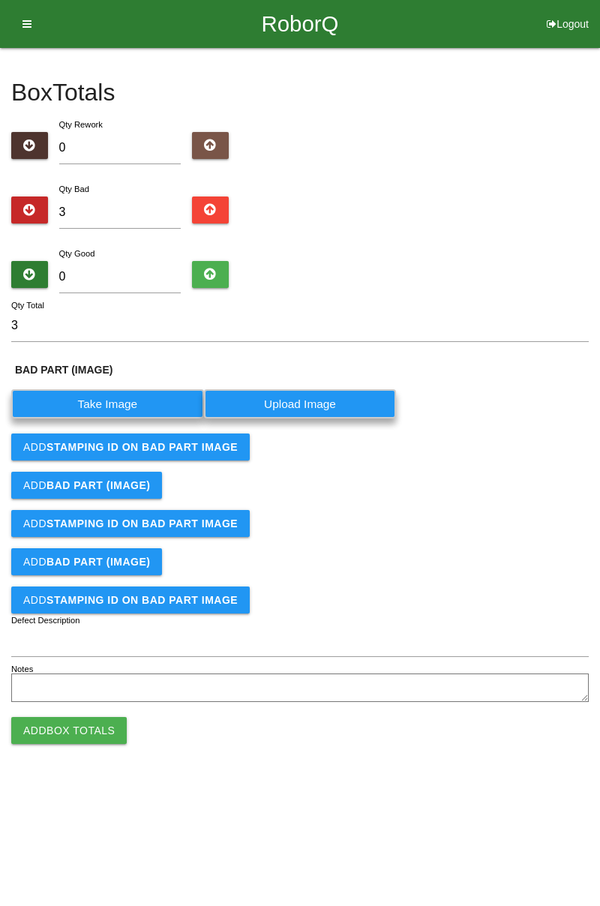
click at [141, 398] on label "Take Image" at bounding box center [107, 403] width 193 height 29
click at [0, 0] on \(IMAGE\) "Take Image" at bounding box center [0, 0] width 0 height 0
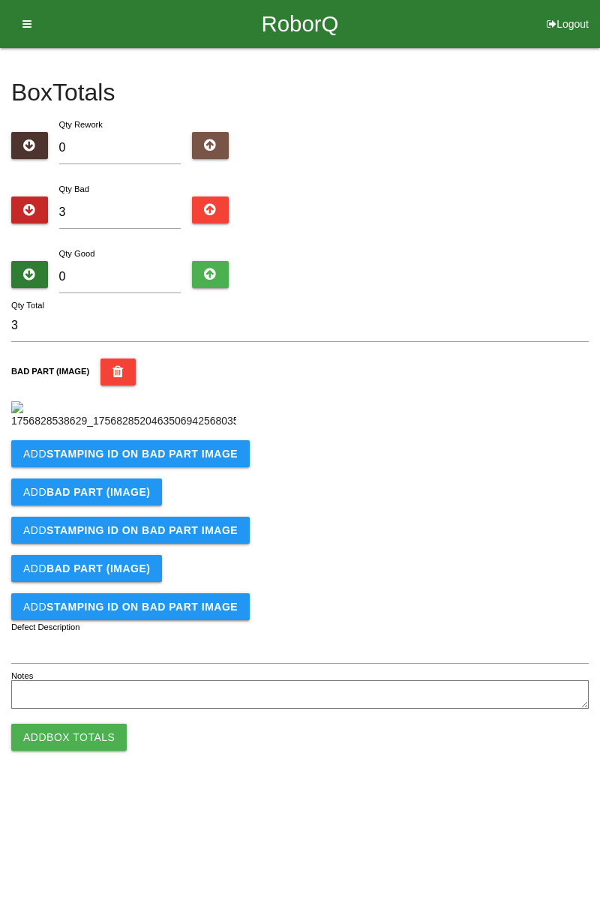
click at [200, 460] on b "STAMPING ID on BAD PART Image" at bounding box center [142, 454] width 191 height 12
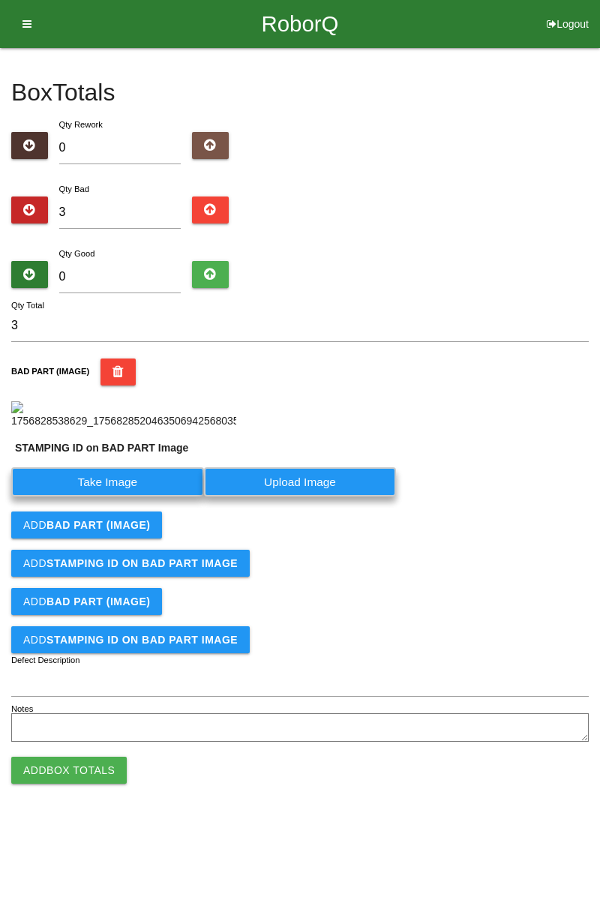
click at [136, 497] on label "Take Image" at bounding box center [107, 481] width 193 height 29
click at [0, 0] on PART "Take Image" at bounding box center [0, 0] width 0 height 0
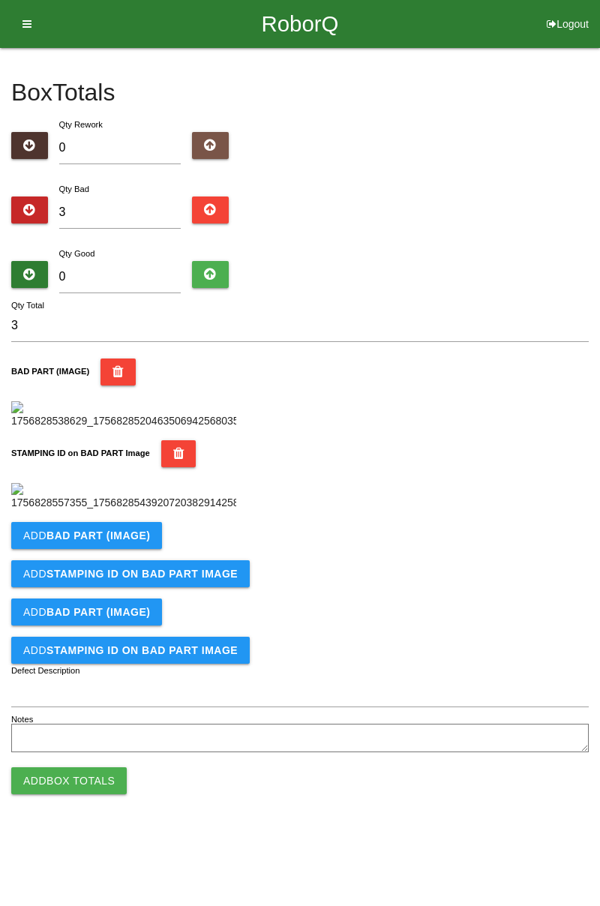
scroll to position [330, 0]
click at [130, 542] on b "BAD PART (IMAGE)" at bounding box center [99, 536] width 104 height 12
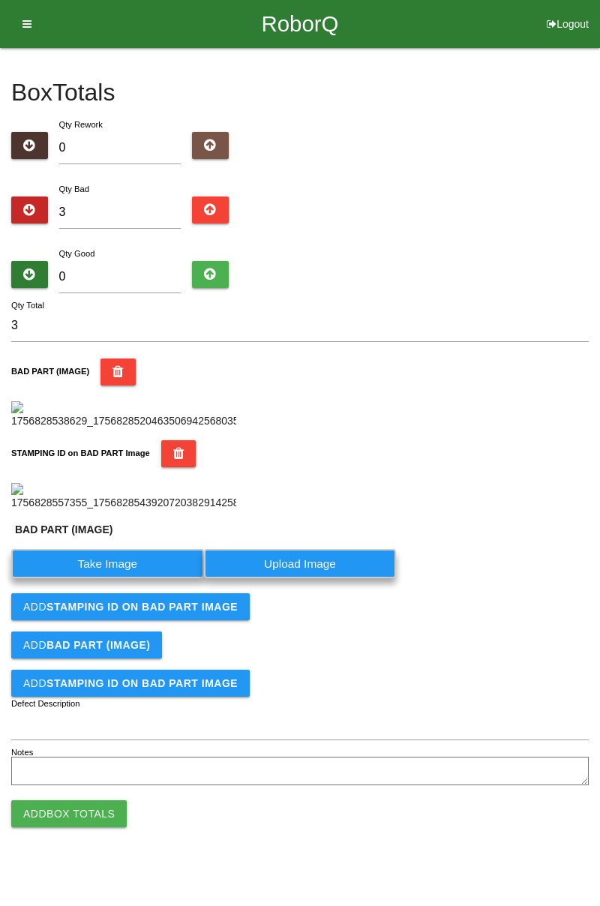
click at [131, 578] on label "Take Image" at bounding box center [107, 563] width 193 height 29
click at [0, 0] on \(IMAGE\) "Take Image" at bounding box center [0, 0] width 0 height 0
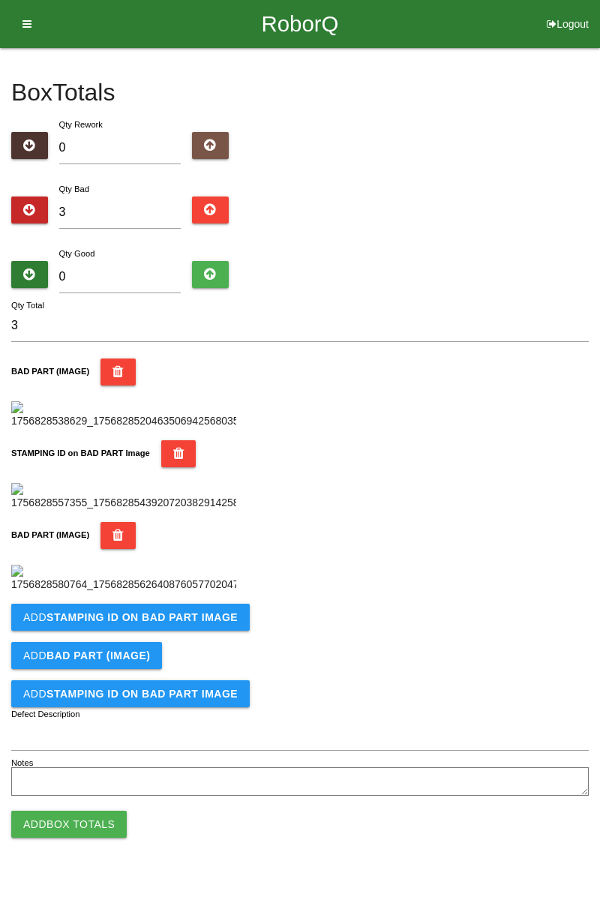
scroll to position [576, 0]
click at [191, 623] on b "STAMPING ID on BAD PART Image" at bounding box center [142, 617] width 191 height 12
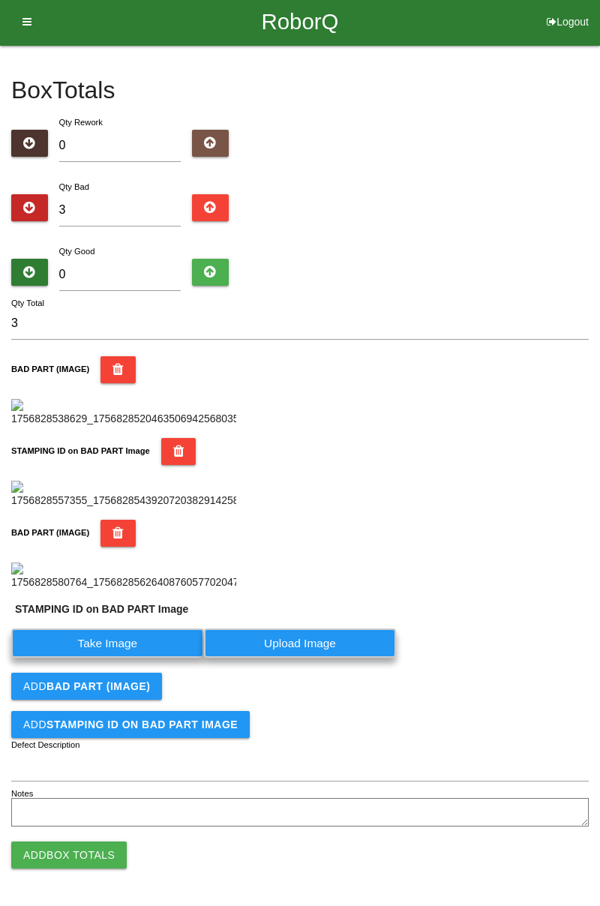
click at [153, 658] on label "Take Image" at bounding box center [107, 643] width 193 height 29
click at [0, 0] on PART "Take Image" at bounding box center [0, 0] width 0 height 0
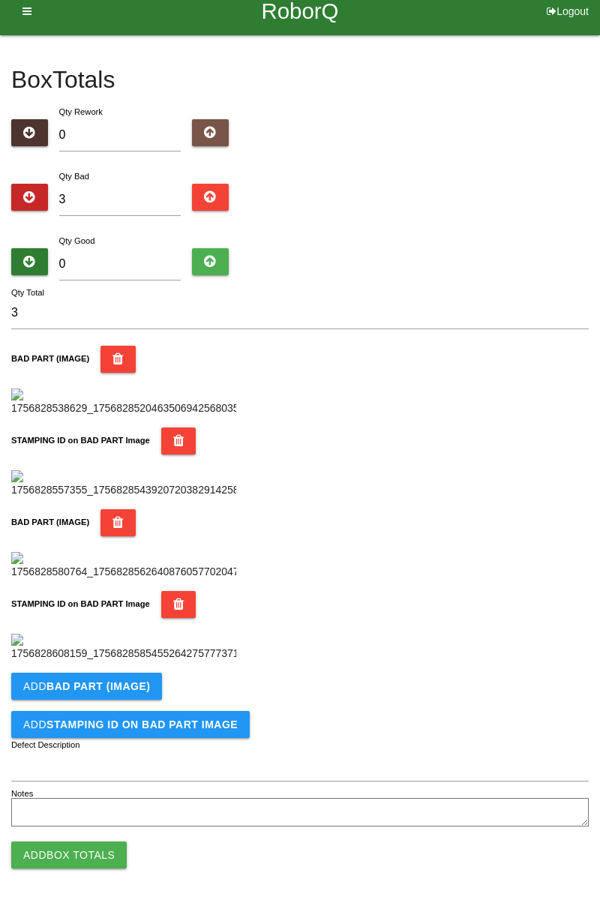
scroll to position [822, 0]
click at [123, 689] on b "BAD PART (IMAGE)" at bounding box center [99, 686] width 104 height 12
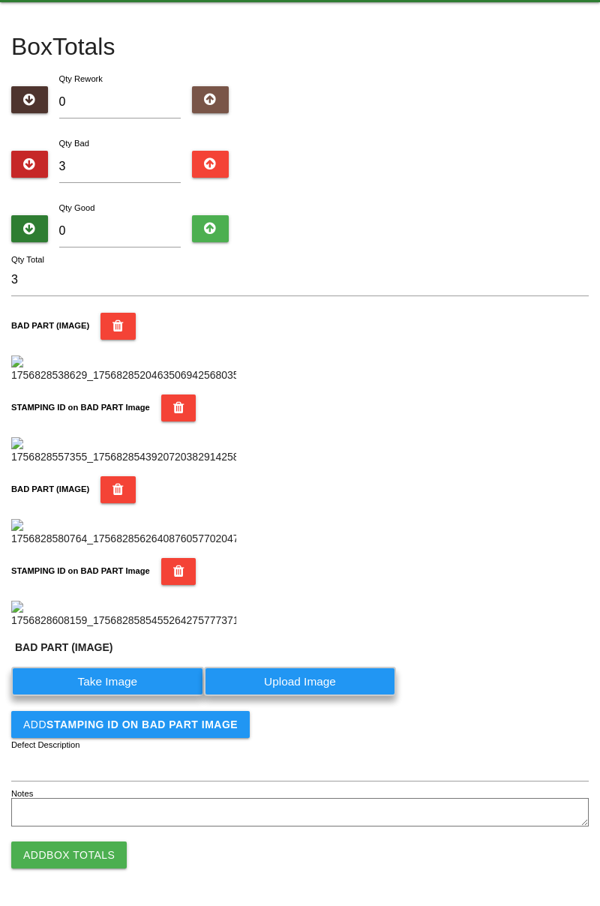
click at [125, 696] on label "Take Image" at bounding box center [107, 681] width 193 height 29
click at [0, 0] on \(IMAGE\) "Take Image" at bounding box center [0, 0] width 0 height 0
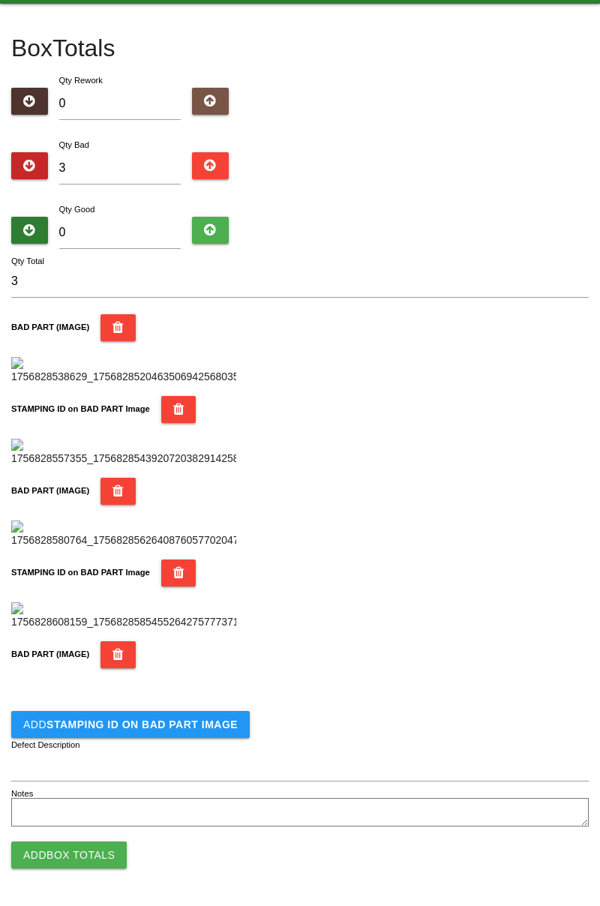
scroll to position [1068, 0]
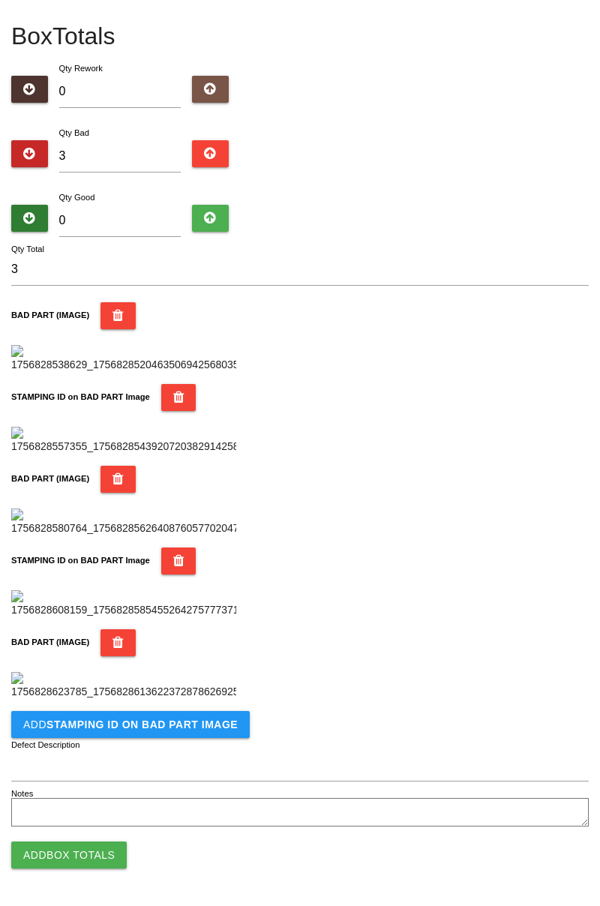
click at [161, 732] on button "Add STAMPING ID on BAD PART Image" at bounding box center [130, 724] width 239 height 27
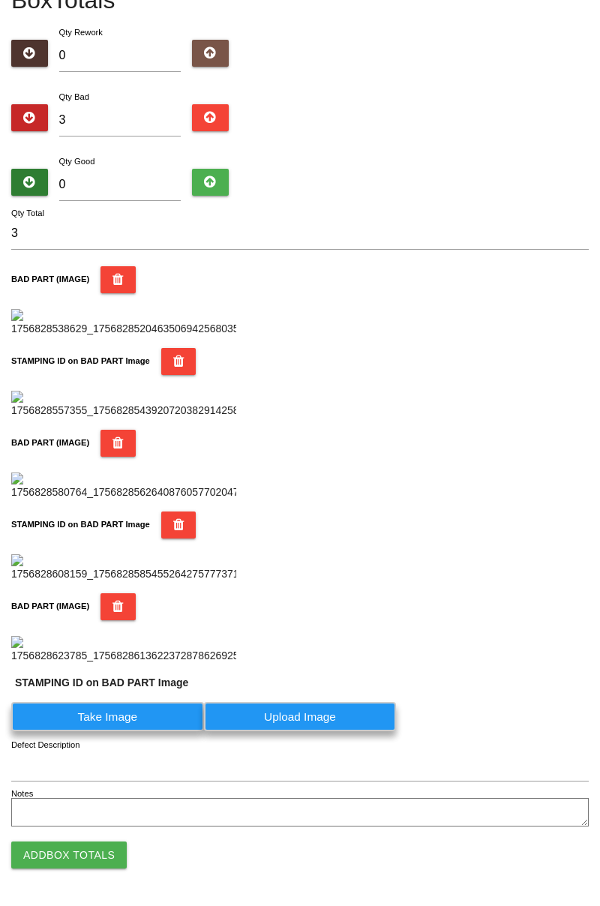
click at [143, 731] on label "Take Image" at bounding box center [107, 716] width 193 height 29
click at [0, 0] on PART "Take Image" at bounding box center [0, 0] width 0 height 0
